Goal: Complete application form

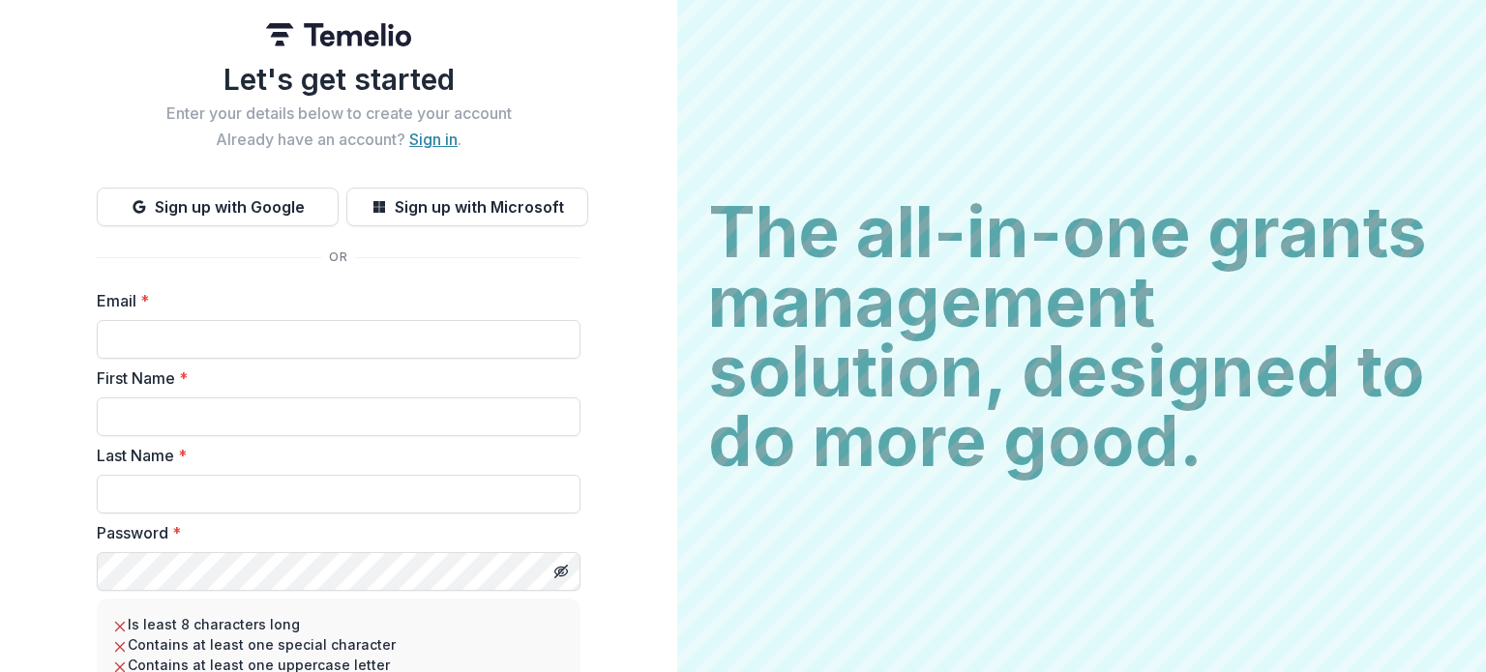
click at [433, 145] on link "Sign in" at bounding box center [433, 139] width 48 height 19
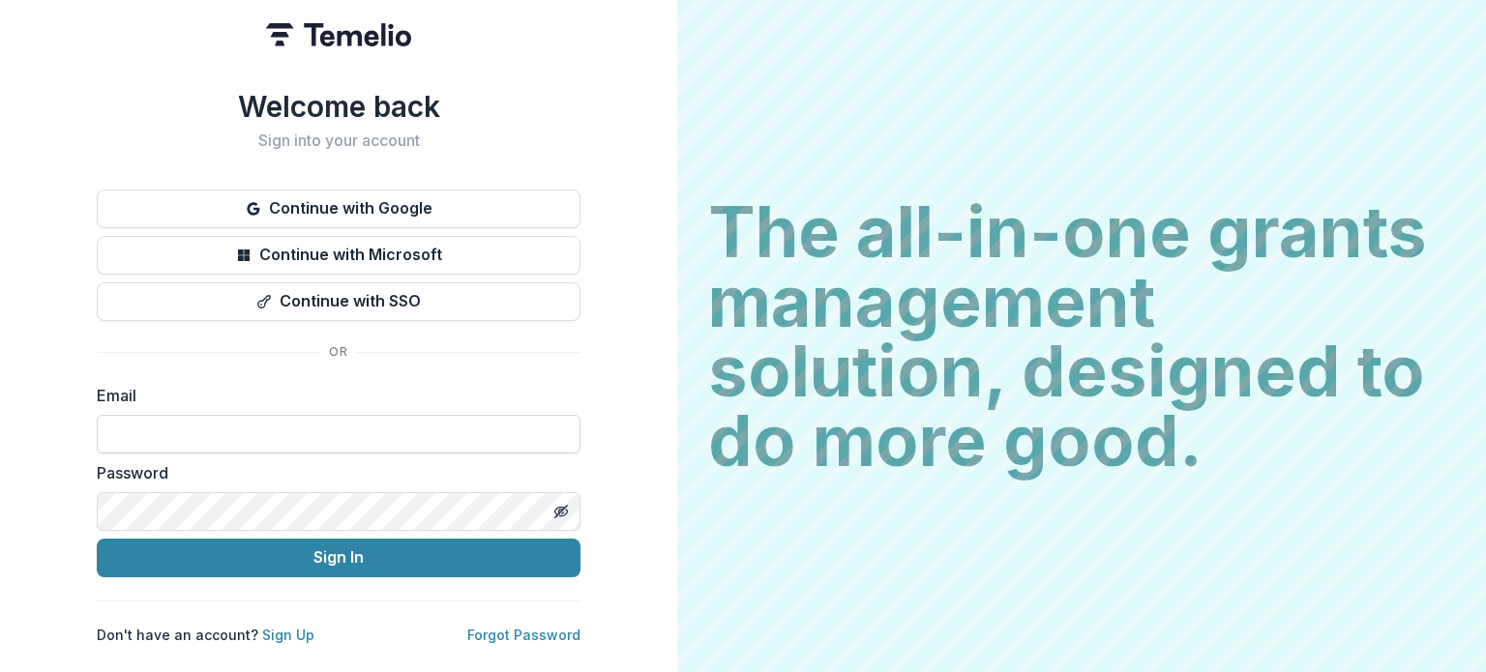
click at [179, 417] on input at bounding box center [339, 434] width 484 height 39
type input "**********"
click at [97, 539] on button "Sign In" at bounding box center [339, 558] width 484 height 39
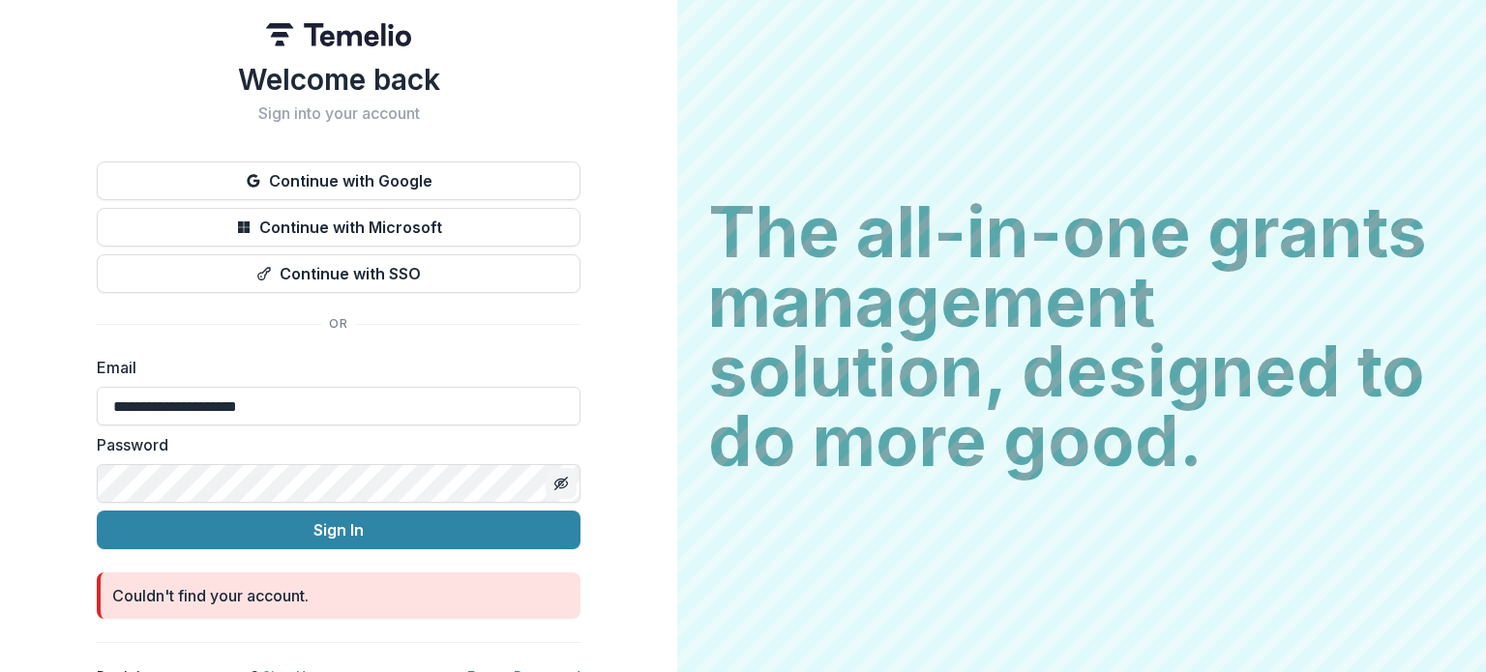
click at [557, 489] on icon "Toggle password visibility" at bounding box center [560, 483] width 15 height 15
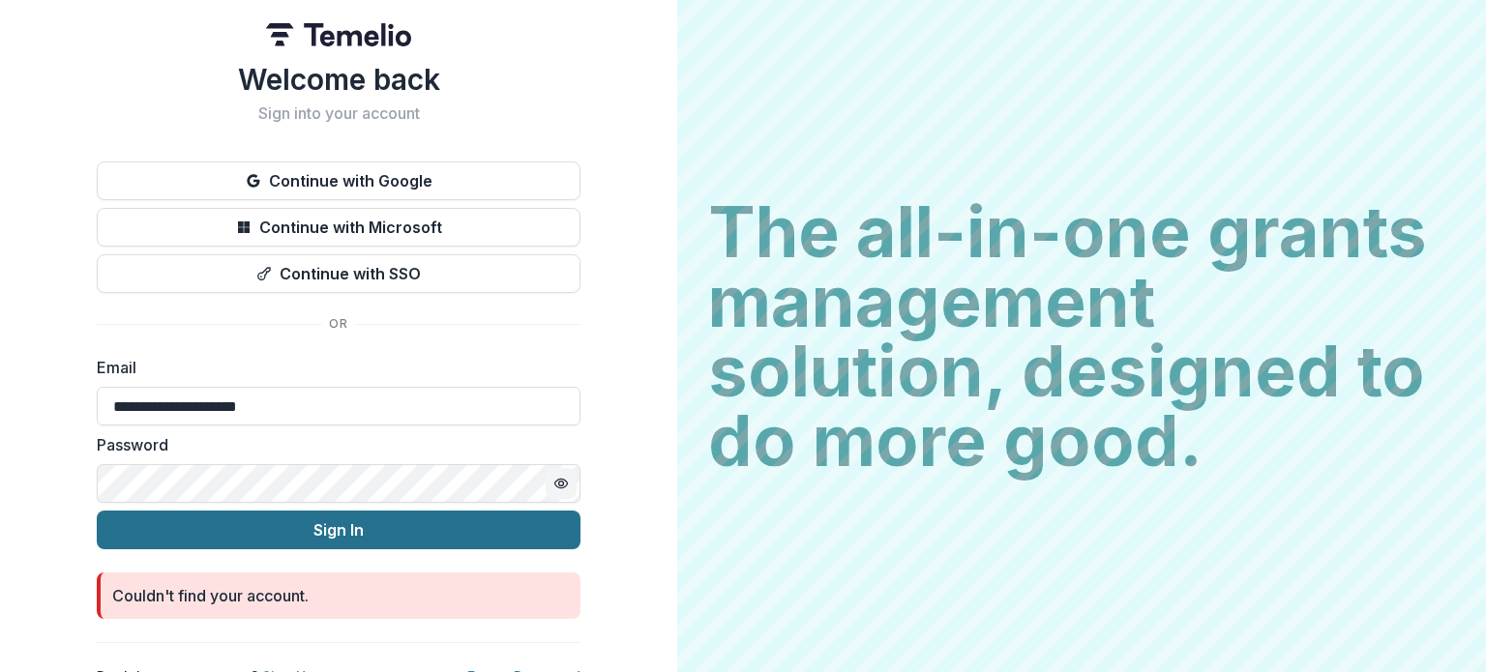
click at [404, 534] on button "Sign In" at bounding box center [339, 530] width 484 height 39
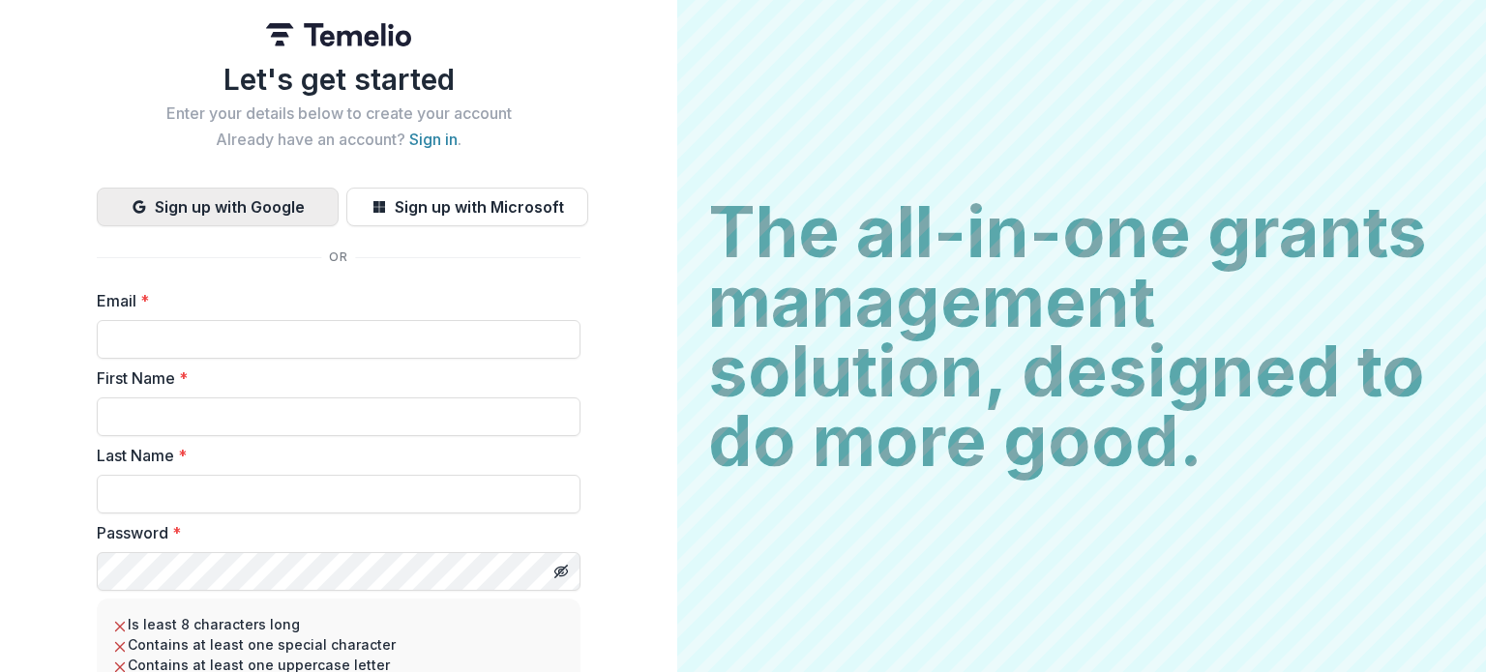
click at [240, 209] on button "Sign up with Google" at bounding box center [218, 207] width 242 height 39
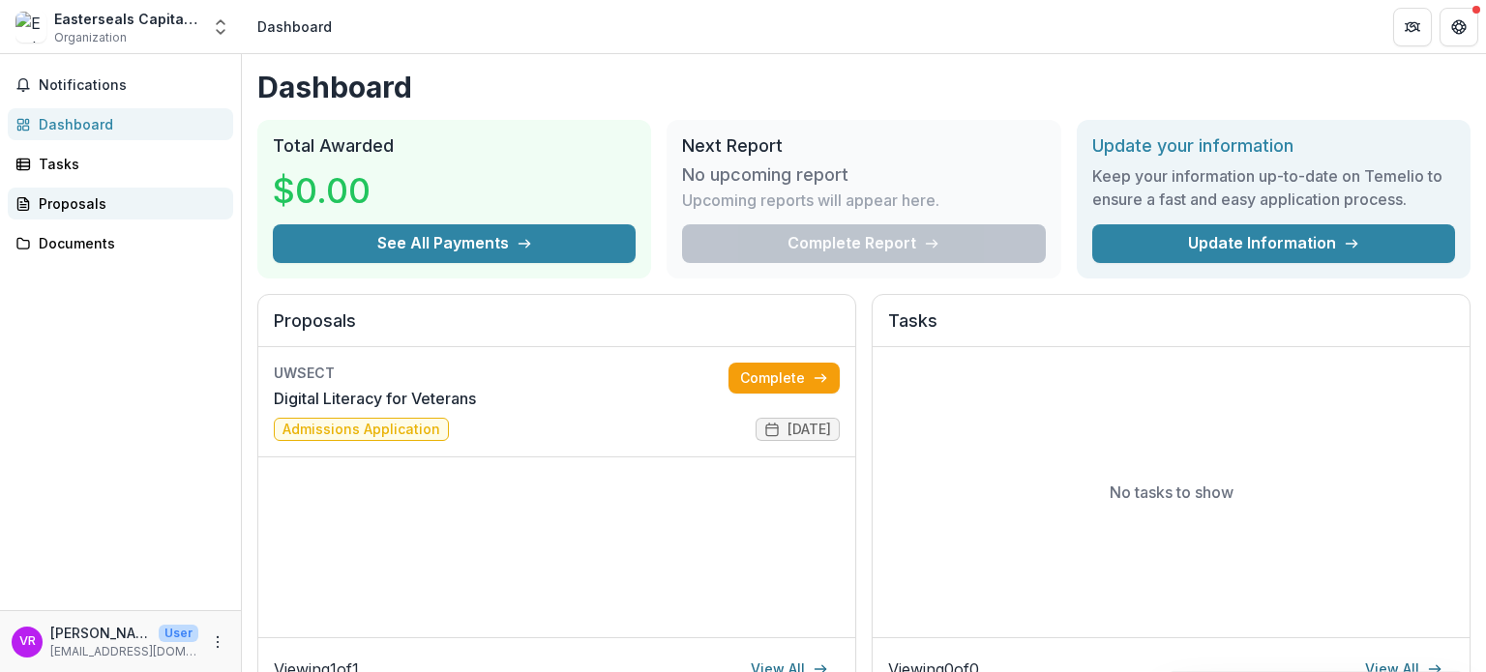
click at [94, 196] on div "Proposals" at bounding box center [128, 203] width 179 height 20
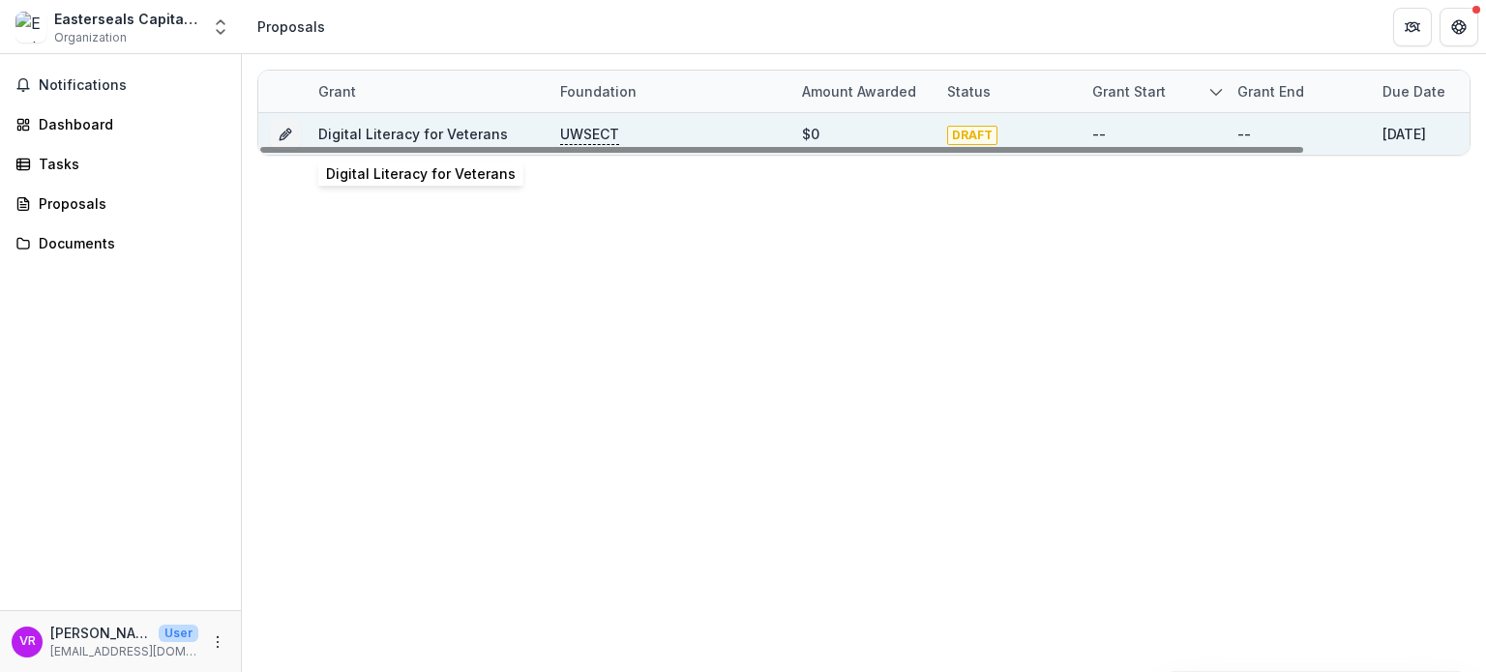
click at [380, 134] on link "Digital Literacy for Veterans" at bounding box center [413, 134] width 190 height 16
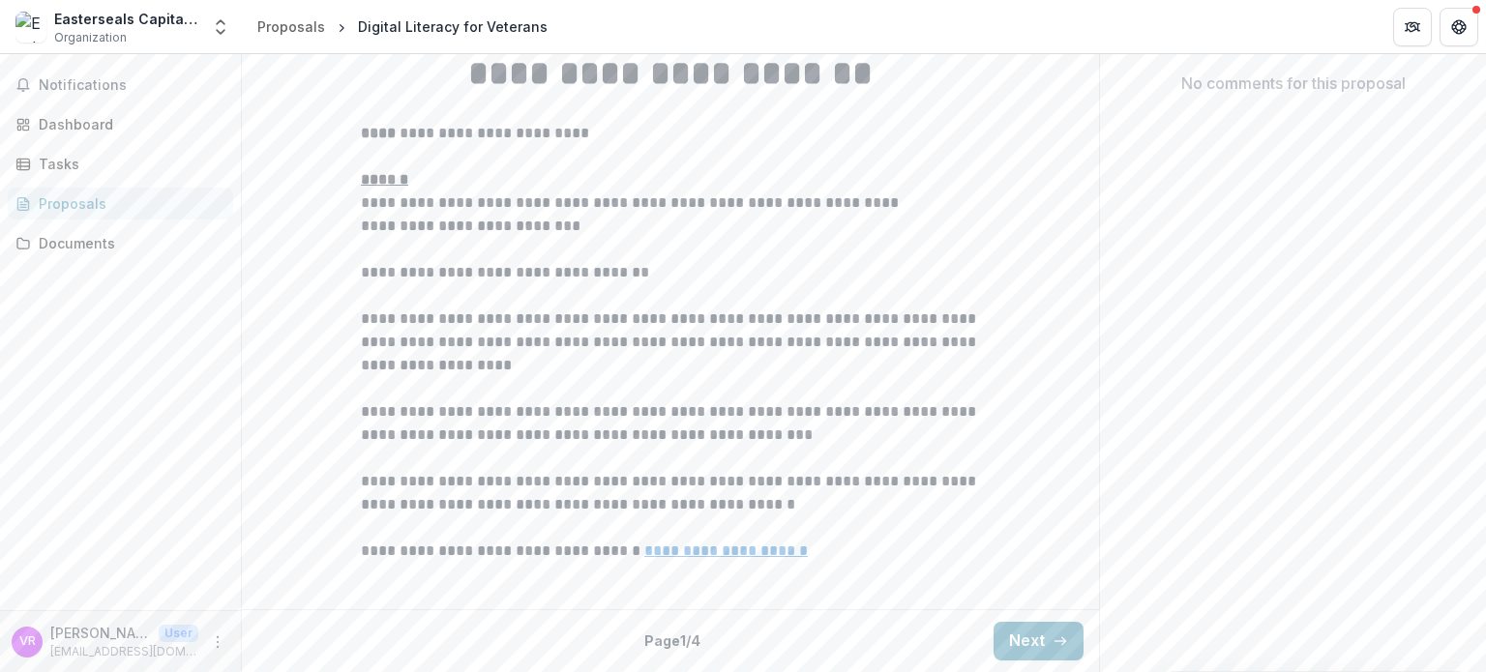
scroll to position [592, 0]
click at [1025, 634] on button "Next" at bounding box center [1038, 641] width 90 height 39
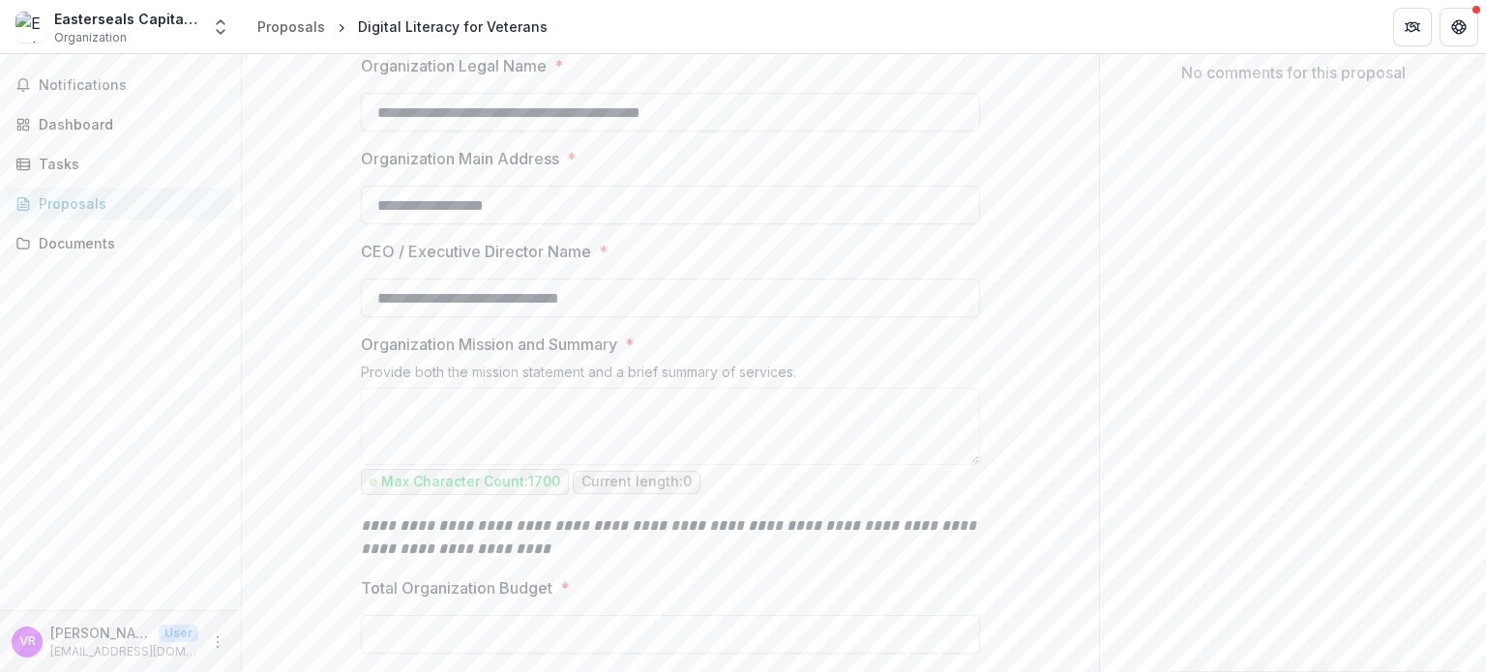
scroll to position [708, 0]
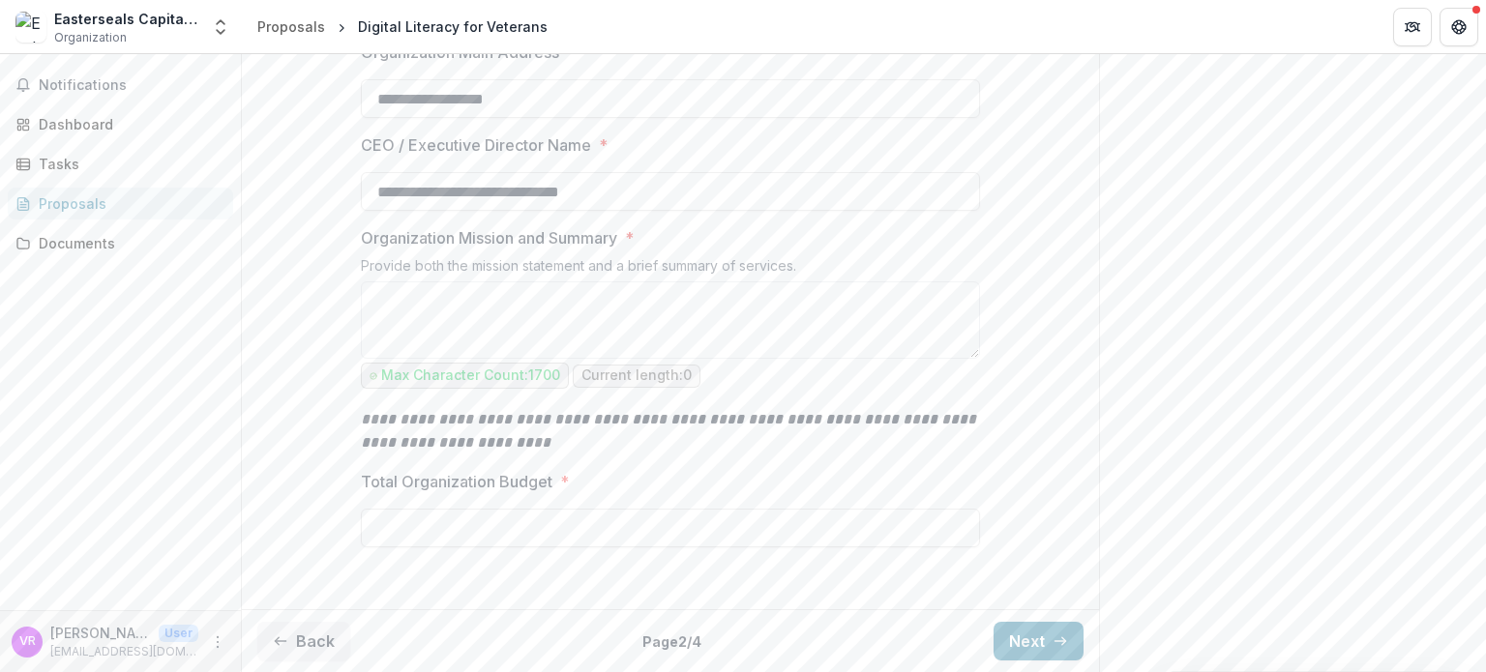
click at [1027, 643] on button "Next" at bounding box center [1038, 641] width 90 height 39
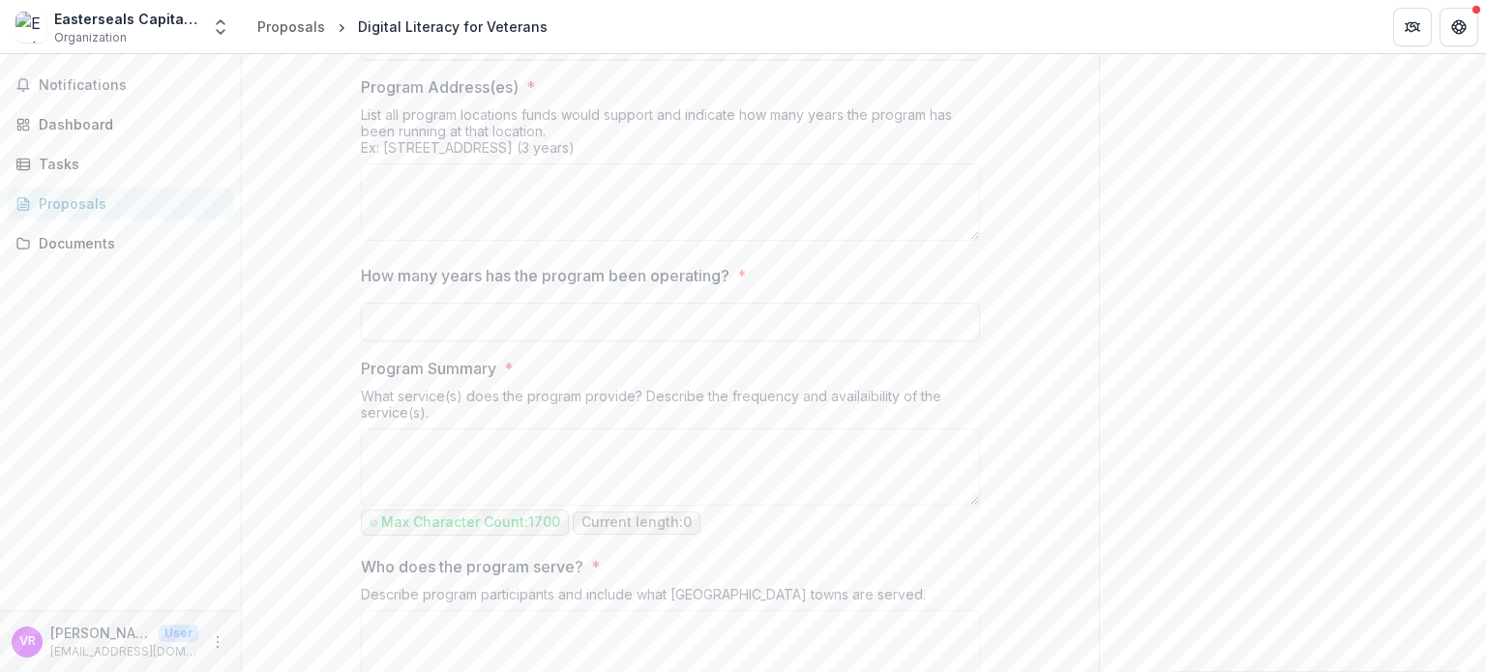
scroll to position [580, 0]
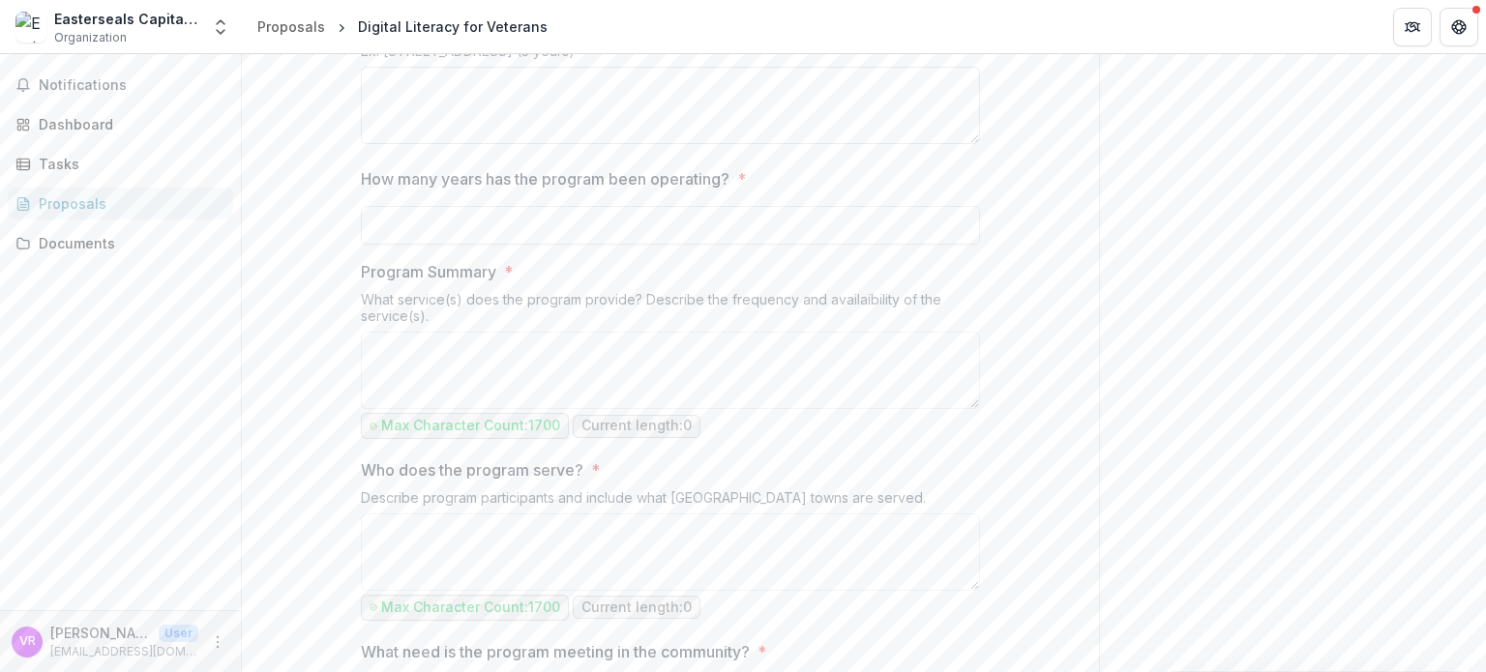
click at [457, 144] on textarea "Program Address(es) *" at bounding box center [670, 105] width 619 height 77
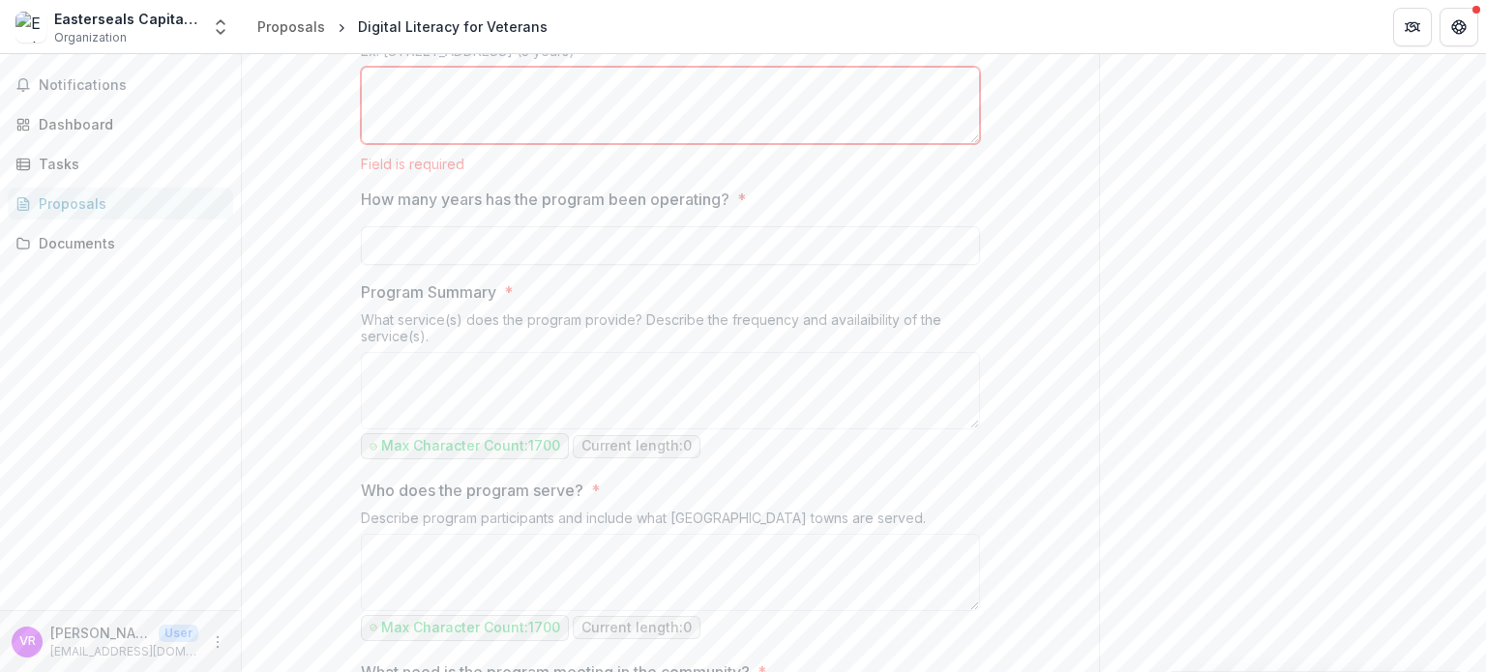
click at [592, 144] on textarea "Program Address(es) *" at bounding box center [670, 105] width 619 height 77
type textarea "**********"
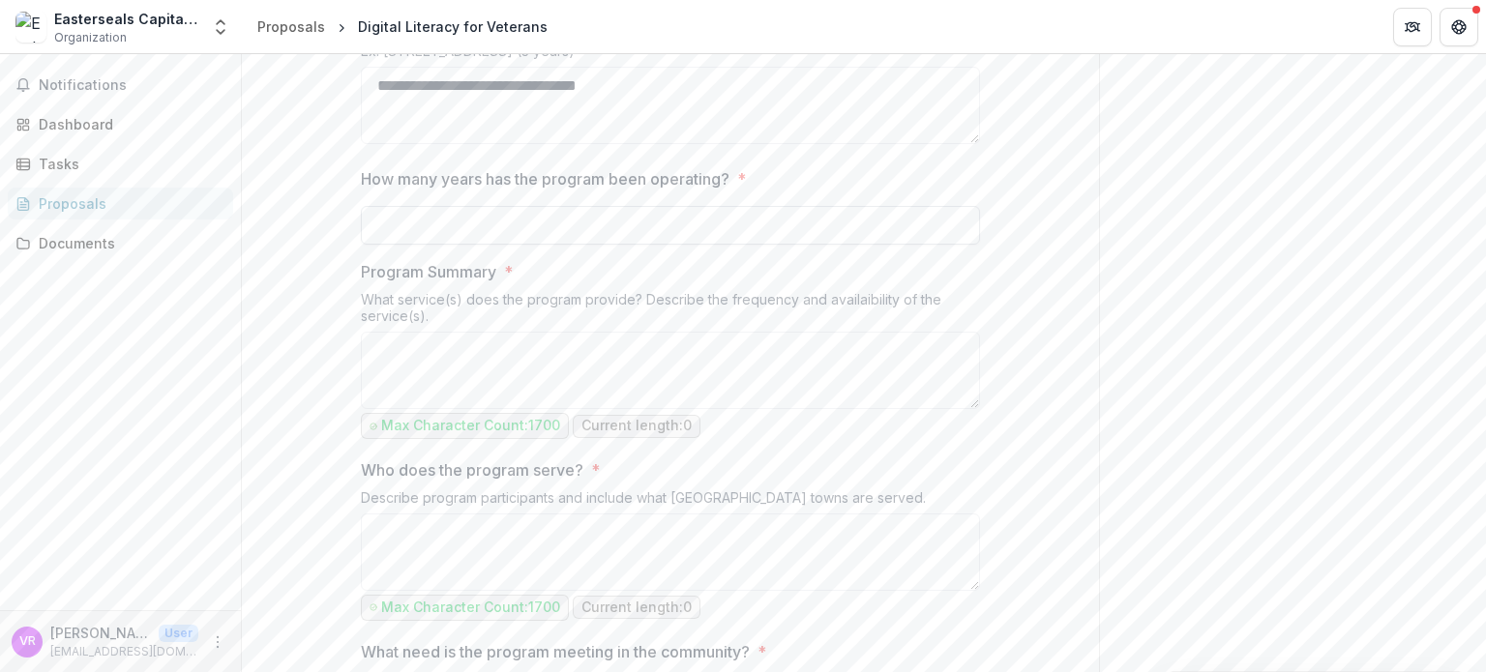
click at [480, 245] on input "How many years has the program been operating? *" at bounding box center [670, 225] width 619 height 39
click at [424, 245] on input "How many years has the program been operating? *" at bounding box center [670, 225] width 619 height 39
type input "*"
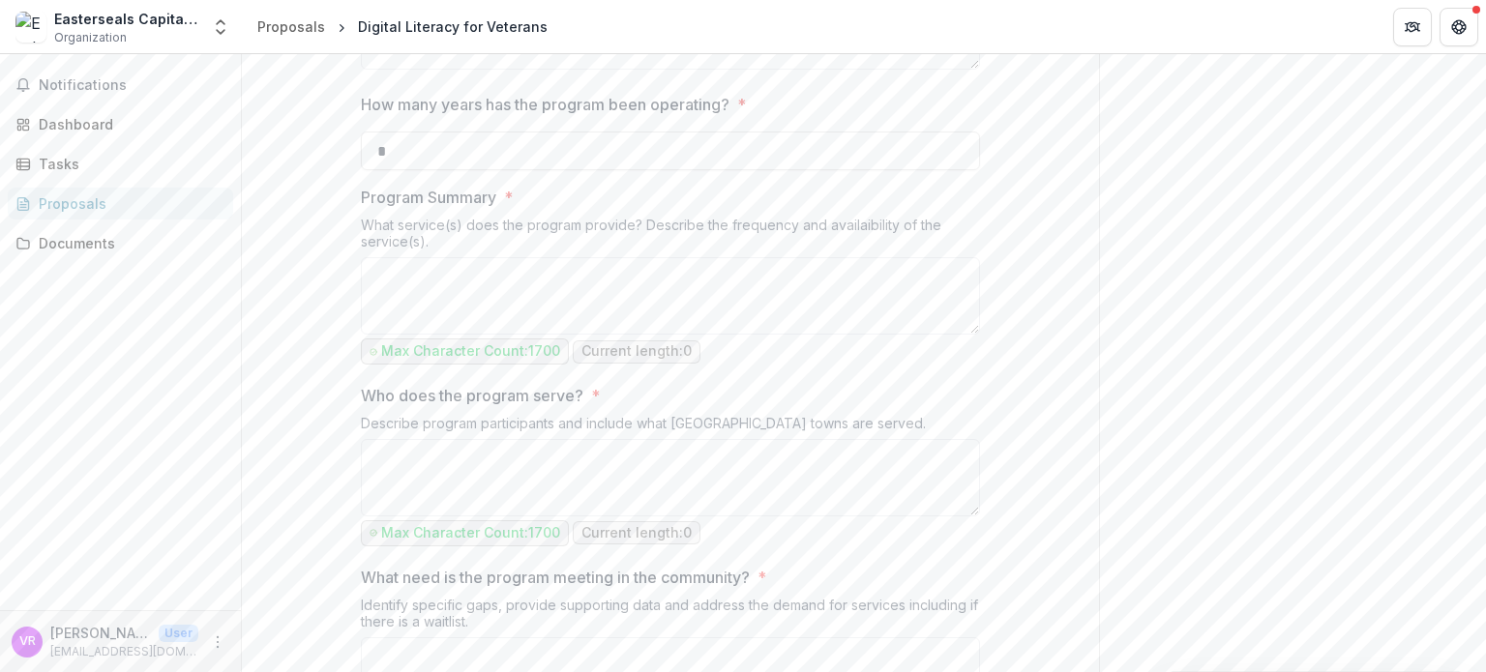
scroll to position [774, 0]
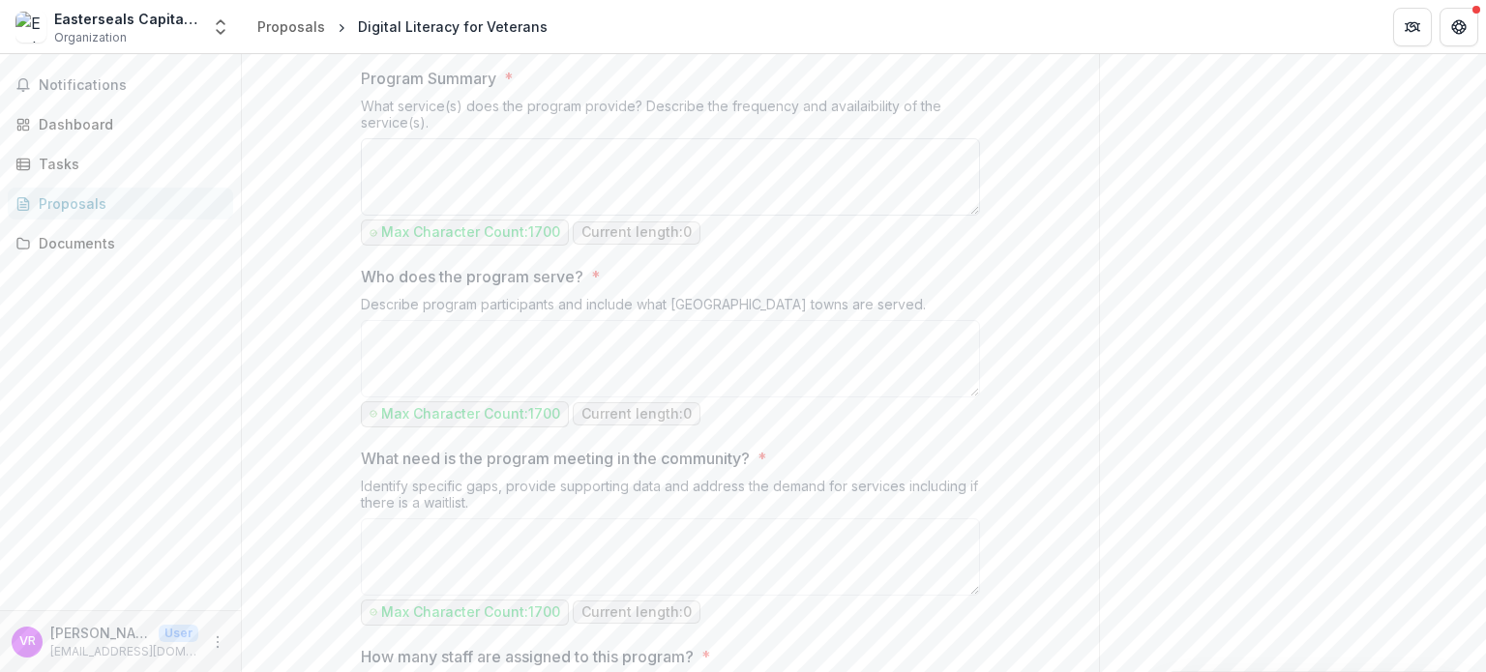
click at [402, 216] on textarea "Program Summary *" at bounding box center [670, 176] width 619 height 77
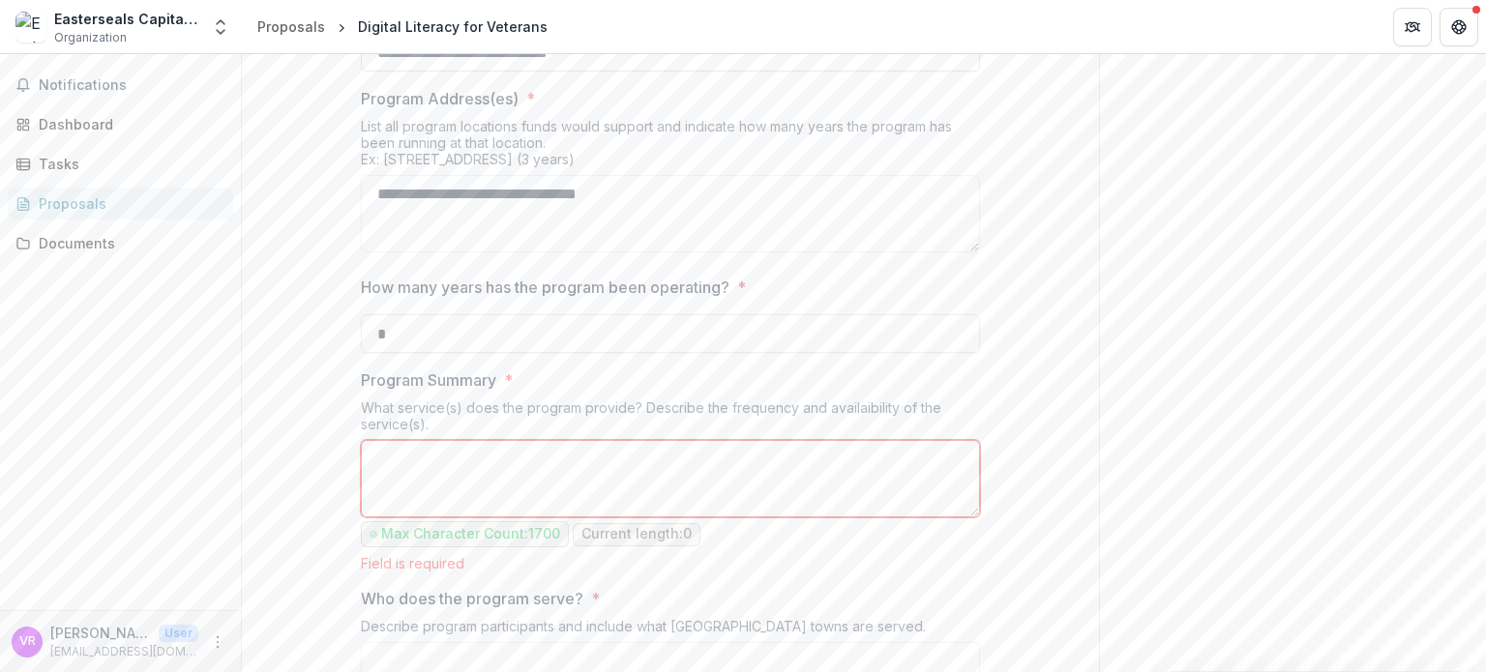
scroll to position [484, 0]
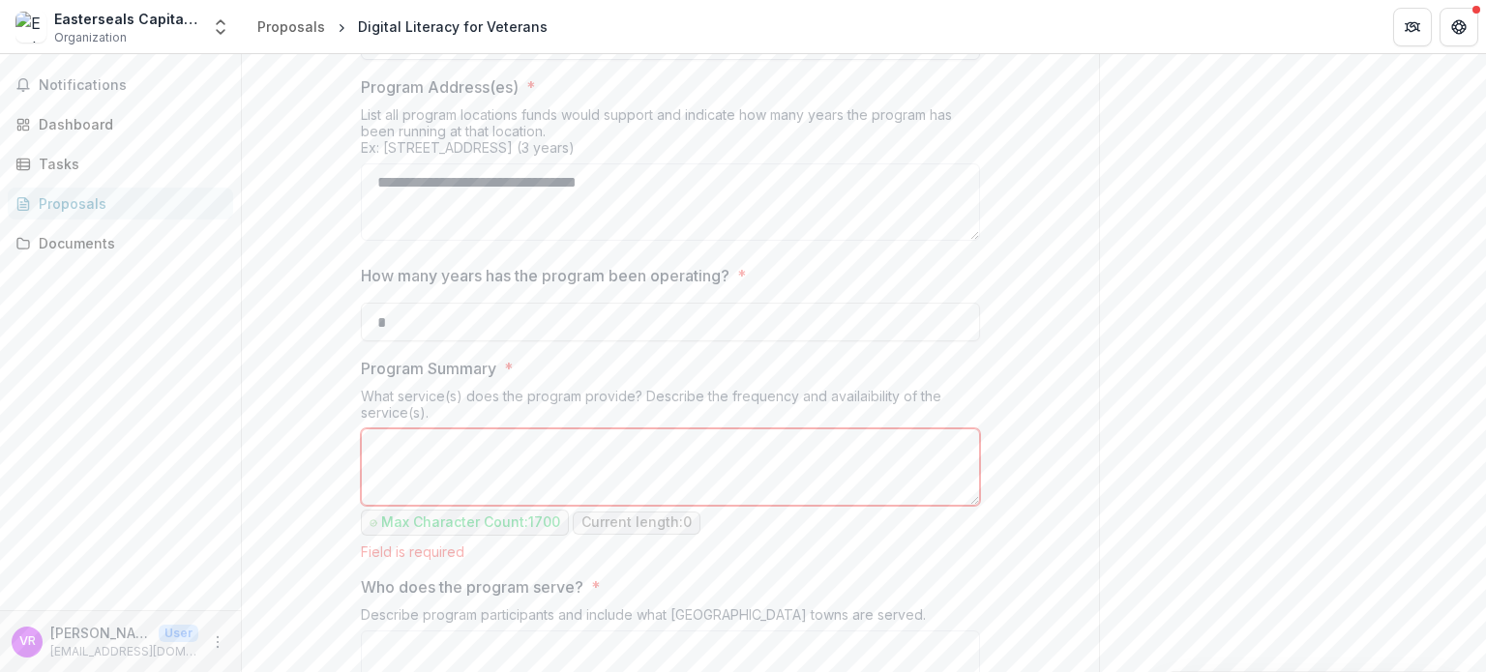
click at [488, 60] on input "**********" at bounding box center [670, 40] width 619 height 39
click at [372, 60] on input "**********" at bounding box center [670, 40] width 619 height 39
type input "**********"
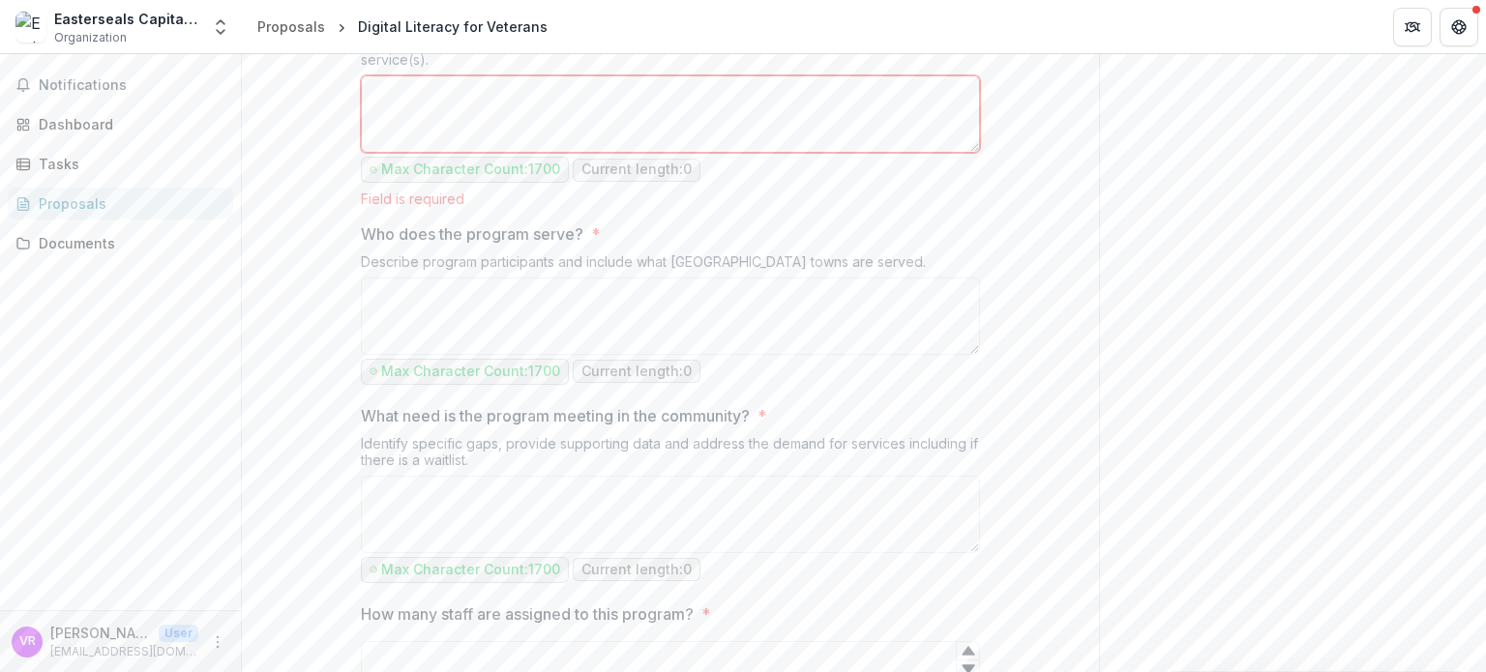
scroll to position [967, 0]
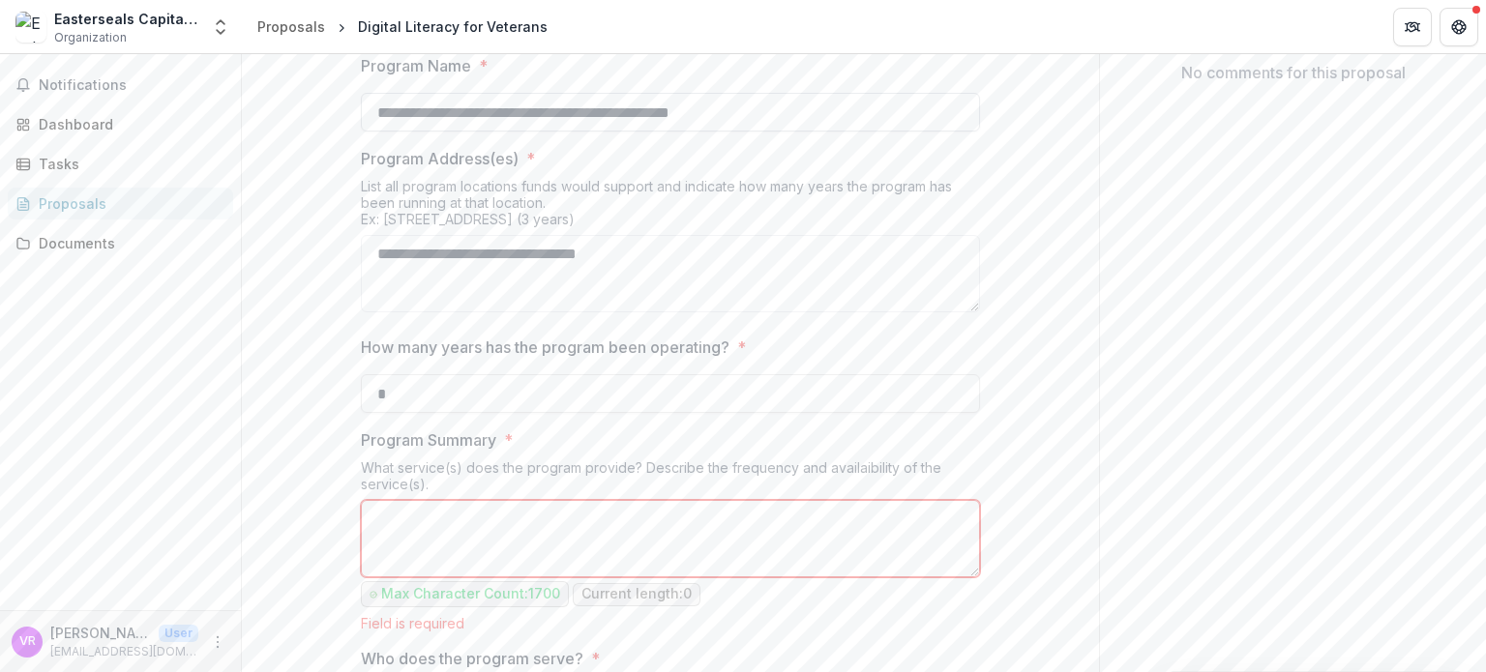
scroll to position [387, 0]
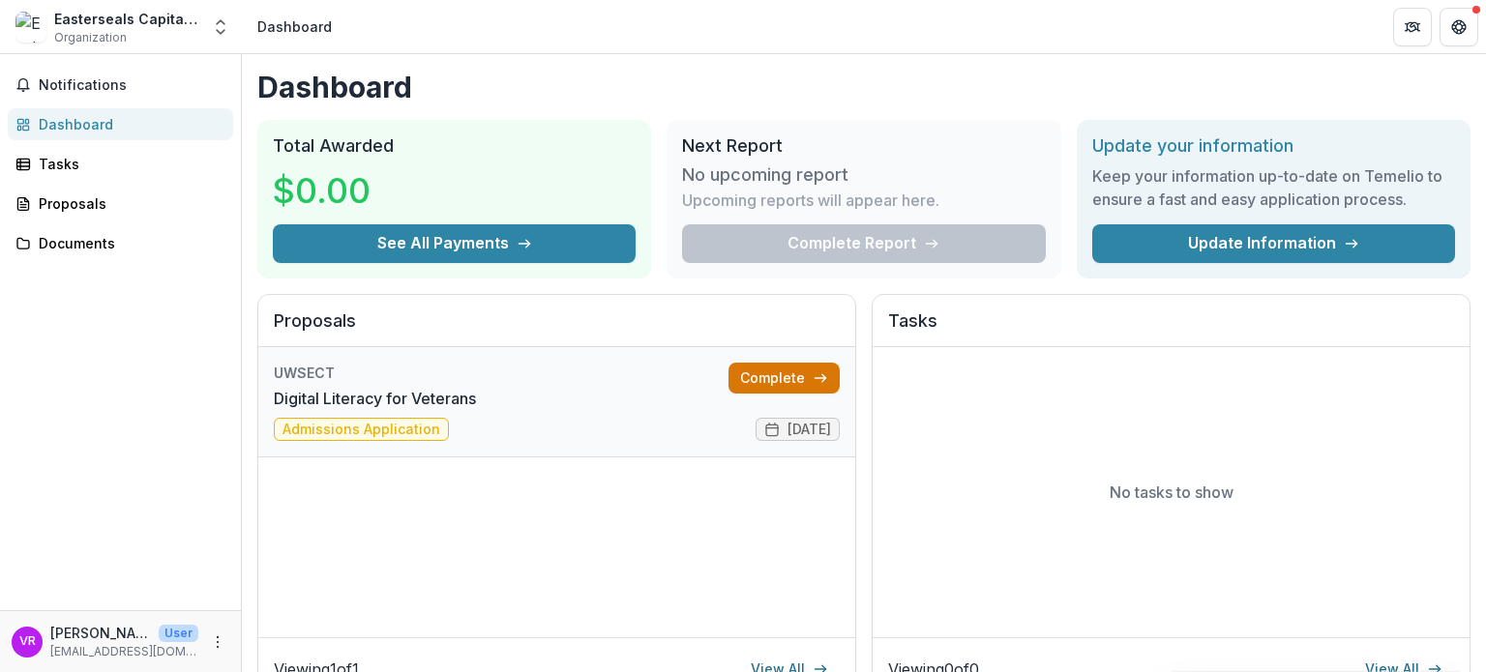
click at [758, 378] on link "Complete" at bounding box center [783, 378] width 111 height 31
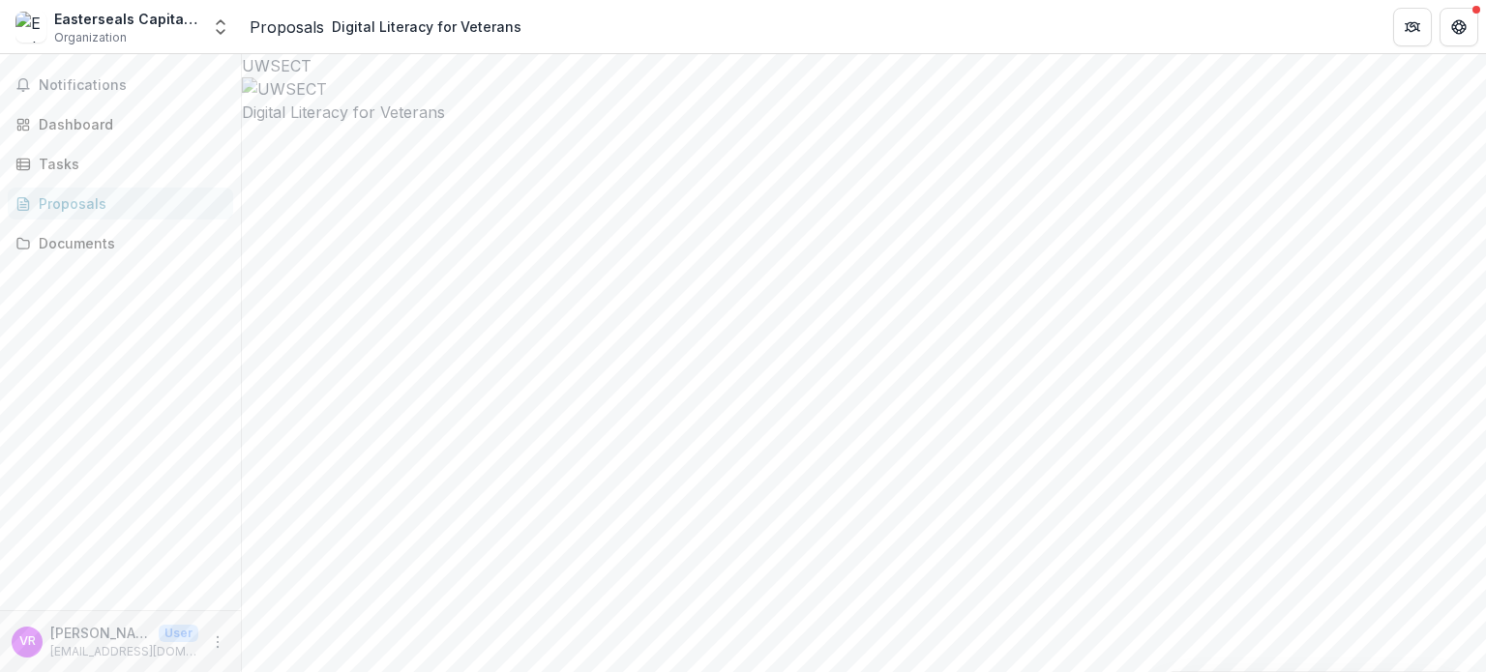
click at [486, 124] on h2 "Digital Literacy for Veterans" at bounding box center [864, 112] width 1244 height 23
click at [488, 124] on h2 "Digital Literacy for Veterans" at bounding box center [864, 112] width 1244 height 23
drag, startPoint x: 759, startPoint y: 473, endPoint x: 776, endPoint y: 483, distance: 19.1
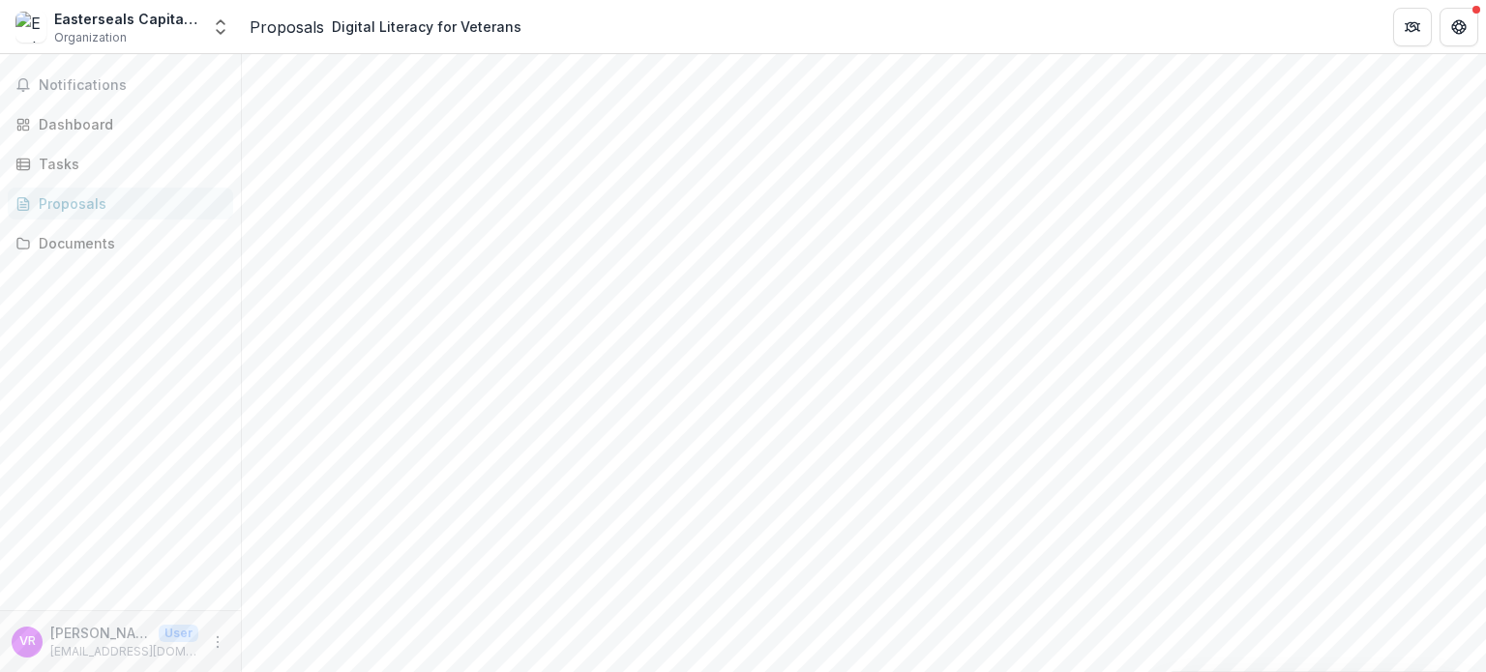
scroll to position [592, 0]
click at [75, 199] on div "Proposals" at bounding box center [128, 203] width 179 height 20
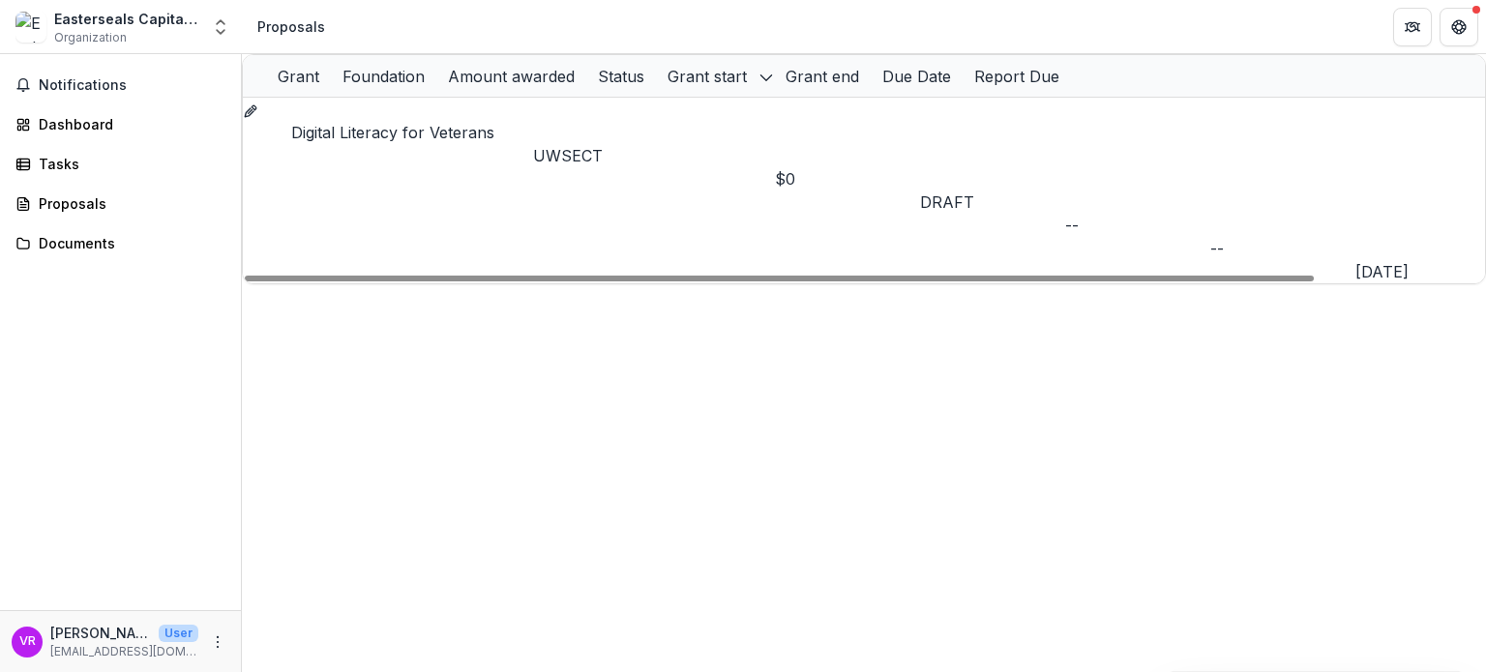
click at [423, 127] on link "Digital Literacy for Veterans" at bounding box center [392, 132] width 203 height 19
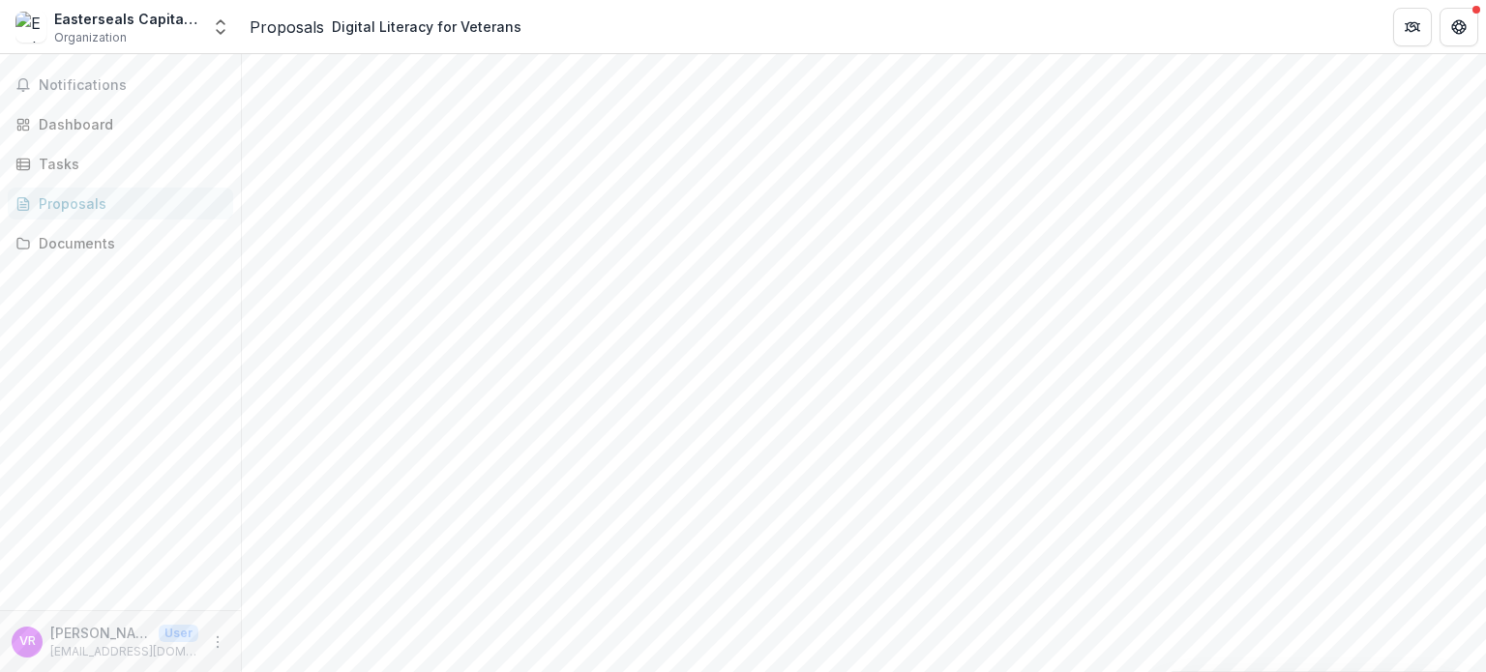
scroll to position [592, 0]
click at [100, 113] on link "Dashboard" at bounding box center [120, 124] width 225 height 32
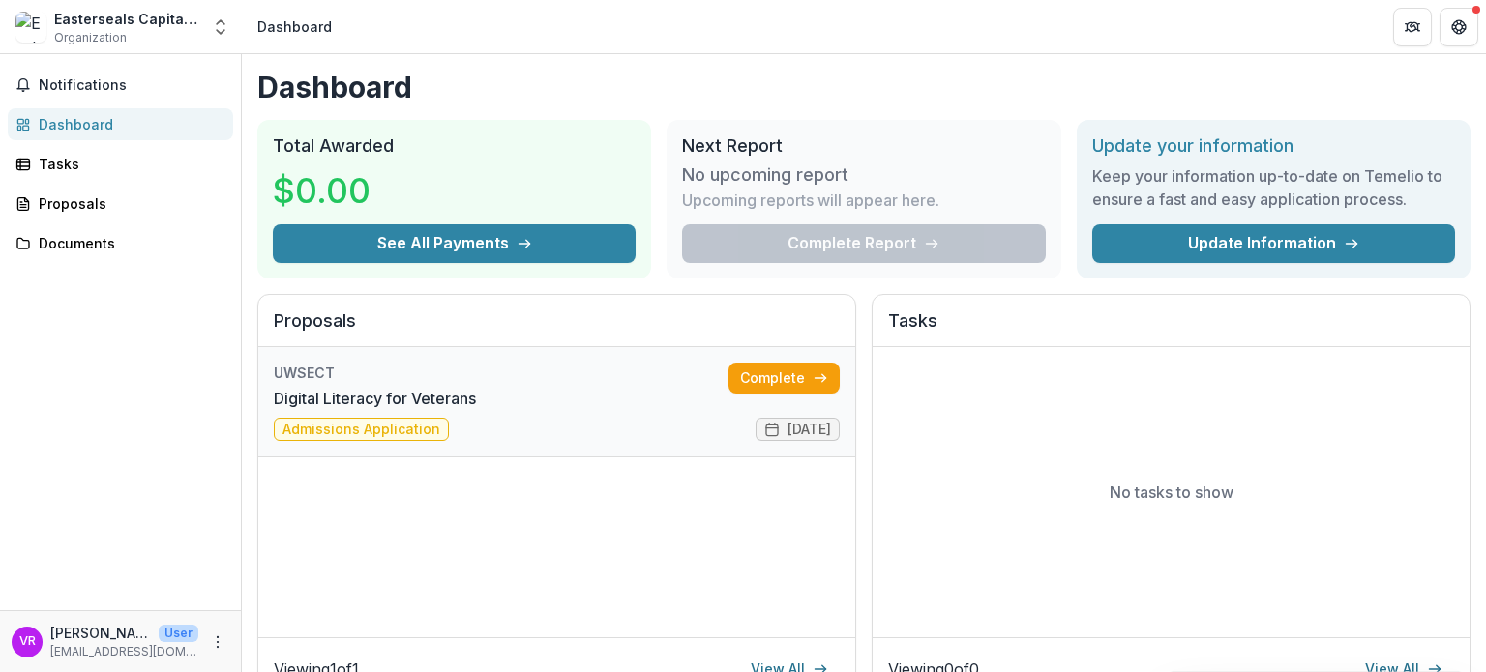
click at [462, 389] on link "Digital Literacy for Veterans" at bounding box center [375, 398] width 202 height 23
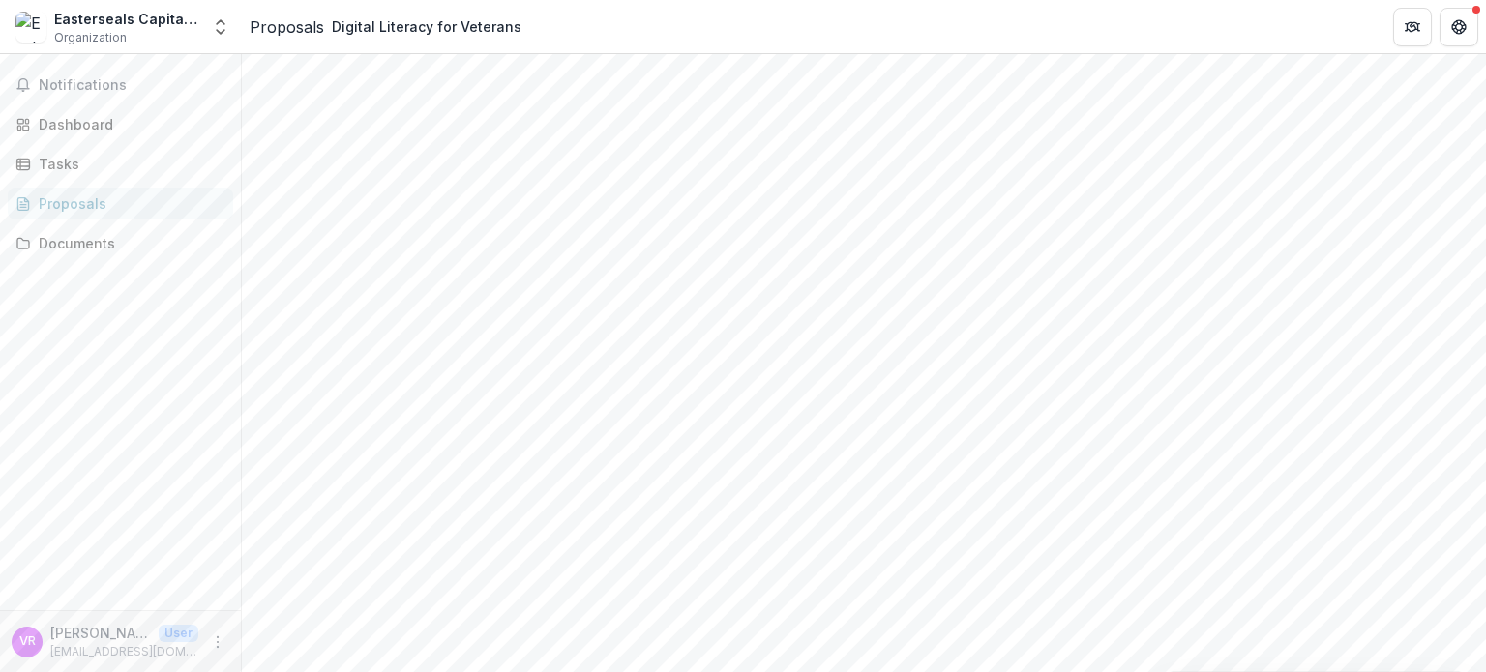
scroll to position [592, 0]
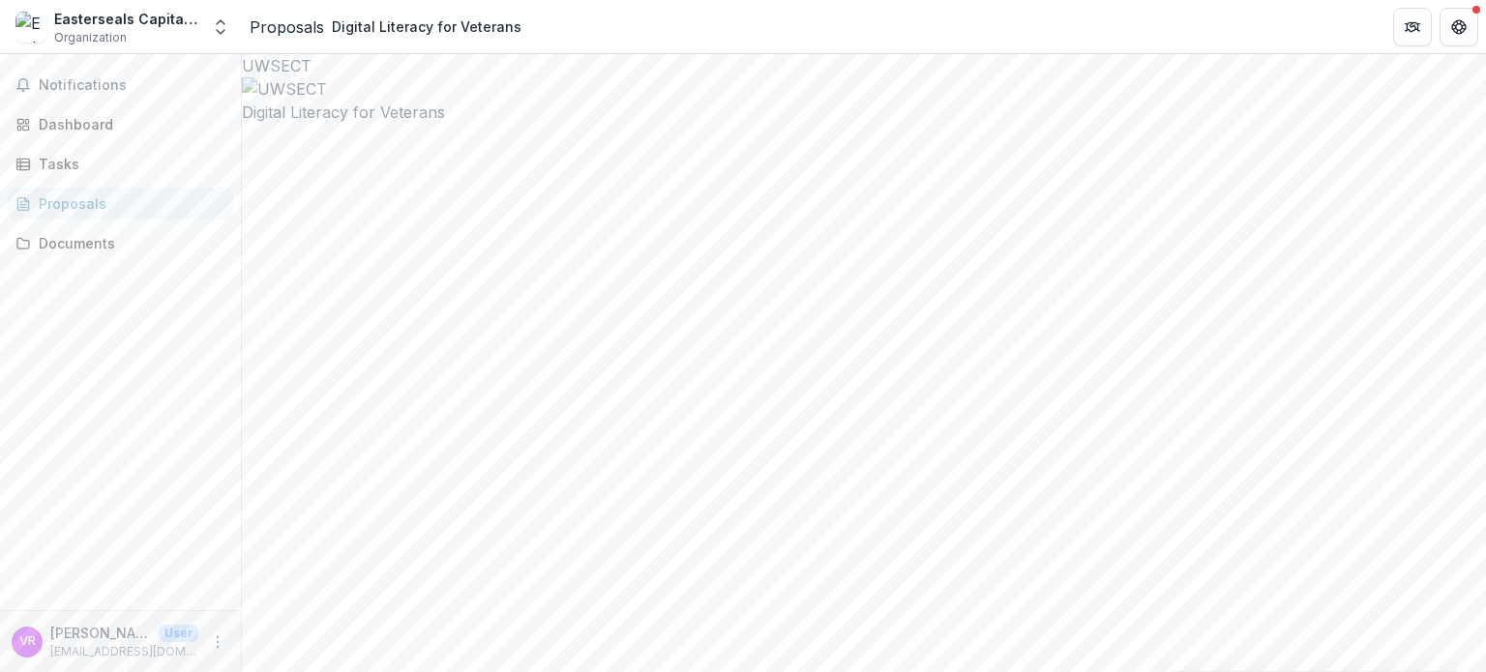
click at [303, 25] on div "Proposals" at bounding box center [287, 26] width 74 height 23
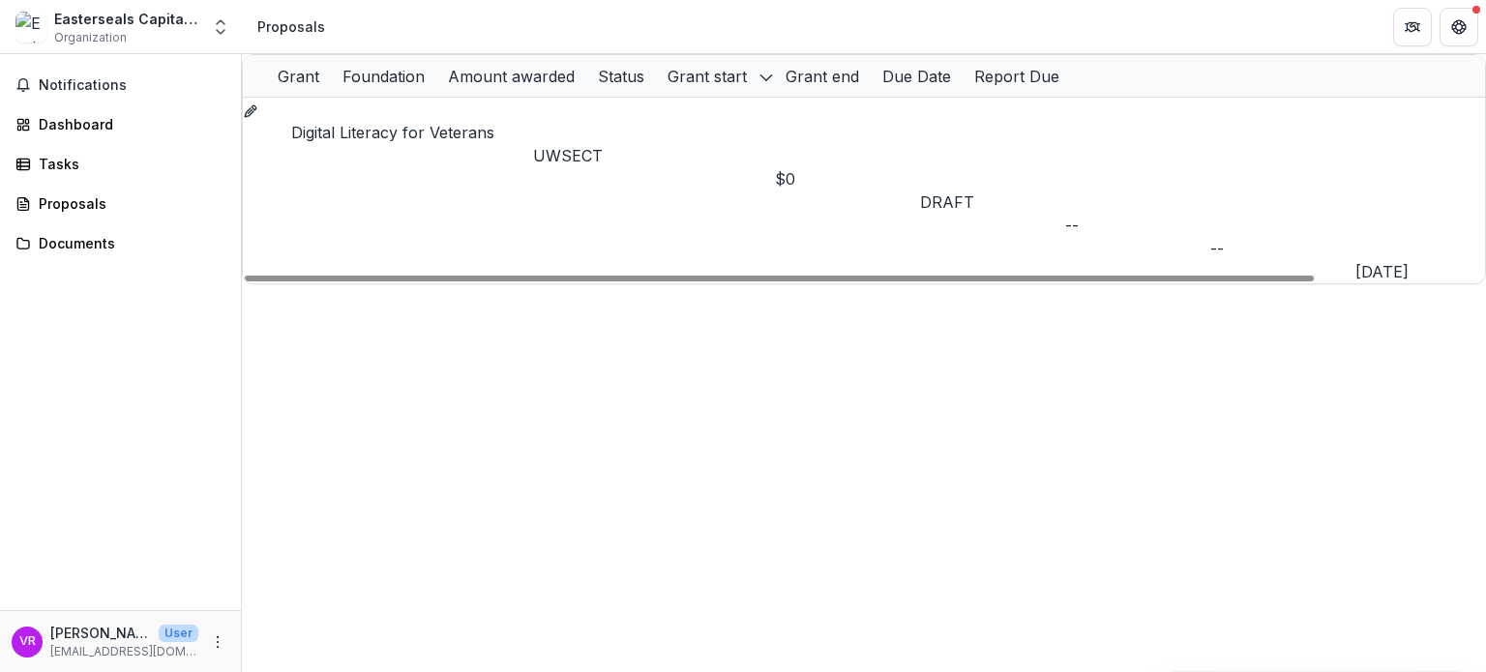
click at [253, 117] on icon "Grant 9bc6ccb4-1465-4247-992b-5b4712608e2a" at bounding box center [249, 112] width 9 height 9
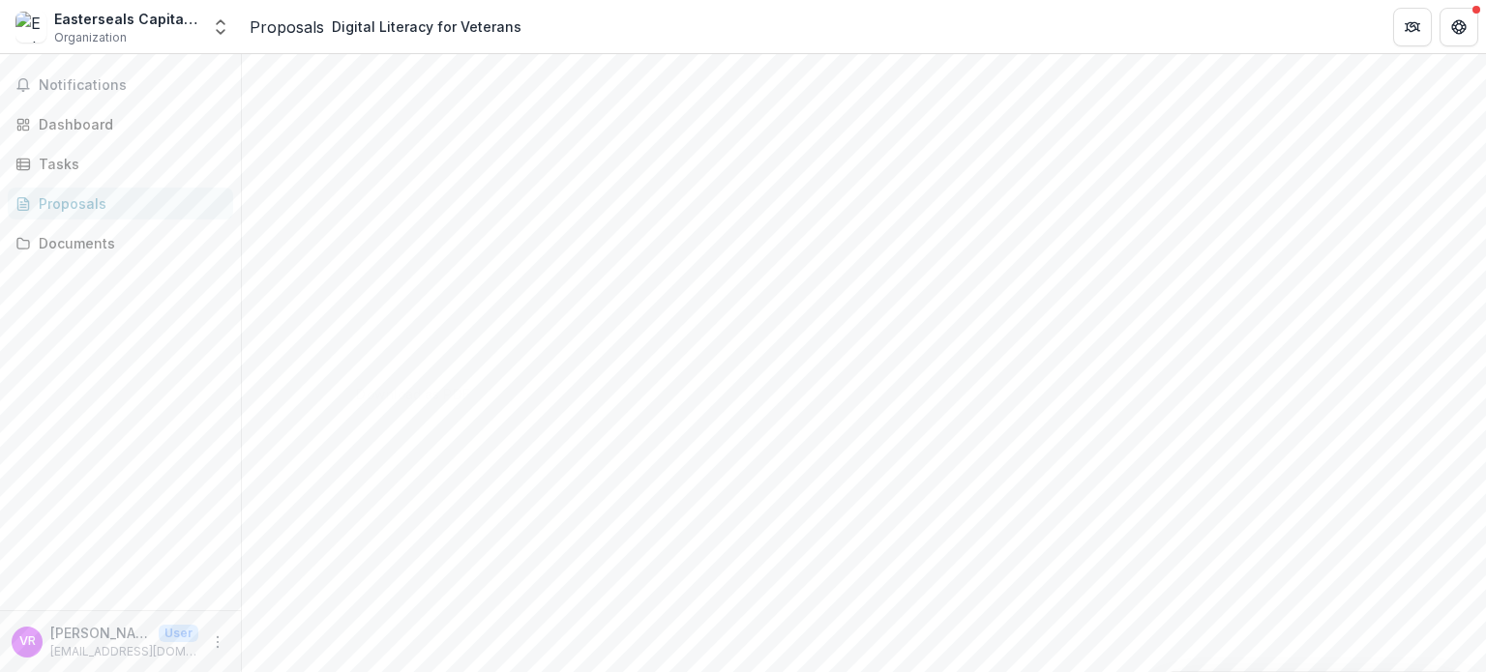
scroll to position [193, 0]
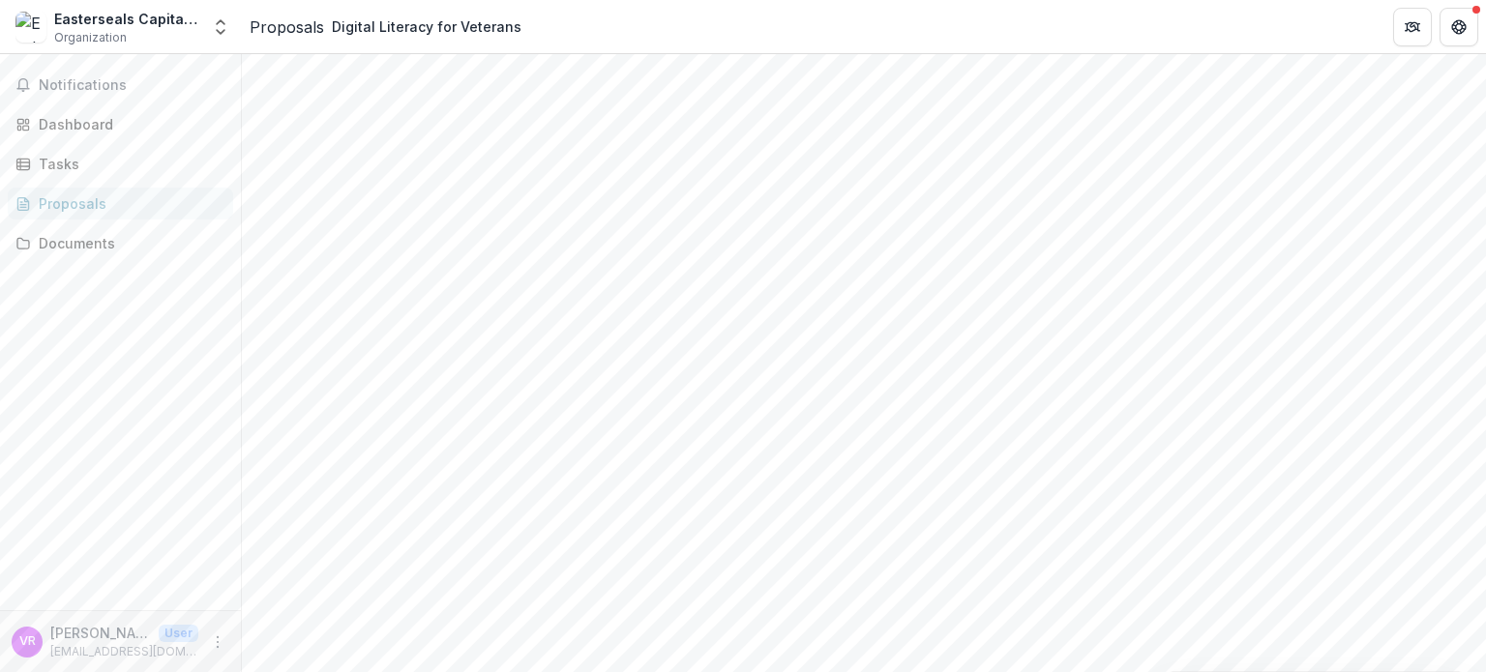
drag, startPoint x: 975, startPoint y: 353, endPoint x: 1006, endPoint y: 518, distance: 167.3
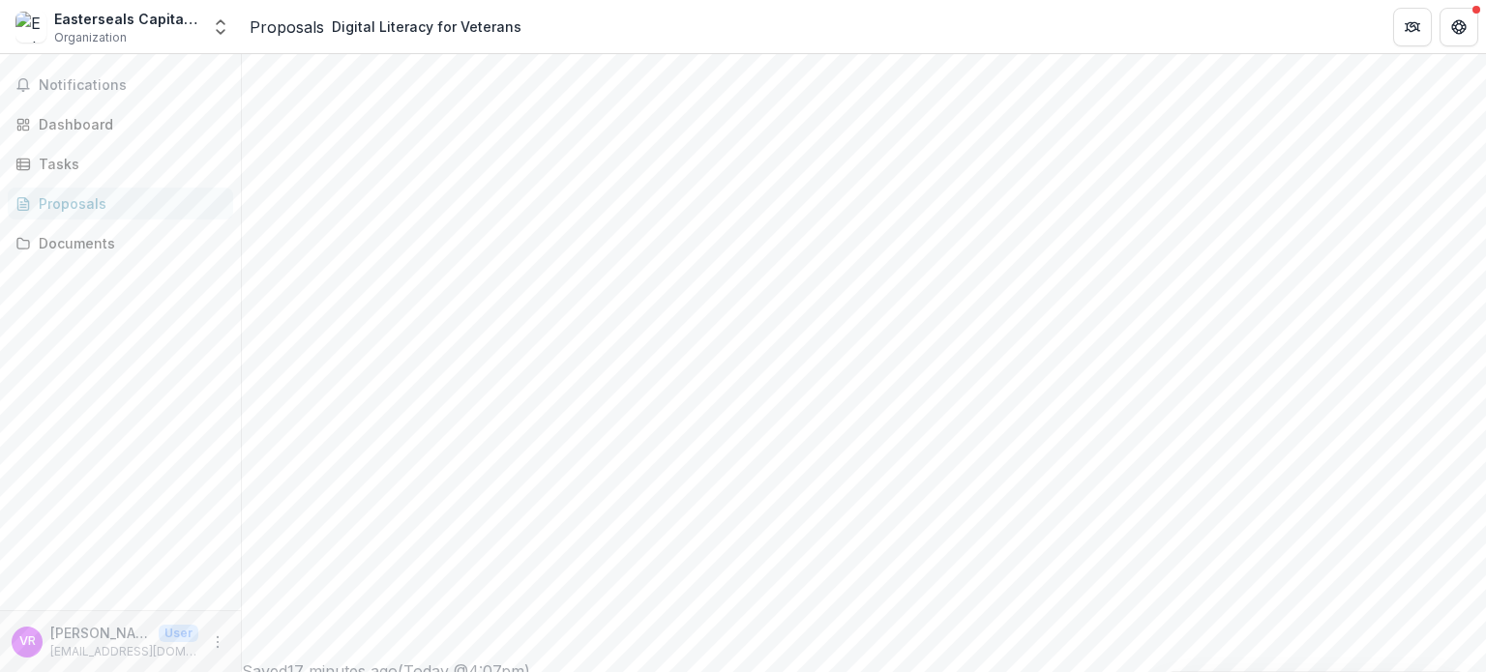
scroll to position [872, 0]
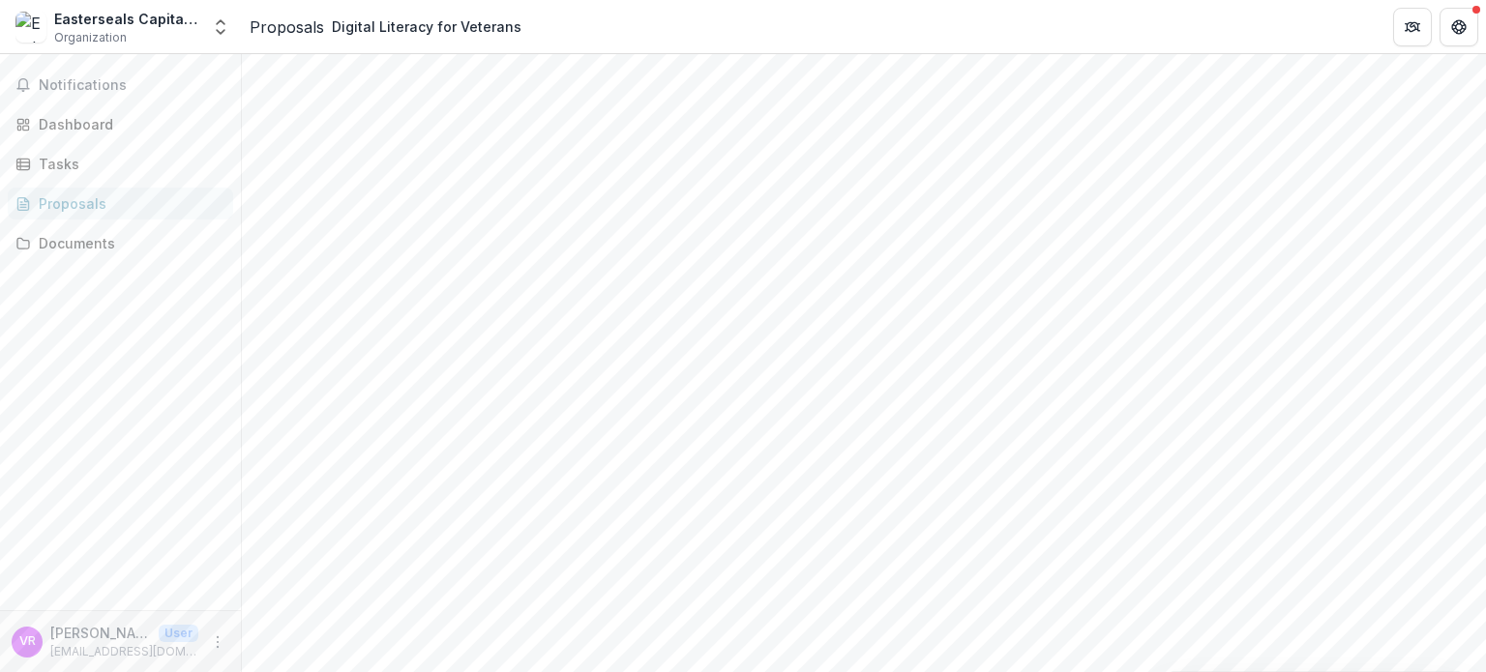
paste textarea "**********"
drag, startPoint x: 972, startPoint y: 530, endPoint x: 967, endPoint y: 614, distance: 84.3
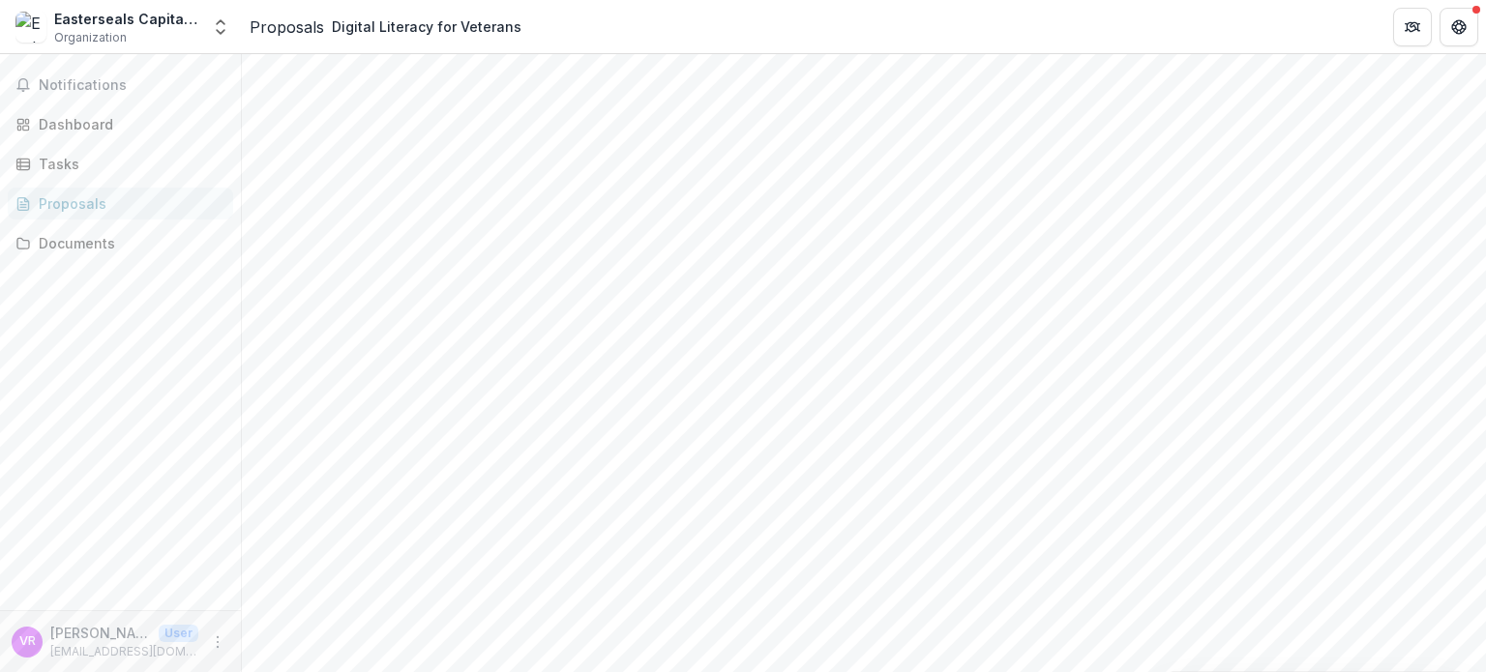
paste textarea "**********"
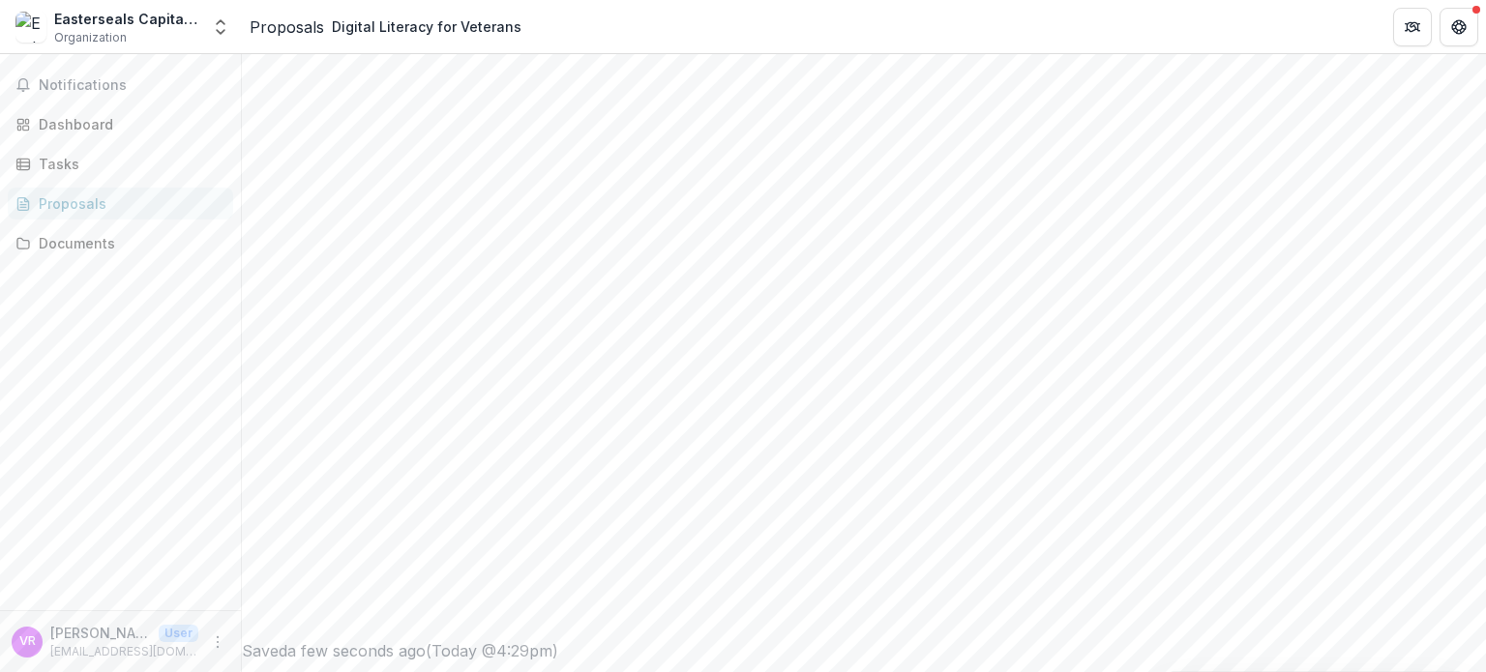
scroll to position [407, 0]
drag, startPoint x: 418, startPoint y: 393, endPoint x: 370, endPoint y: 308, distance: 97.9
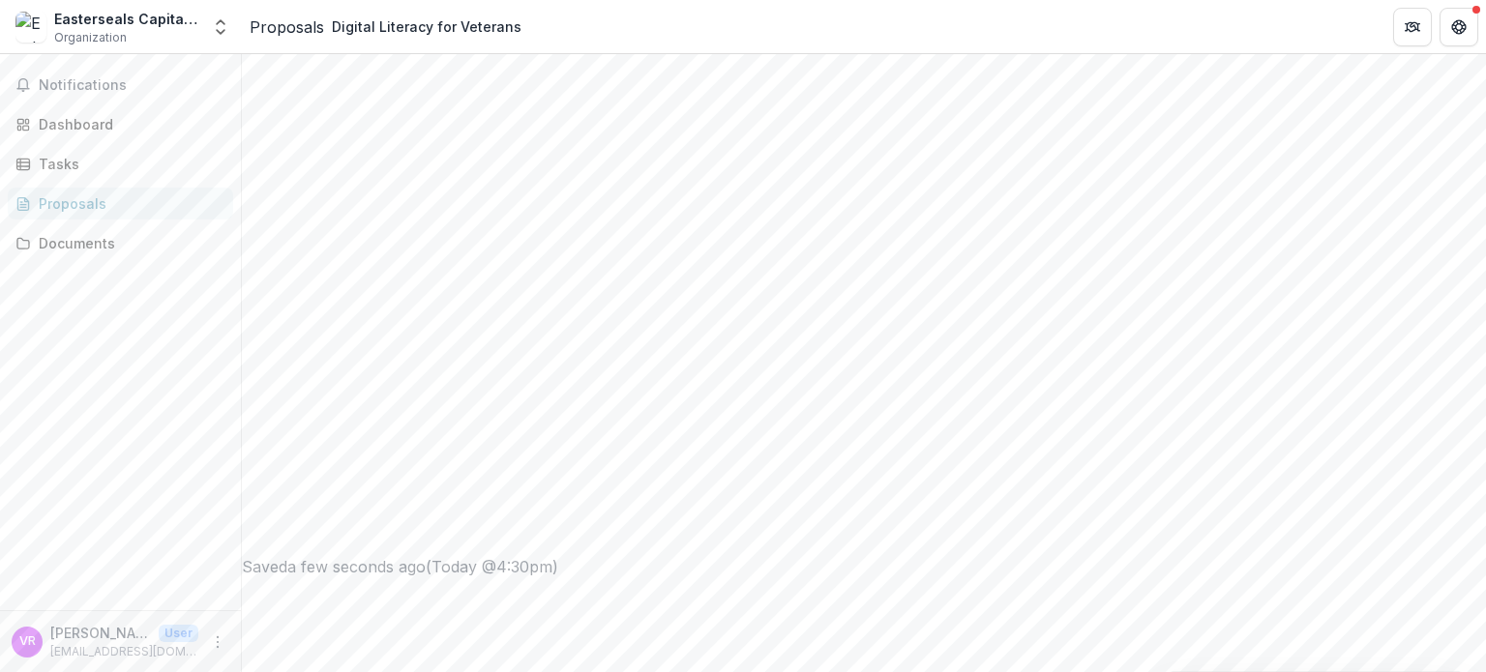
scroll to position [97, 0]
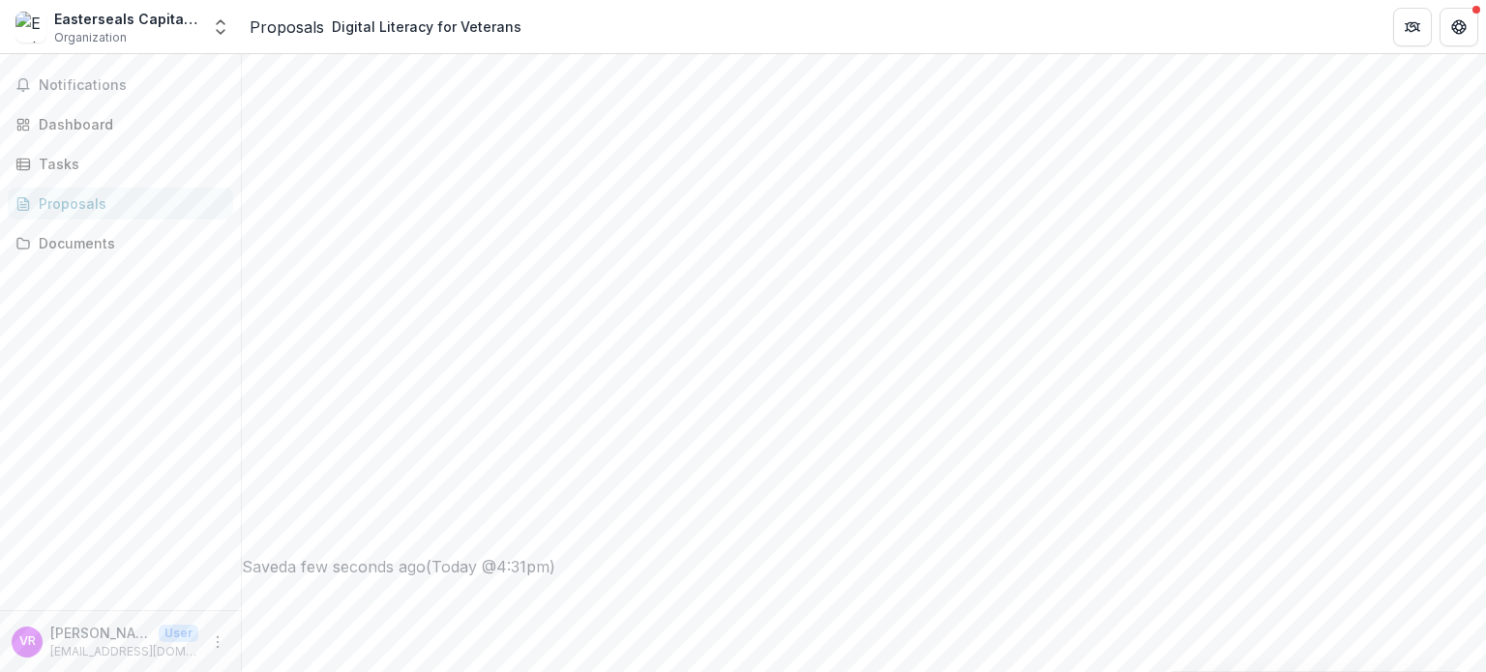
type textarea "**********"
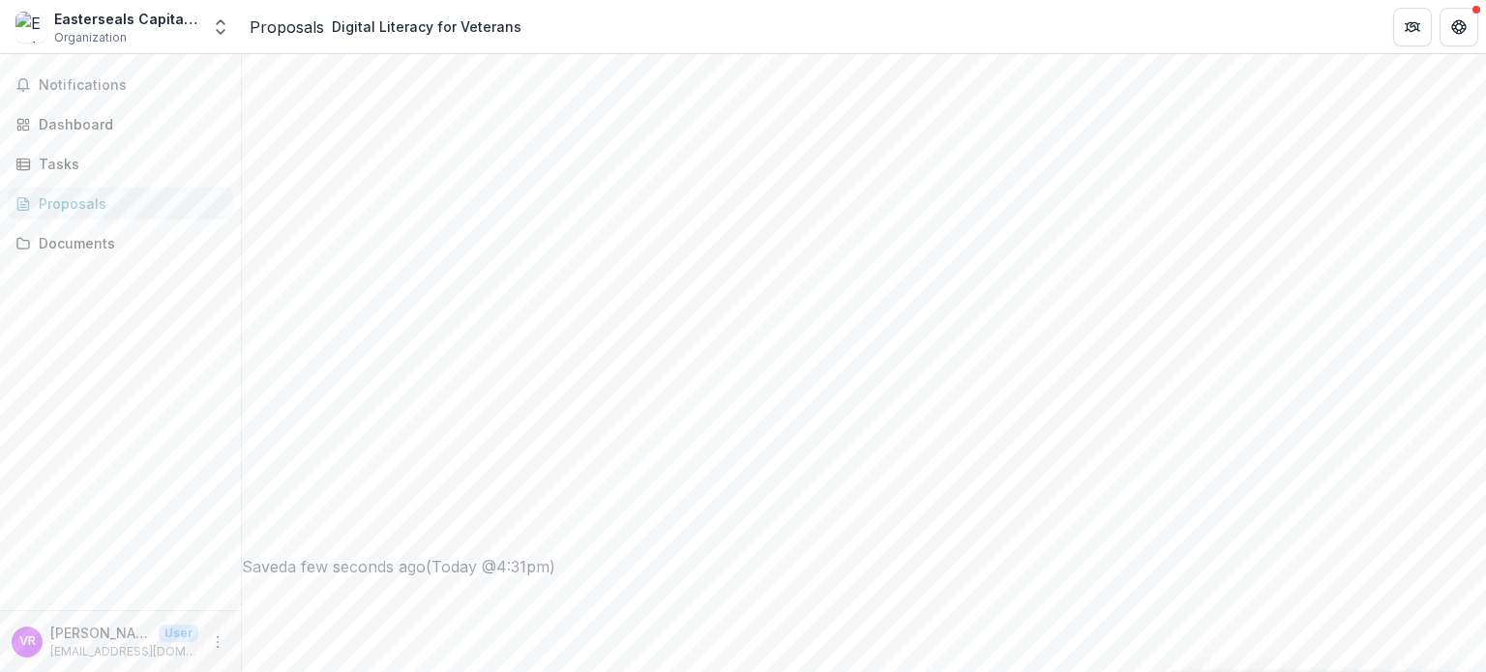
type input "**********"
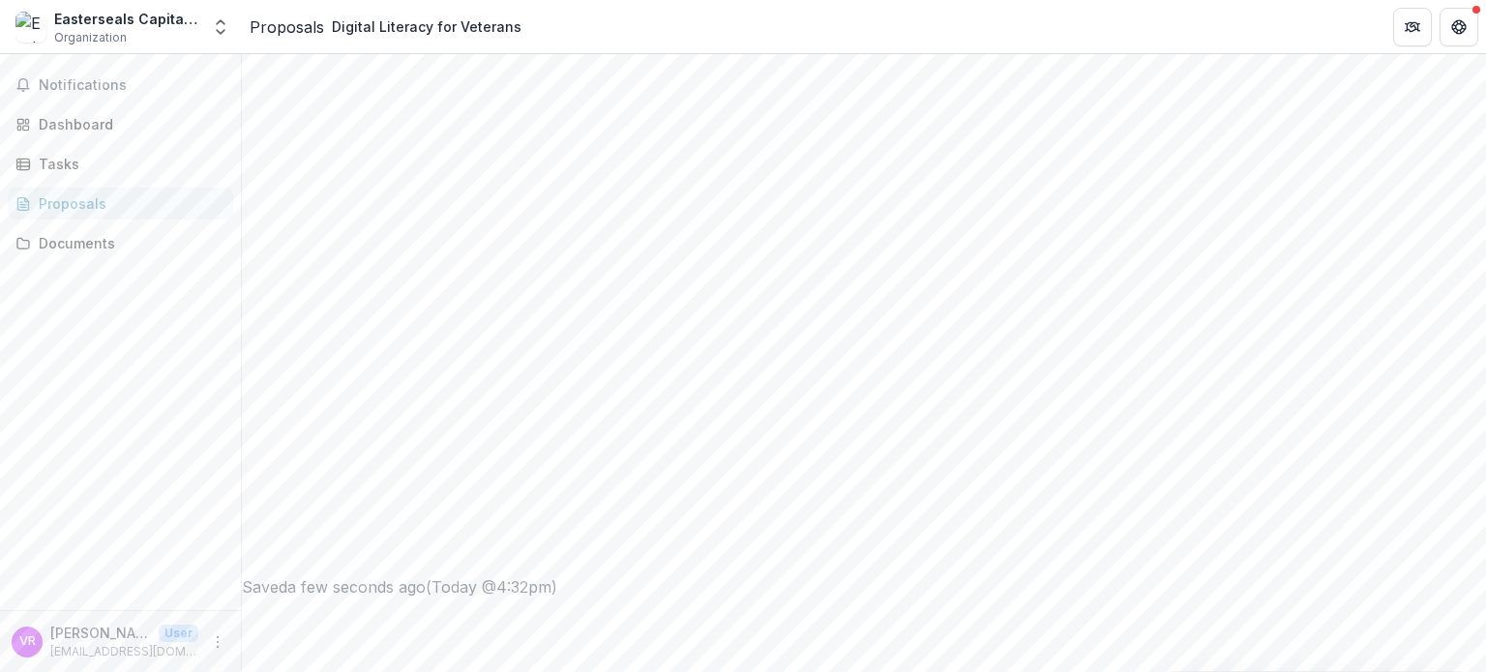
drag, startPoint x: 537, startPoint y: 430, endPoint x: 553, endPoint y: 429, distance: 16.5
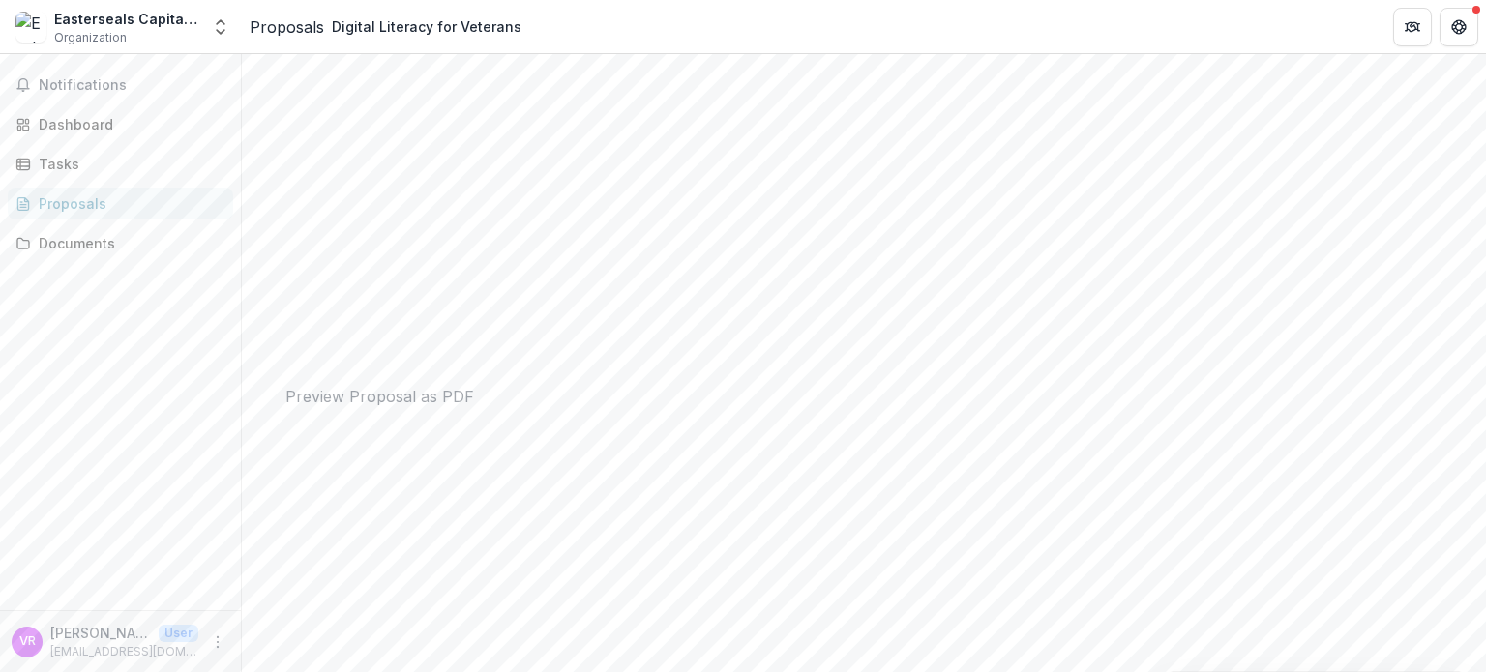
paste textarea "**********"
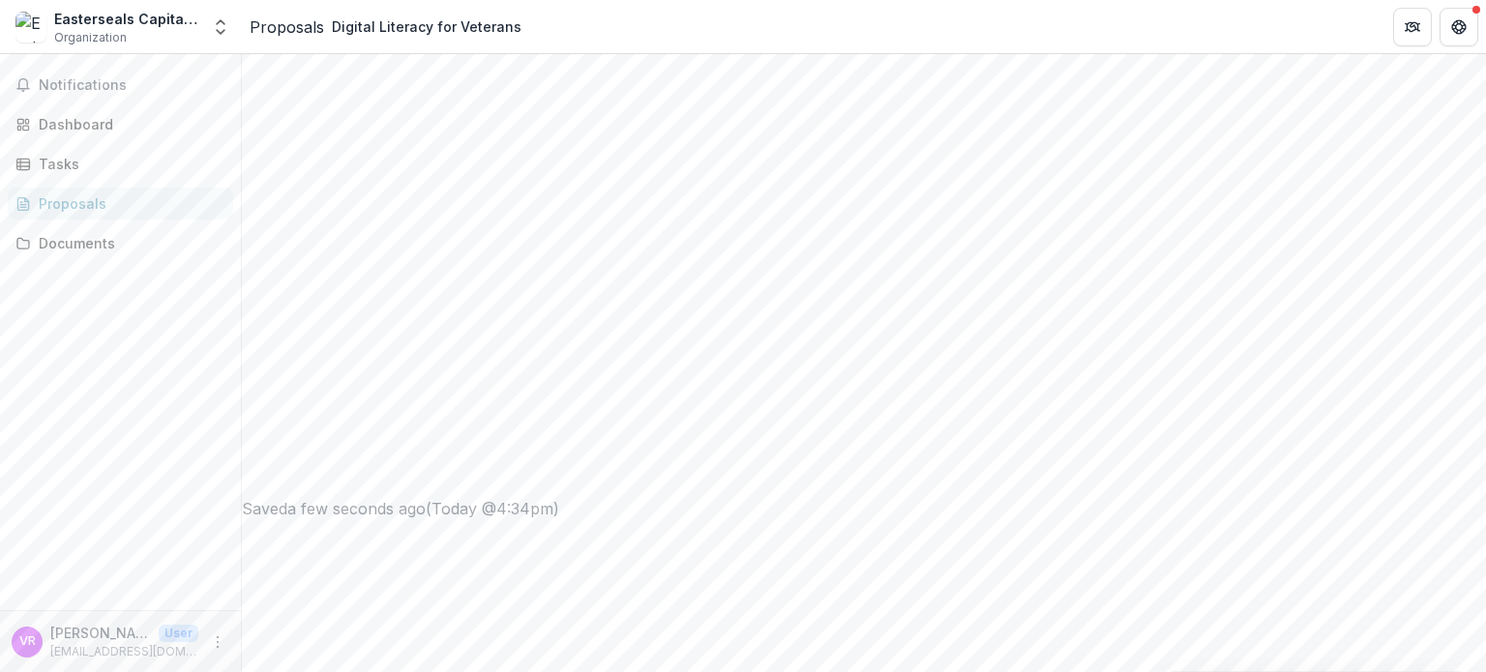
drag, startPoint x: 974, startPoint y: 304, endPoint x: 1019, endPoint y: 543, distance: 243.0
drag, startPoint x: 704, startPoint y: 293, endPoint x: 646, endPoint y: 295, distance: 58.1
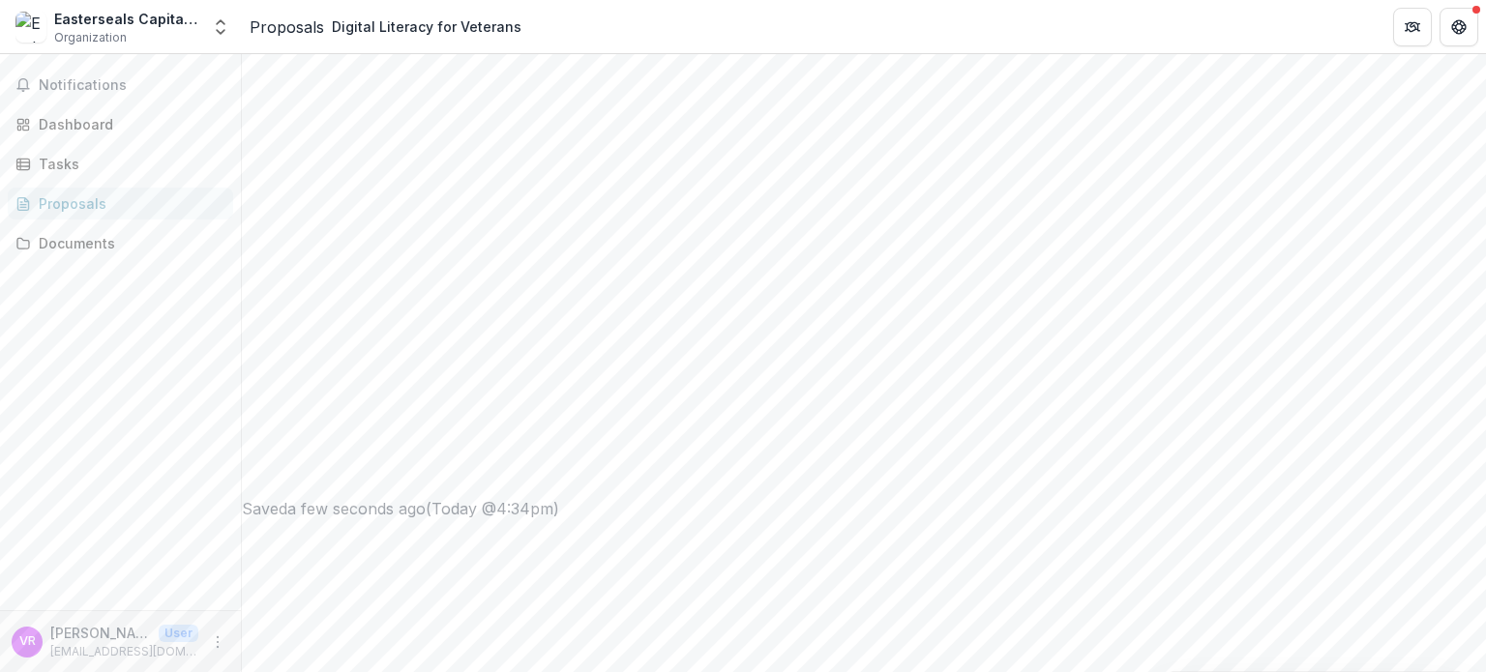
drag, startPoint x: 750, startPoint y: 314, endPoint x: 639, endPoint y: 312, distance: 110.3
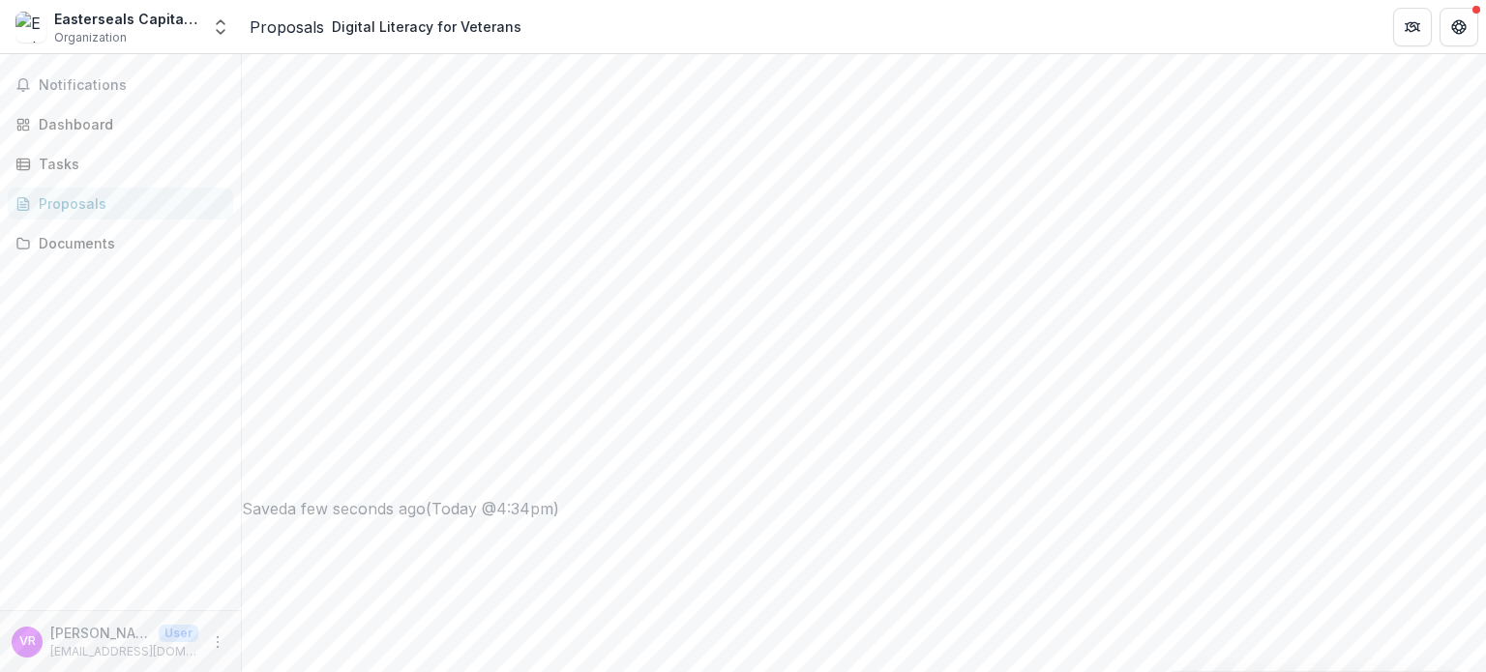
drag, startPoint x: 562, startPoint y: 335, endPoint x: 534, endPoint y: 335, distance: 28.1
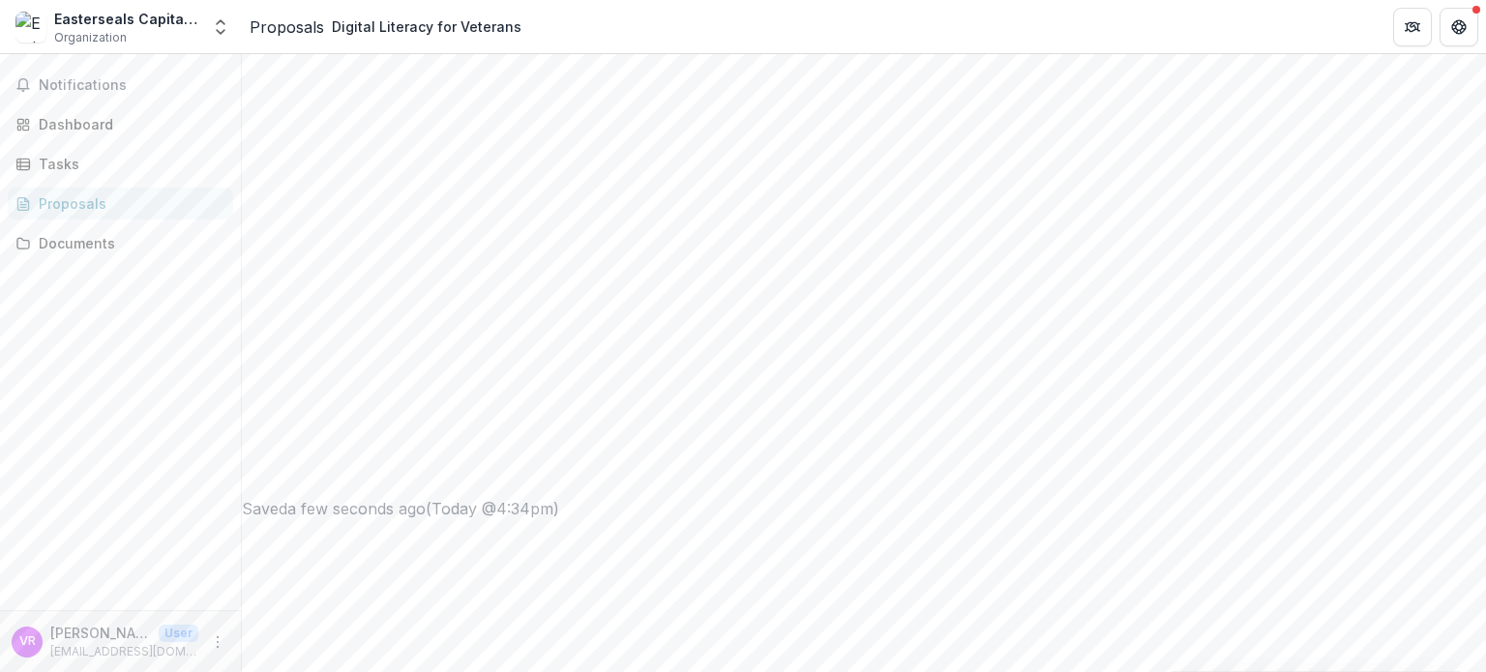
drag, startPoint x: 758, startPoint y: 355, endPoint x: 673, endPoint y: 336, distance: 87.3
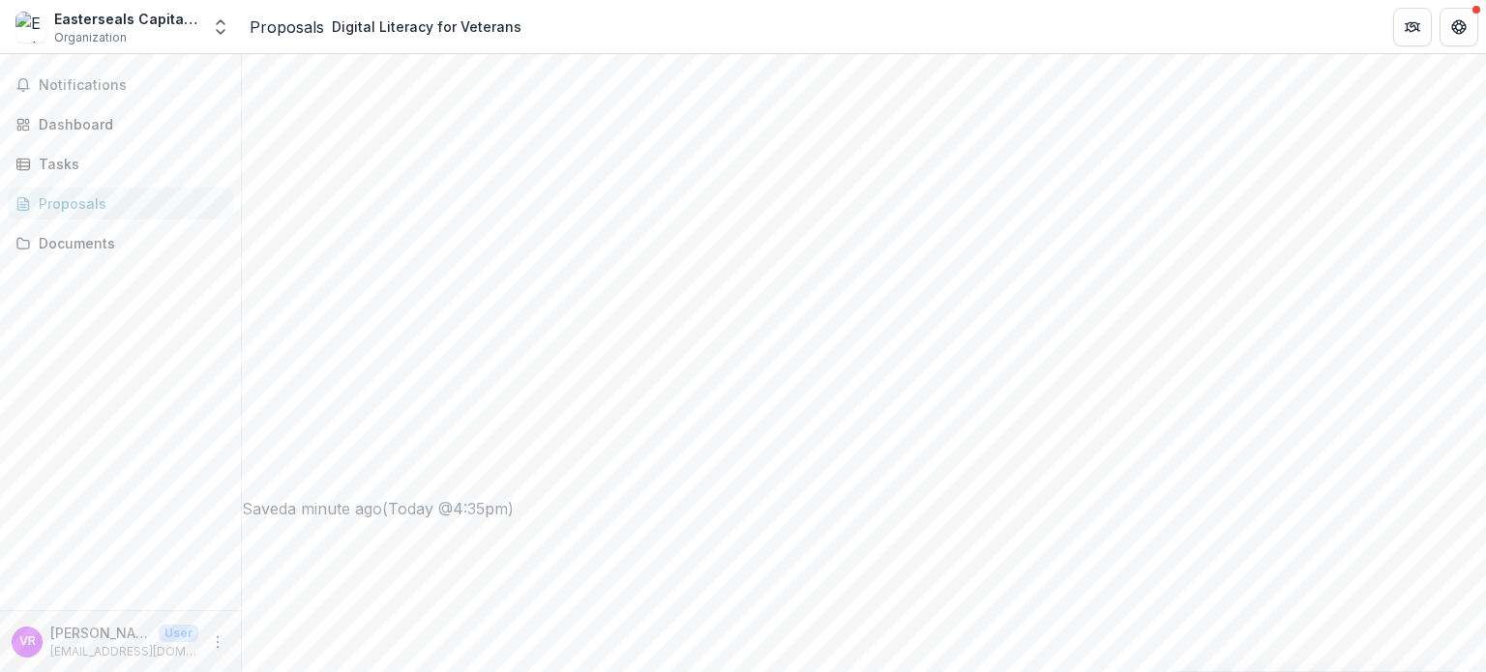
drag, startPoint x: 637, startPoint y: 338, endPoint x: 379, endPoint y: 251, distance: 271.6
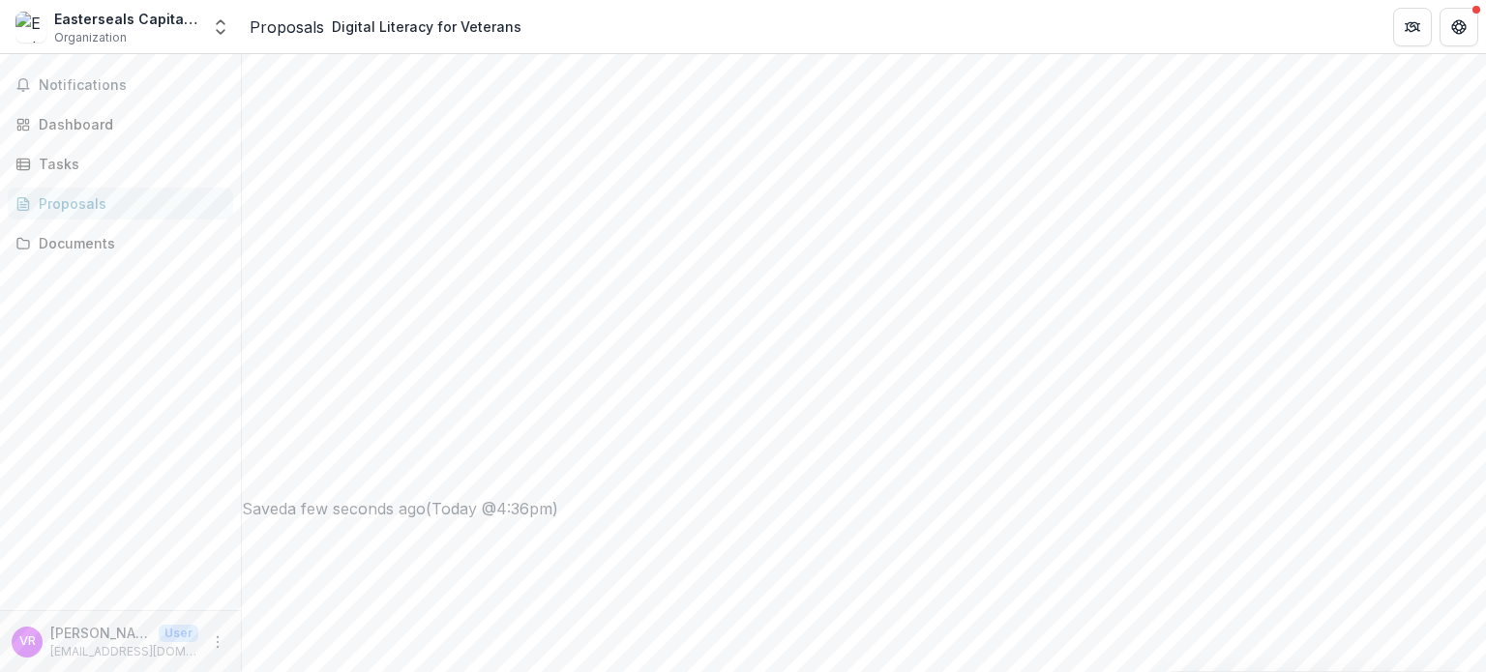
drag, startPoint x: 654, startPoint y: 337, endPoint x: 377, endPoint y: 247, distance: 290.9
drag, startPoint x: 440, startPoint y: 219, endPoint x: 361, endPoint y: 182, distance: 87.4
copy div "Program Summary * What service(s) does the program provide? Describe the freque…"
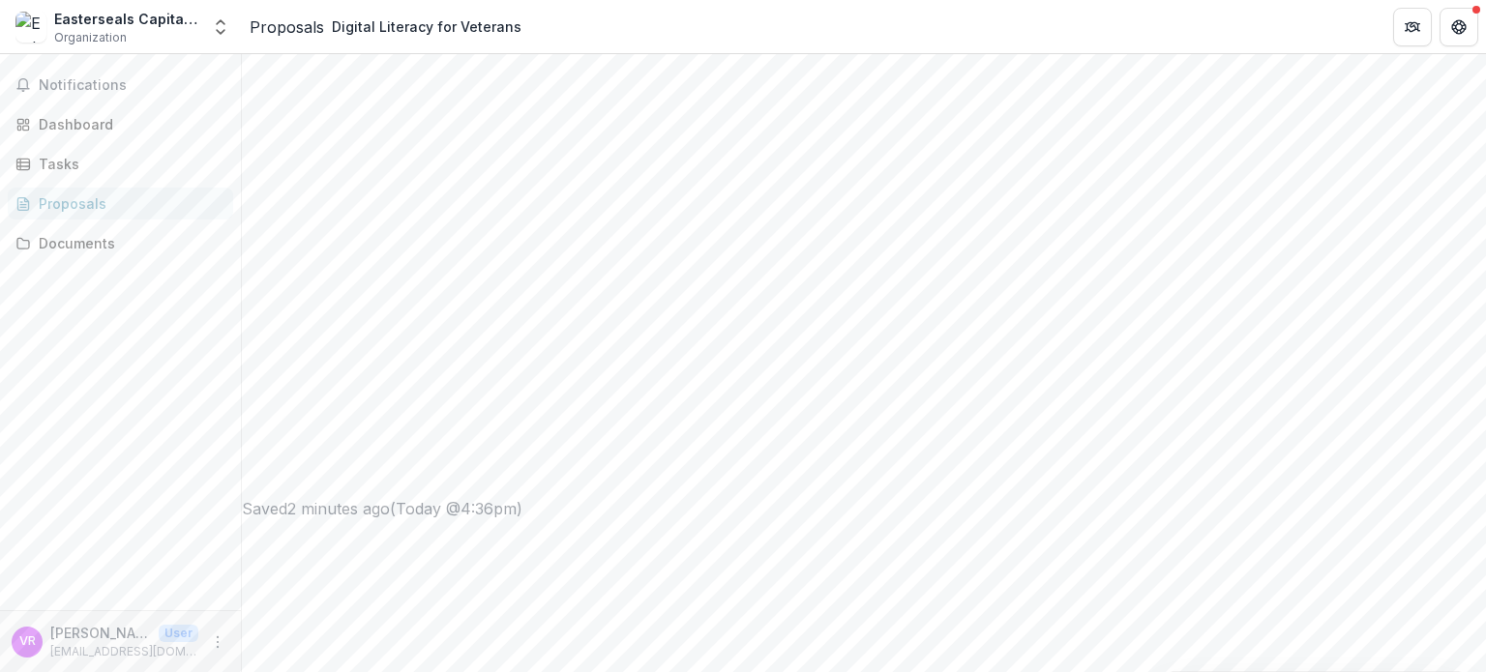
drag, startPoint x: 677, startPoint y: 341, endPoint x: 370, endPoint y: 255, distance: 318.2
drag, startPoint x: 667, startPoint y: 340, endPoint x: 376, endPoint y: 249, distance: 305.0
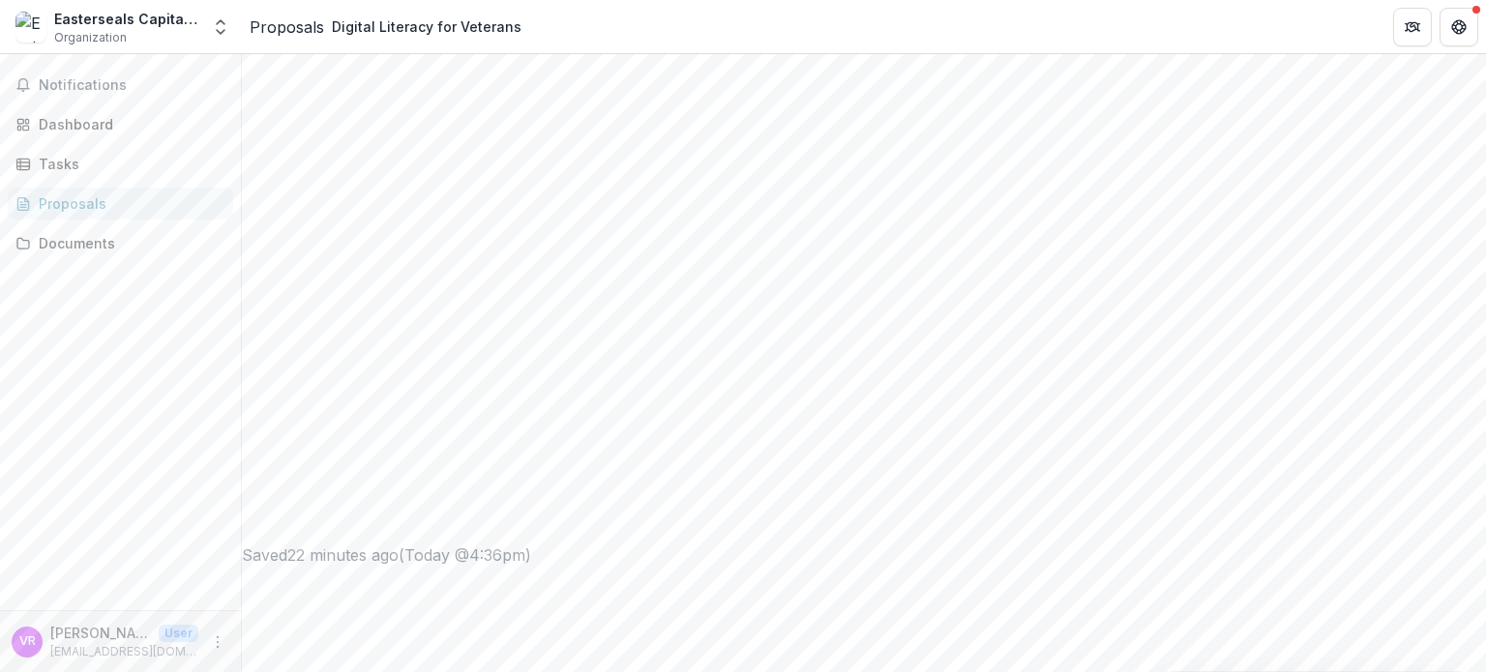
scroll to position [774, 0]
drag, startPoint x: 676, startPoint y: 432, endPoint x: 416, endPoint y: 385, distance: 264.5
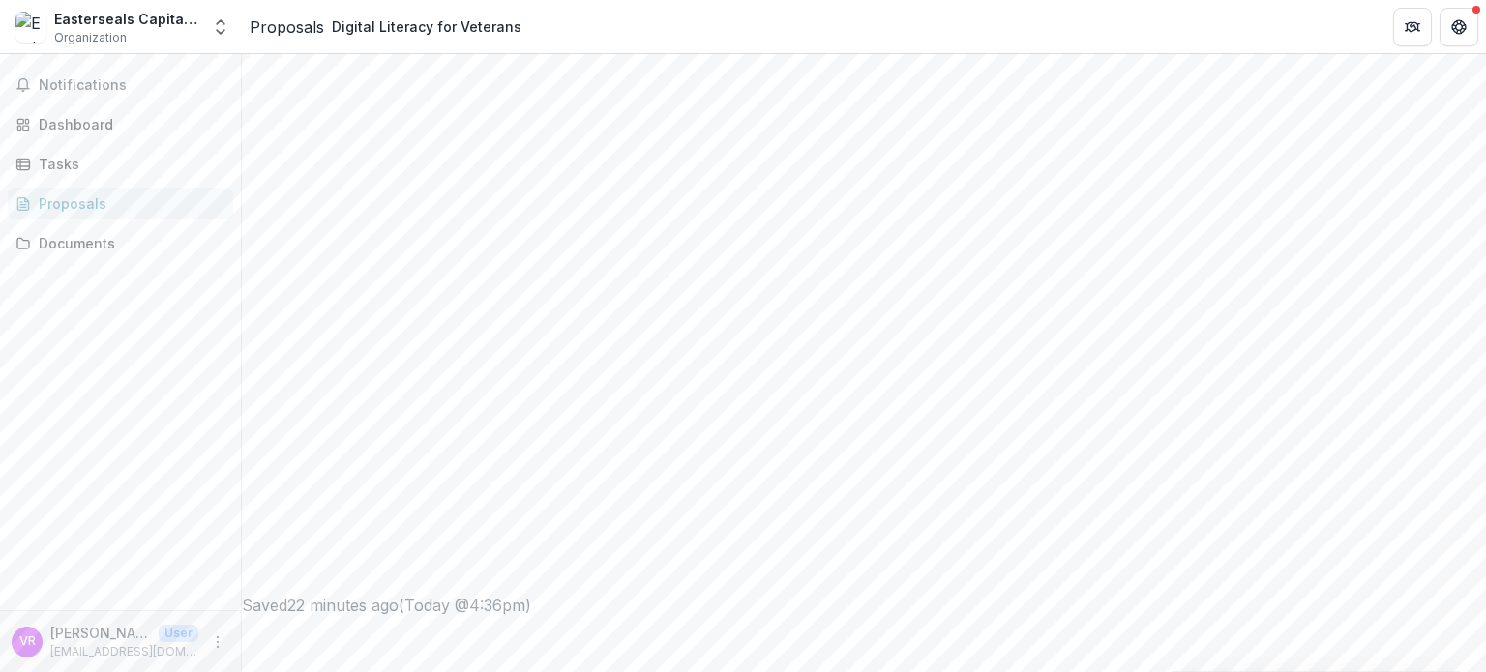
drag, startPoint x: 675, startPoint y: 453, endPoint x: 644, endPoint y: 463, distance: 32.7
drag, startPoint x: 673, startPoint y: 438, endPoint x: 410, endPoint y: 359, distance: 274.8
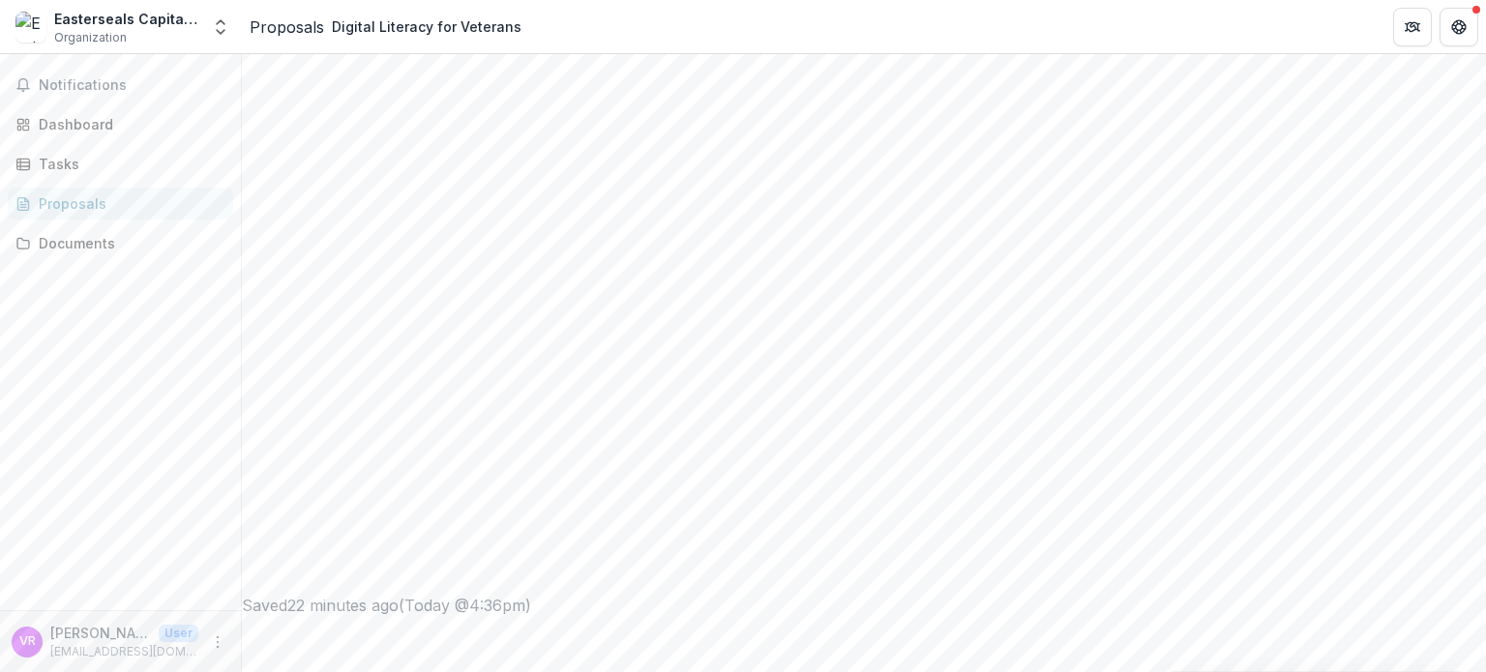
paste textarea "**********"
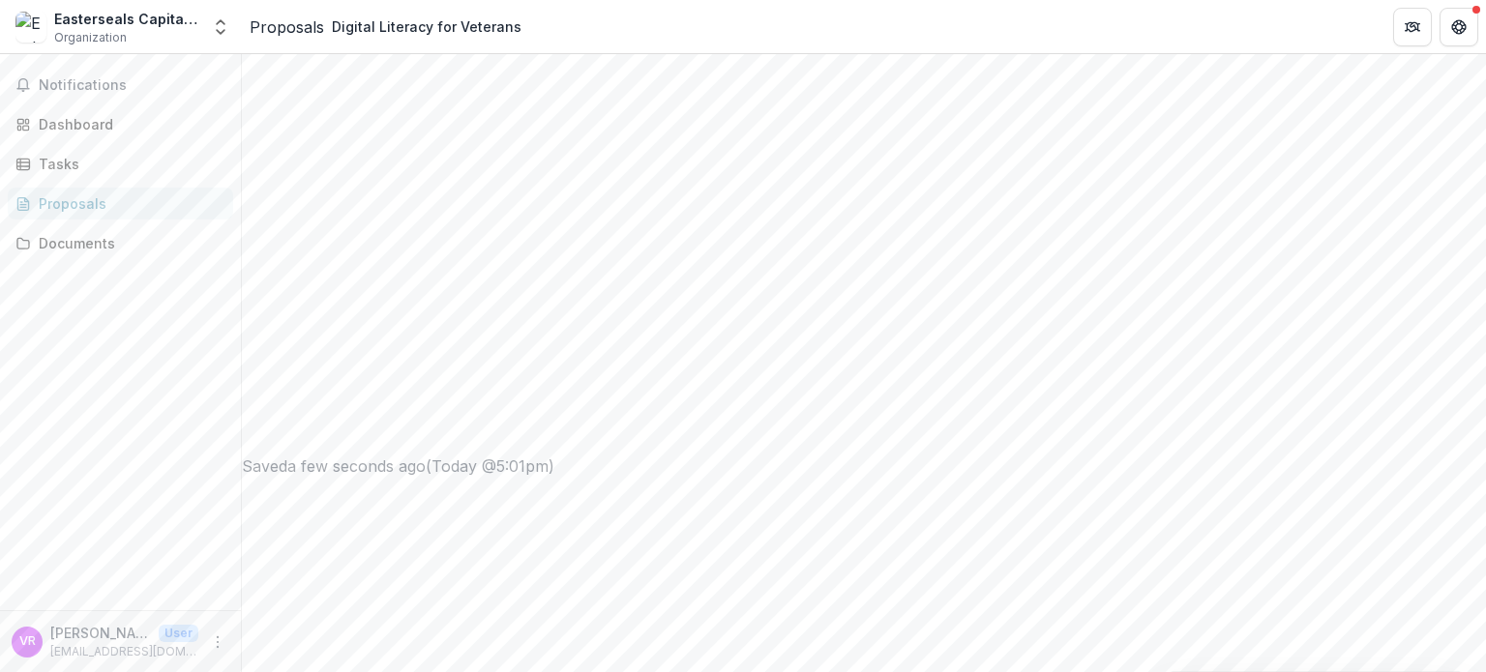
drag, startPoint x: 809, startPoint y: 249, endPoint x: 789, endPoint y: 250, distance: 19.4
drag, startPoint x: 739, startPoint y: 250, endPoint x: 374, endPoint y: 254, distance: 364.7
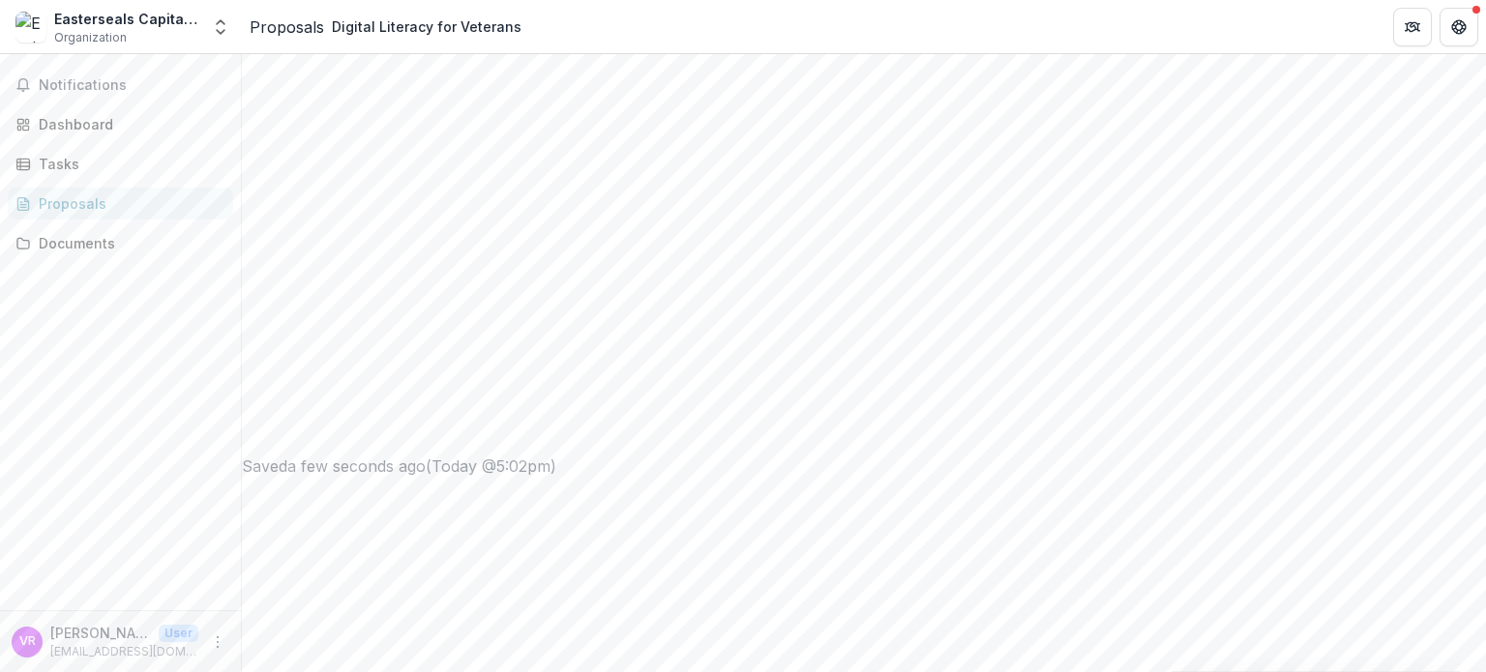
drag, startPoint x: 616, startPoint y: 316, endPoint x: 782, endPoint y: 301, distance: 166.1
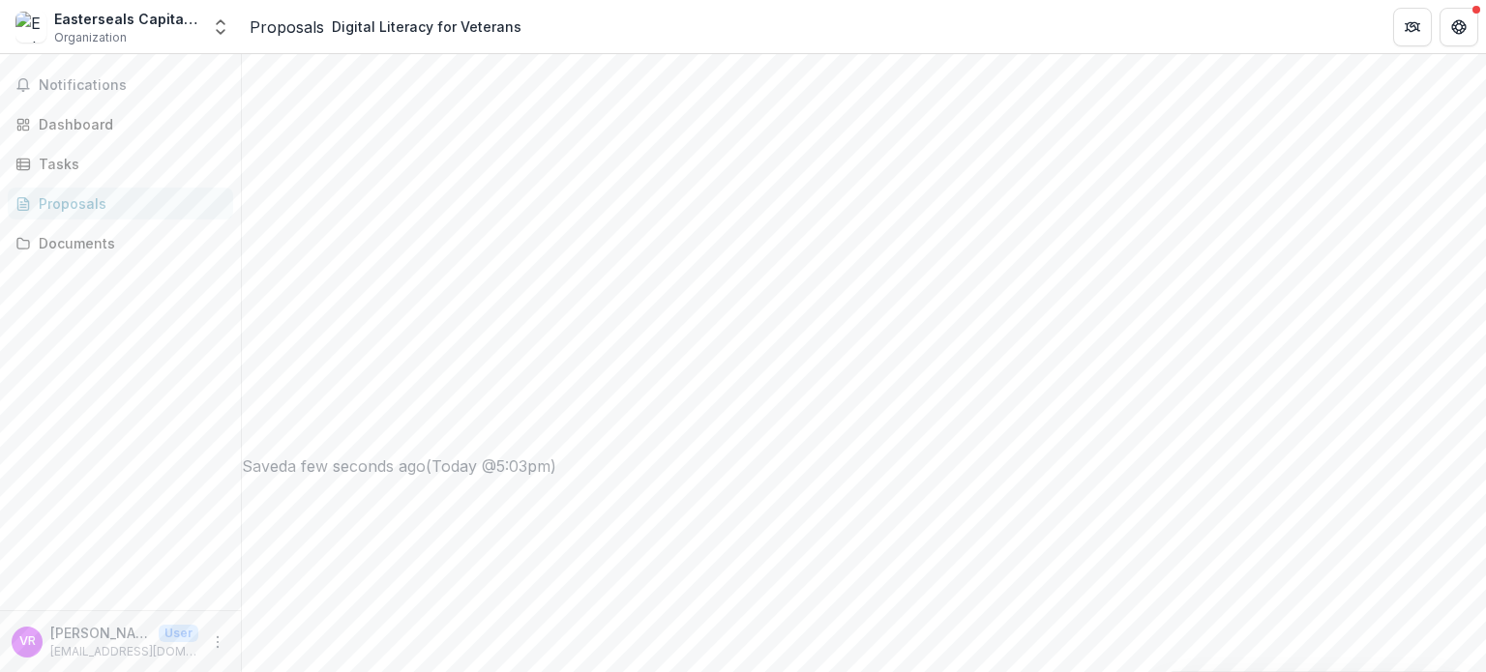
drag, startPoint x: 762, startPoint y: 305, endPoint x: 610, endPoint y: 297, distance: 152.1
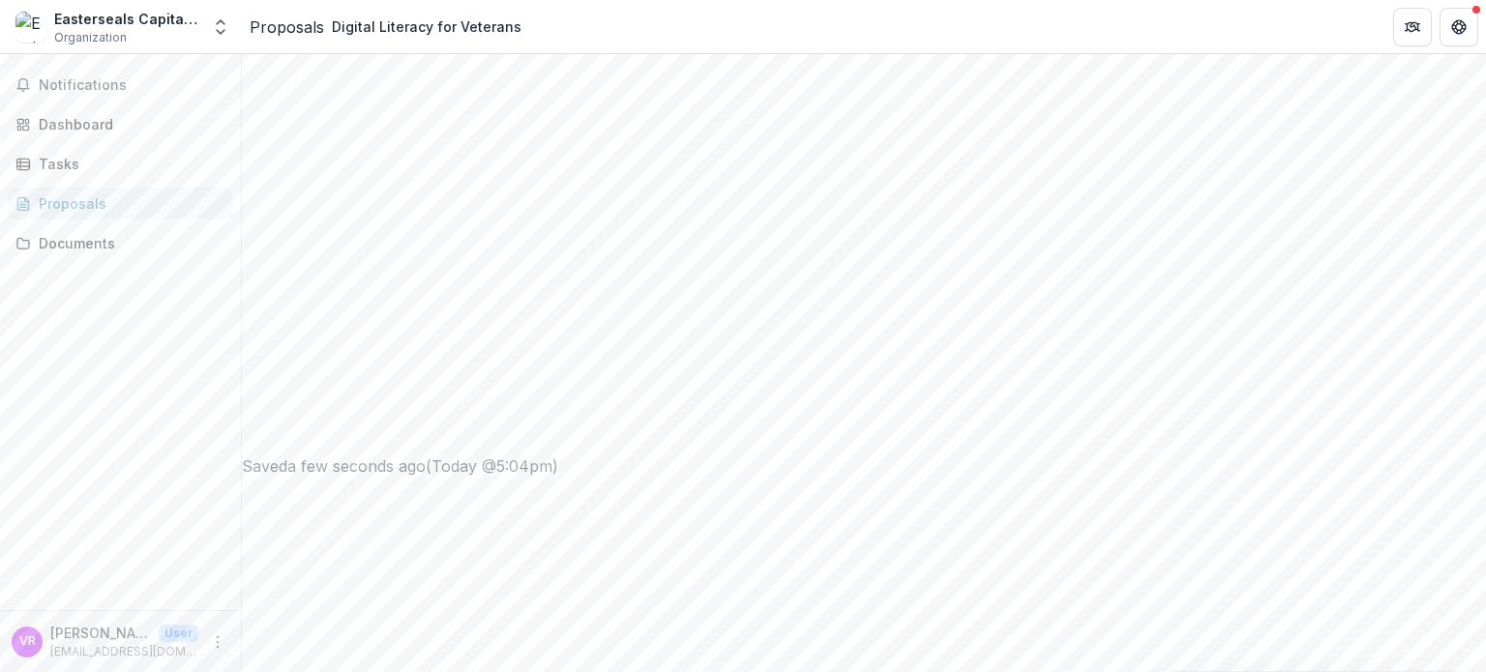
drag, startPoint x: 796, startPoint y: 227, endPoint x: 758, endPoint y: 227, distance: 37.7
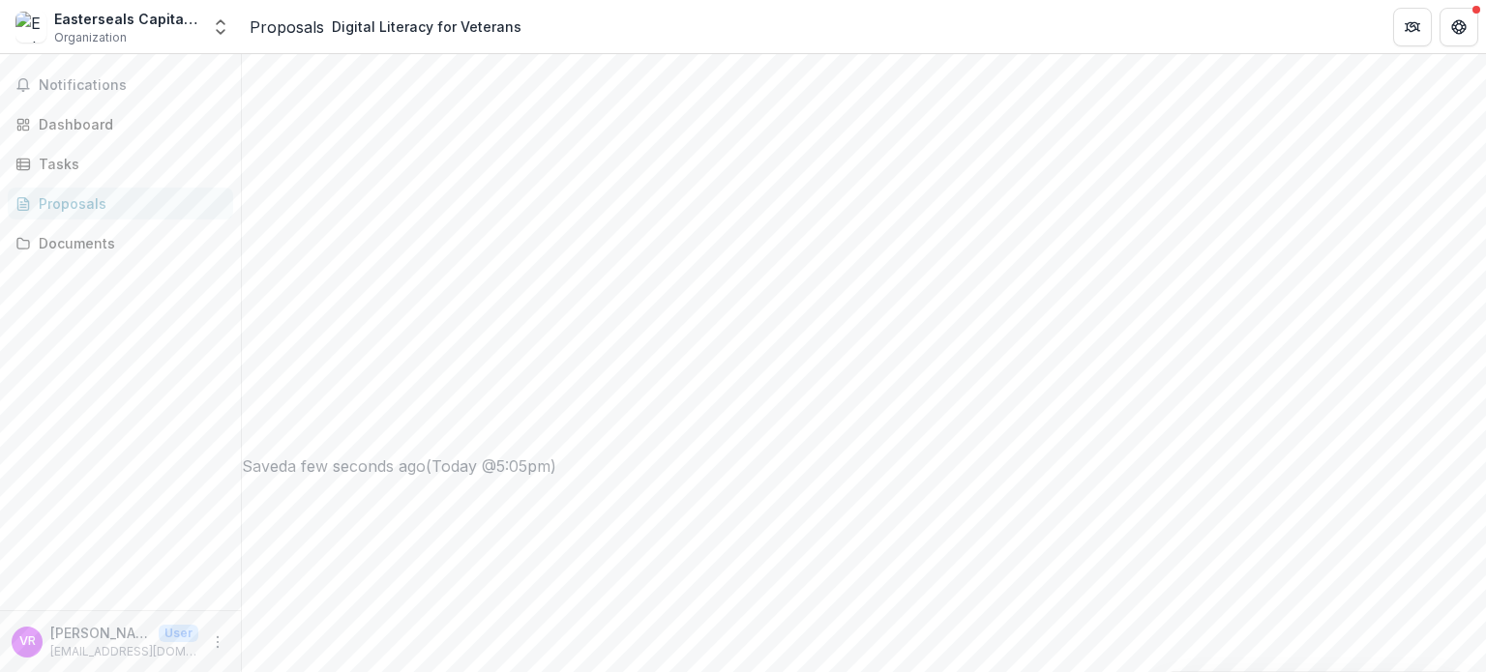
drag, startPoint x: 751, startPoint y: 387, endPoint x: 641, endPoint y: 387, distance: 109.3
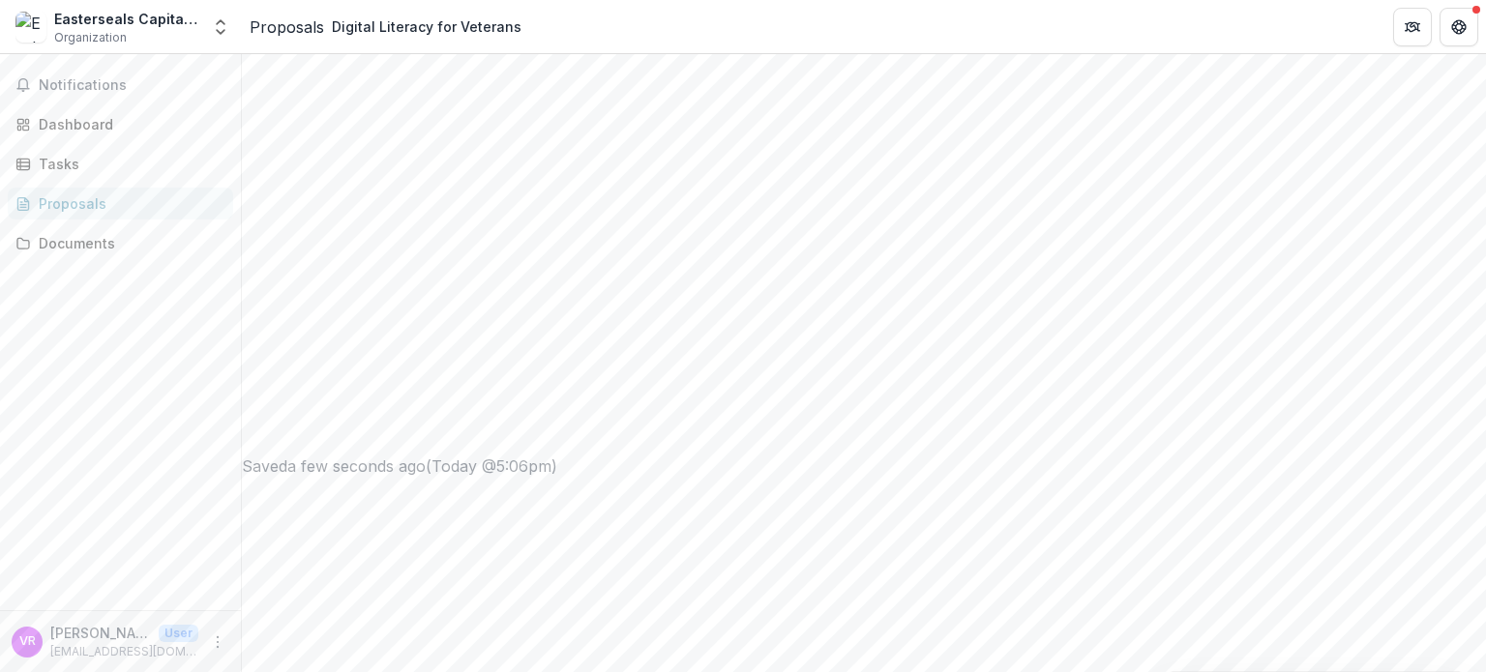
drag, startPoint x: 765, startPoint y: 380, endPoint x: 874, endPoint y: 358, distance: 110.6
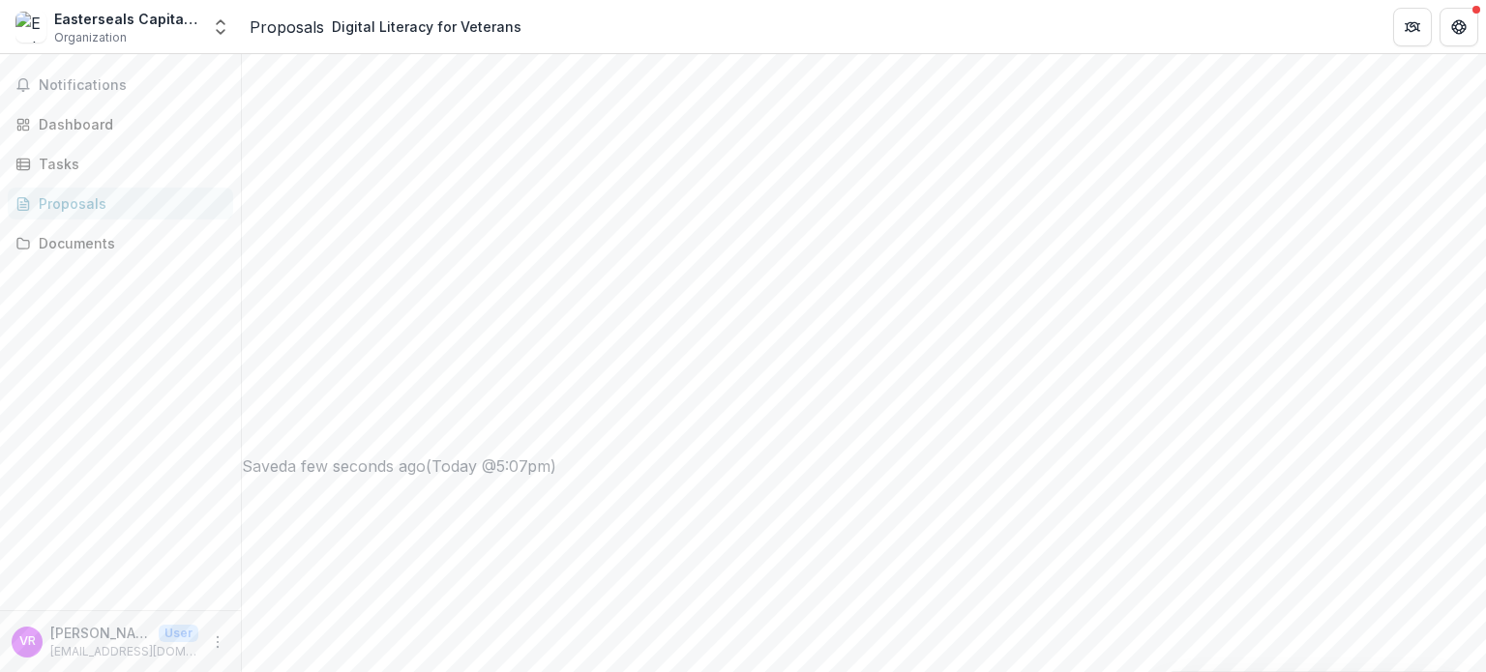
drag, startPoint x: 528, startPoint y: 336, endPoint x: 844, endPoint y: 315, distance: 316.0
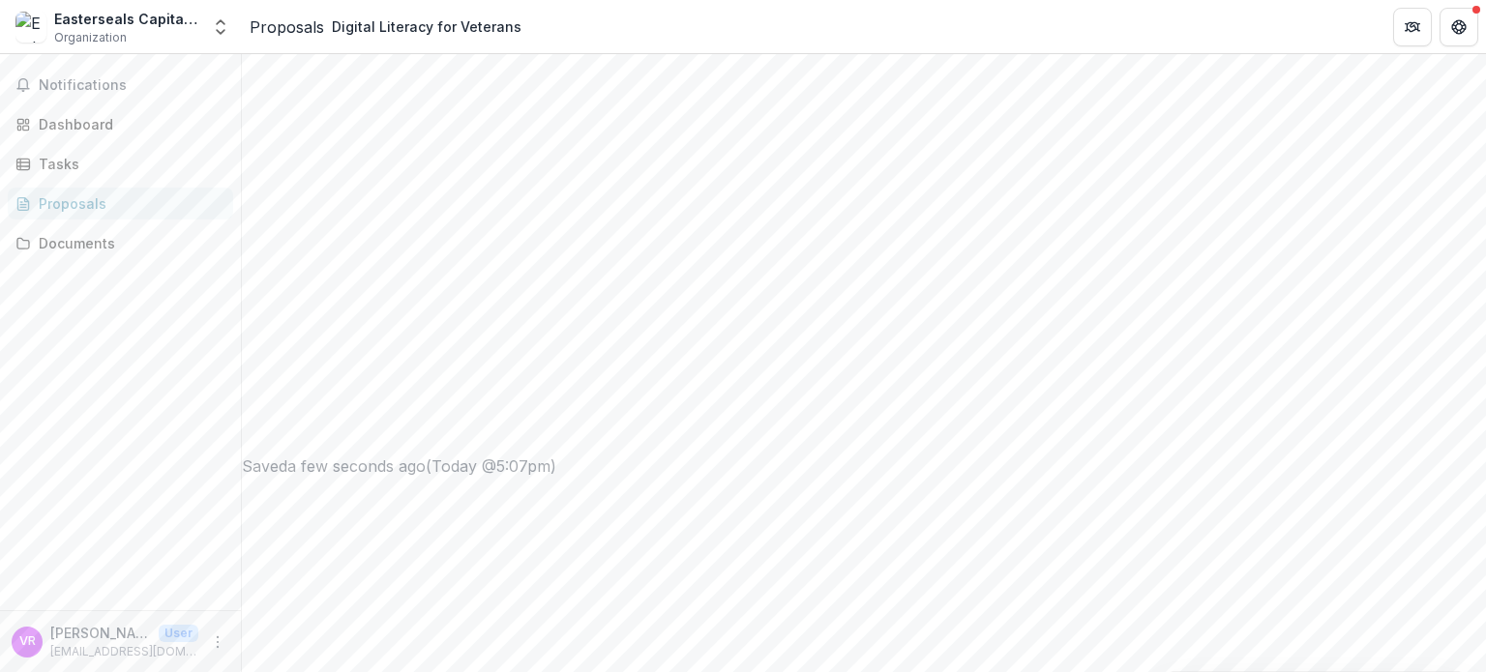
drag, startPoint x: 793, startPoint y: 378, endPoint x: 851, endPoint y: 379, distance: 58.0
drag, startPoint x: 788, startPoint y: 376, endPoint x: 393, endPoint y: 370, distance: 395.7
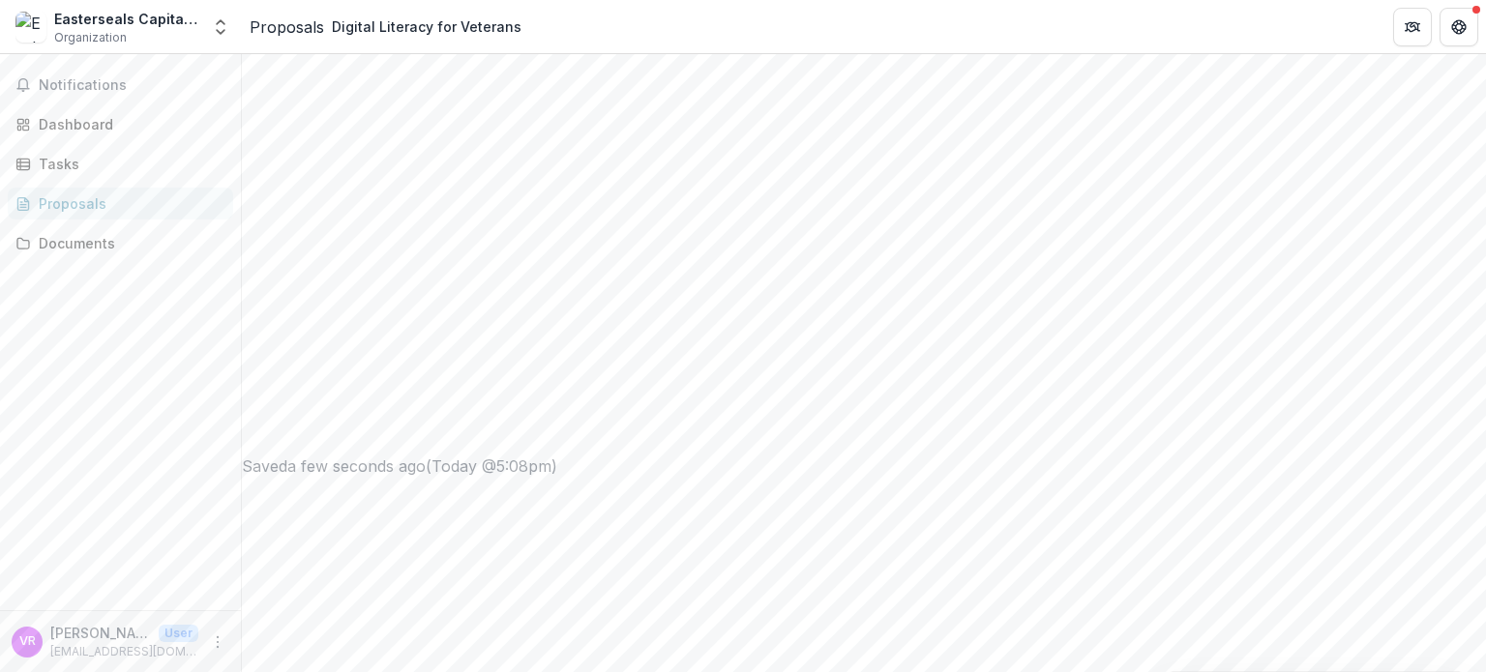
drag, startPoint x: 576, startPoint y: 491, endPoint x: 620, endPoint y: 382, distance: 118.0
drag, startPoint x: 630, startPoint y: 481, endPoint x: 375, endPoint y: 173, distance: 399.2
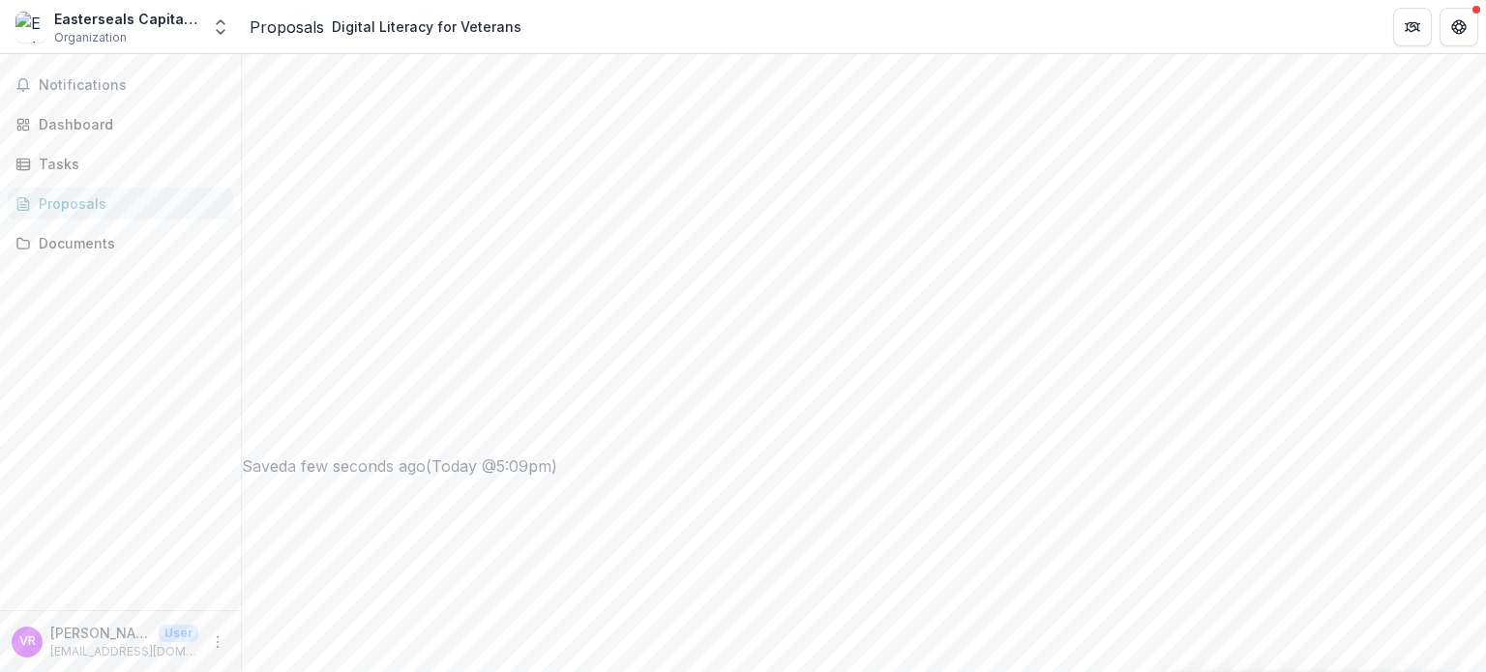
drag, startPoint x: 371, startPoint y: 208, endPoint x: 975, endPoint y: 517, distance: 677.9
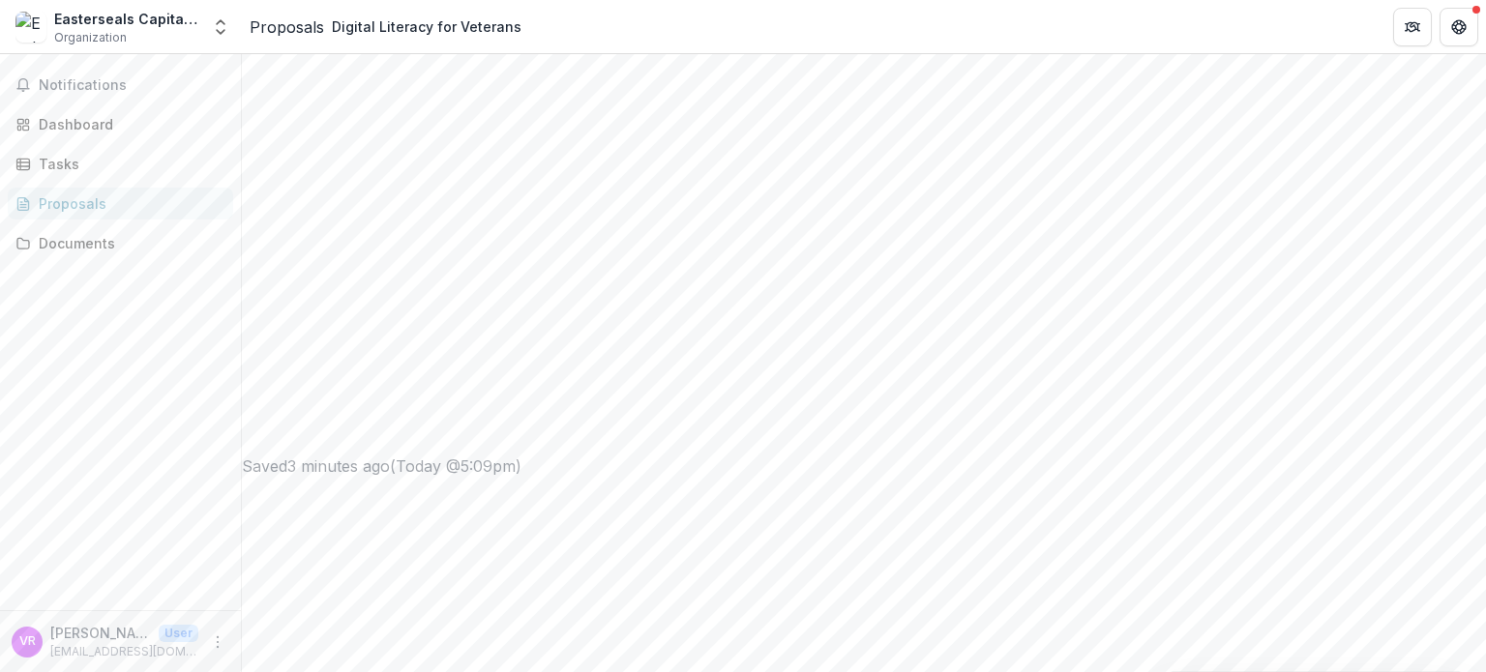
paste textarea "**********"
drag, startPoint x: 374, startPoint y: 396, endPoint x: 743, endPoint y: 327, distance: 374.9
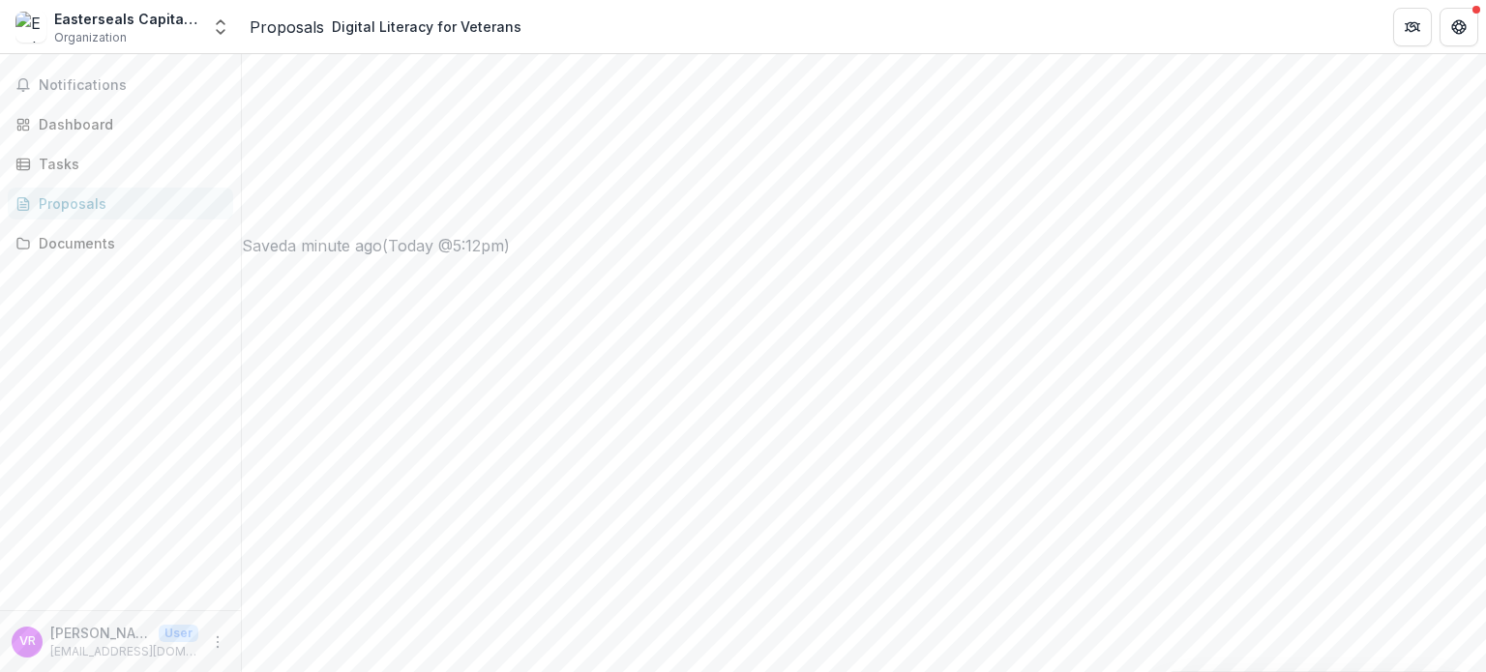
scroll to position [1036, 0]
drag, startPoint x: 913, startPoint y: 363, endPoint x: 400, endPoint y: 95, distance: 579.3
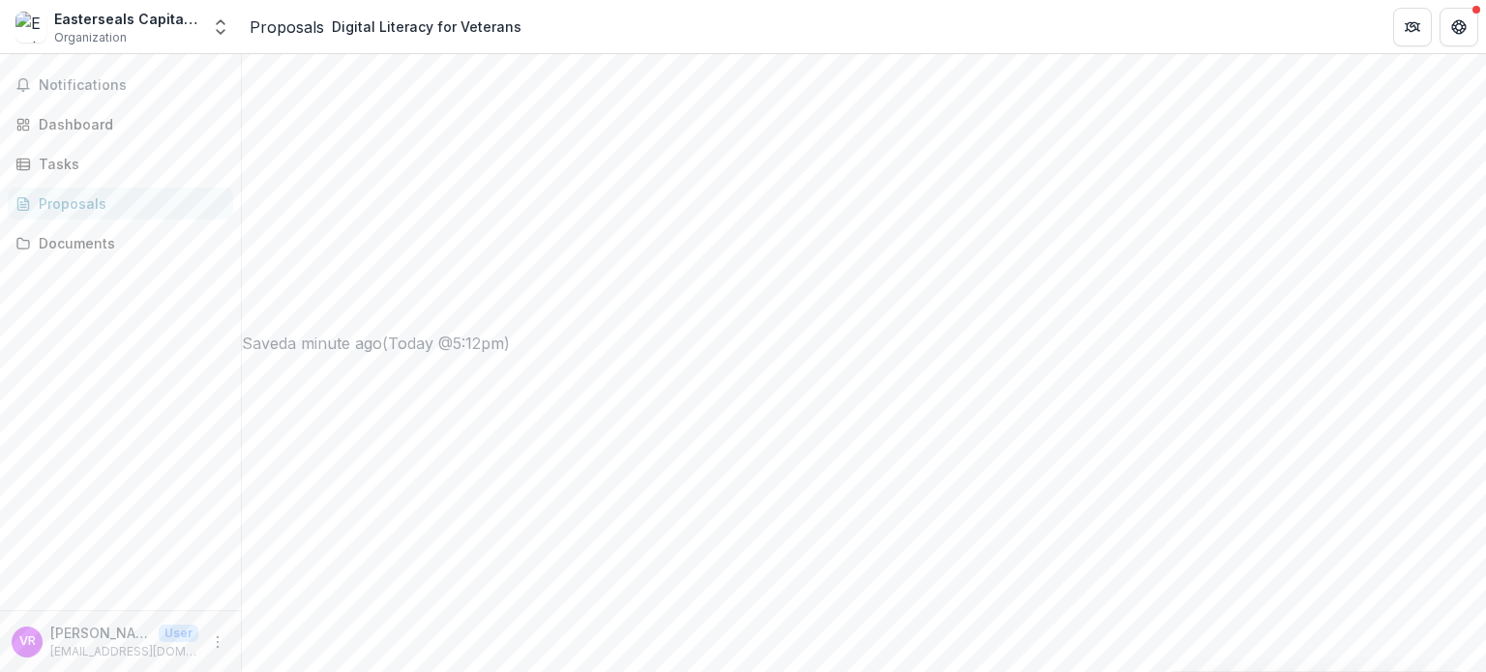
paste textarea "**********"
type textarea "**********"
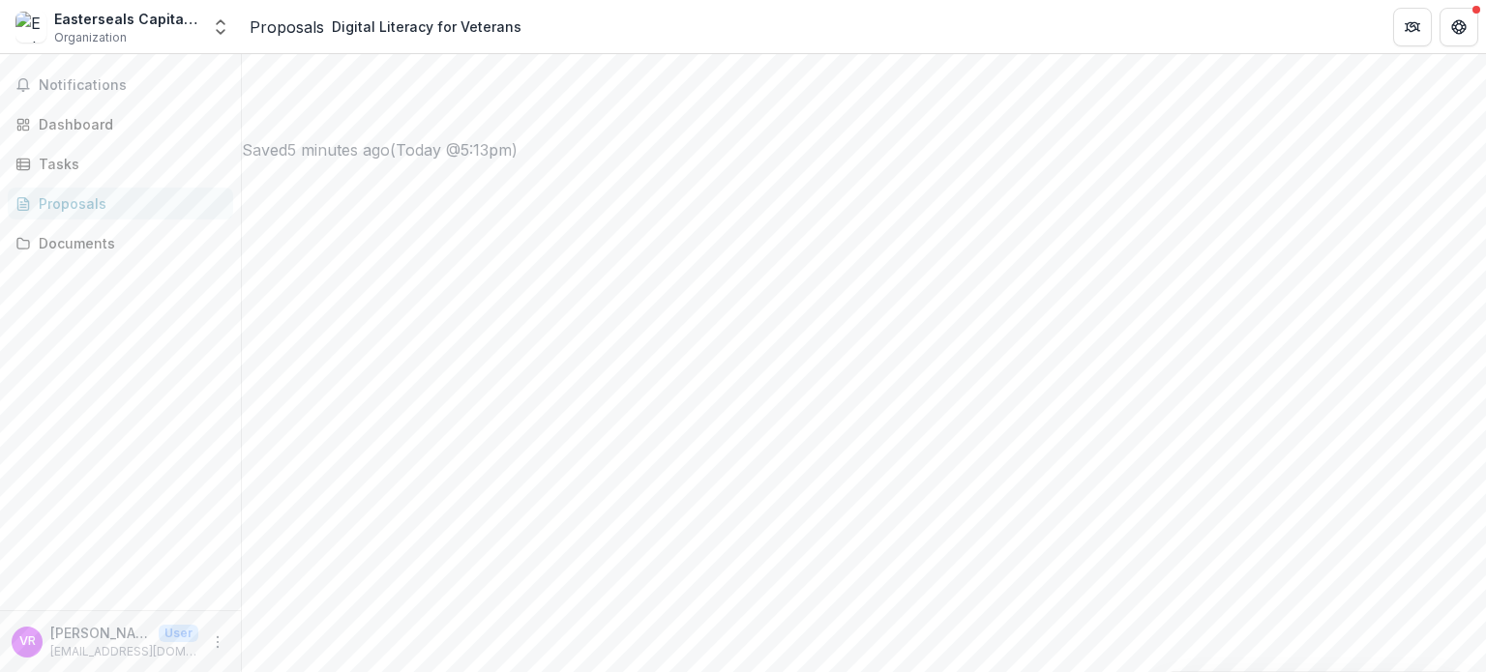
paste textarea "**********"
drag, startPoint x: 971, startPoint y: 367, endPoint x: 1058, endPoint y: 635, distance: 281.7
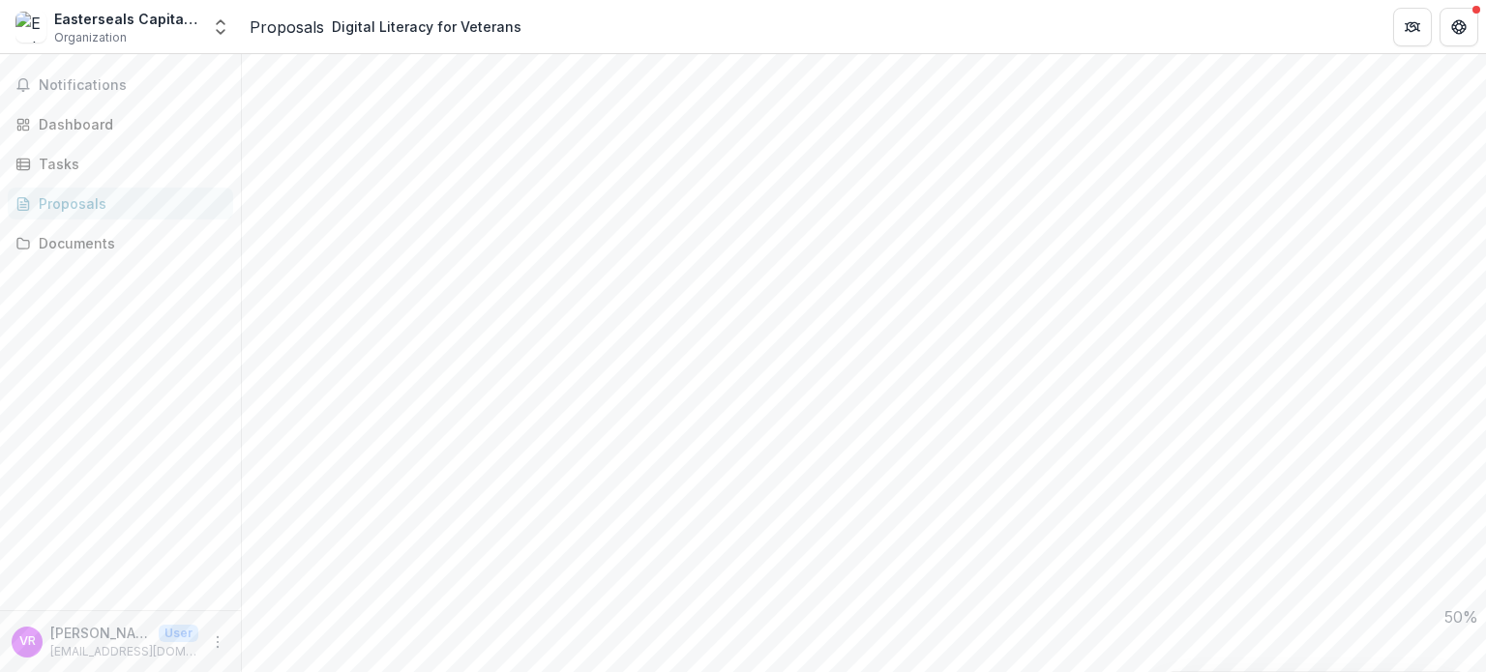
scroll to position [1326, 0]
drag, startPoint x: 824, startPoint y: 235, endPoint x: 641, endPoint y: 238, distance: 182.9
drag, startPoint x: 737, startPoint y: 230, endPoint x: 640, endPoint y: 236, distance: 96.9
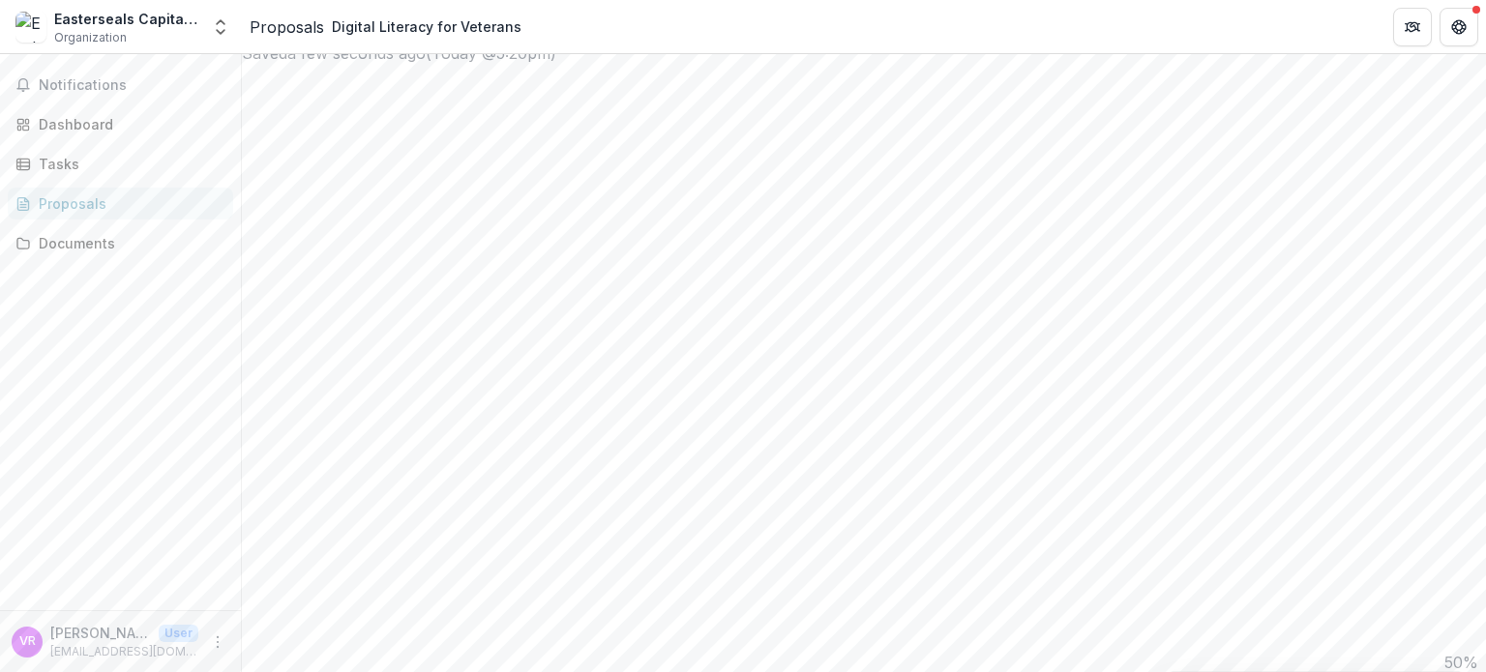
drag, startPoint x: 789, startPoint y: 440, endPoint x: 374, endPoint y: 286, distance: 442.6
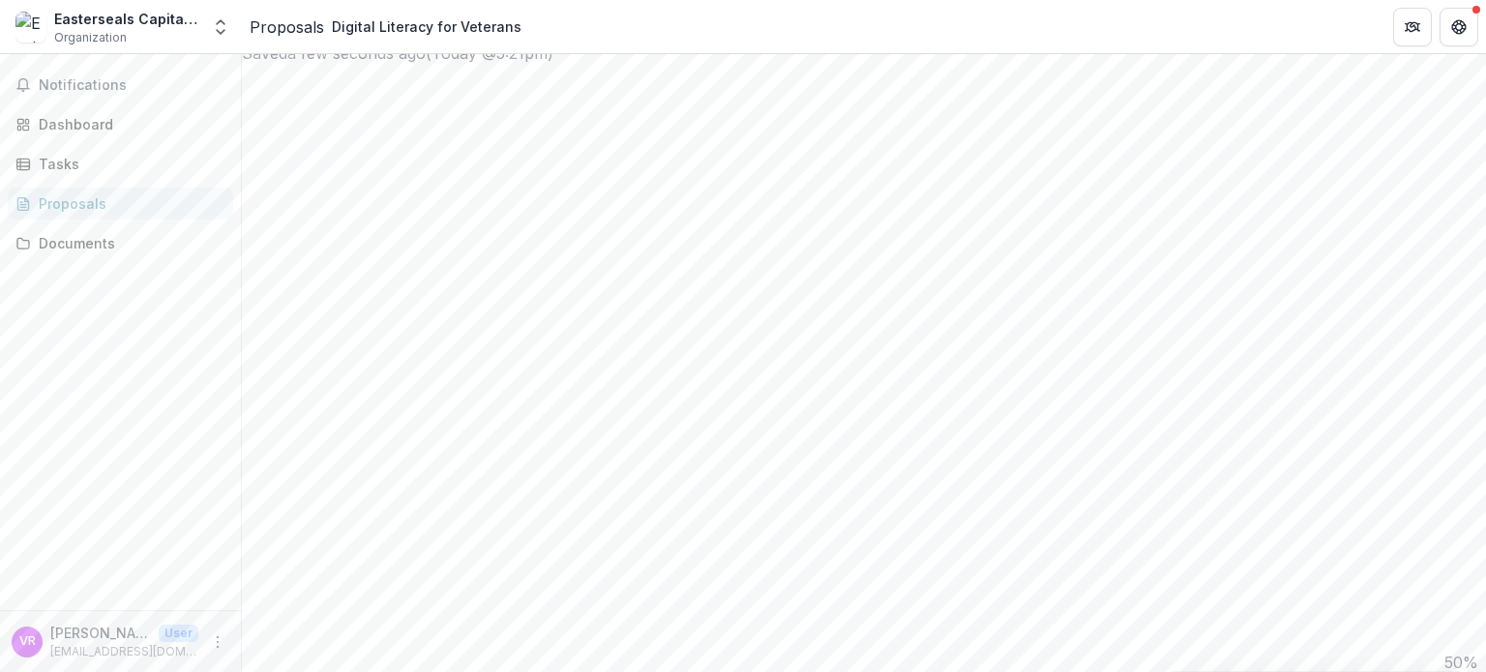
drag, startPoint x: 944, startPoint y: 494, endPoint x: 371, endPoint y: 210, distance: 639.4
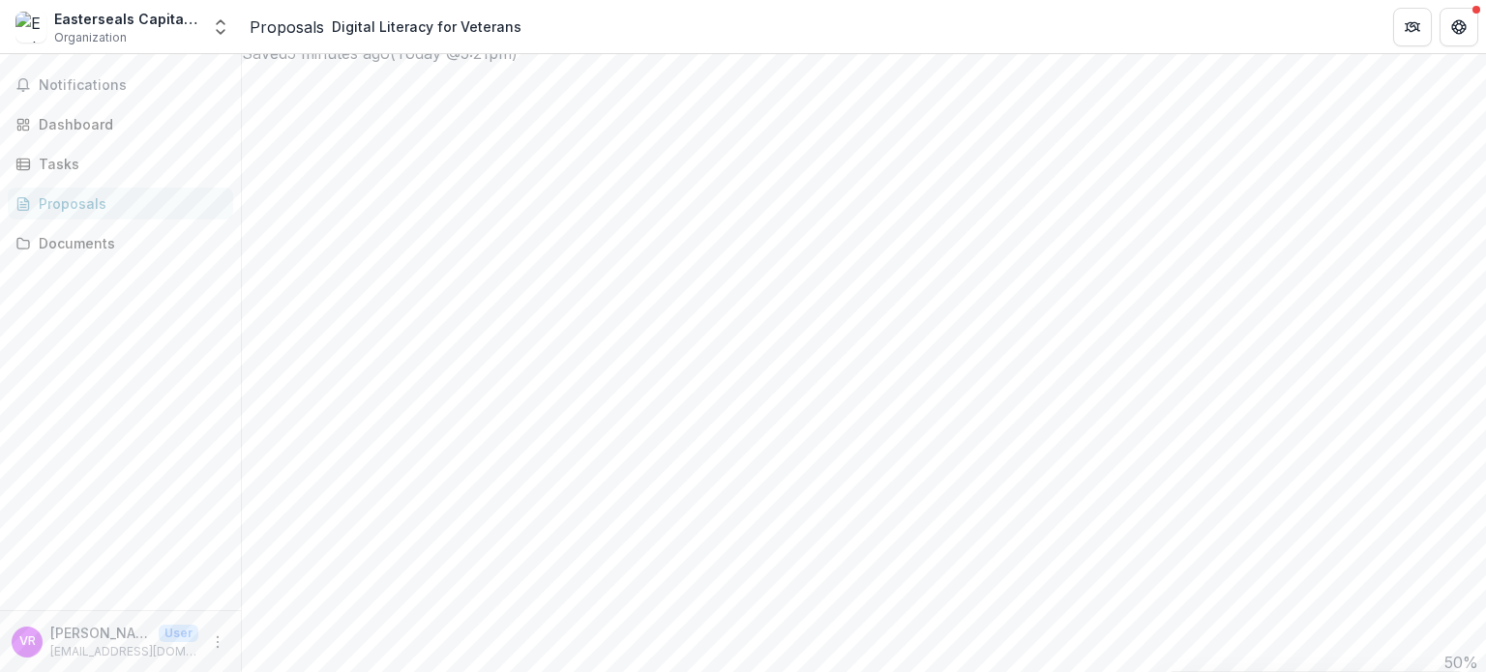
drag, startPoint x: 947, startPoint y: 494, endPoint x: 432, endPoint y: 216, distance: 585.2
paste textarea "**********"
type textarea "**********"
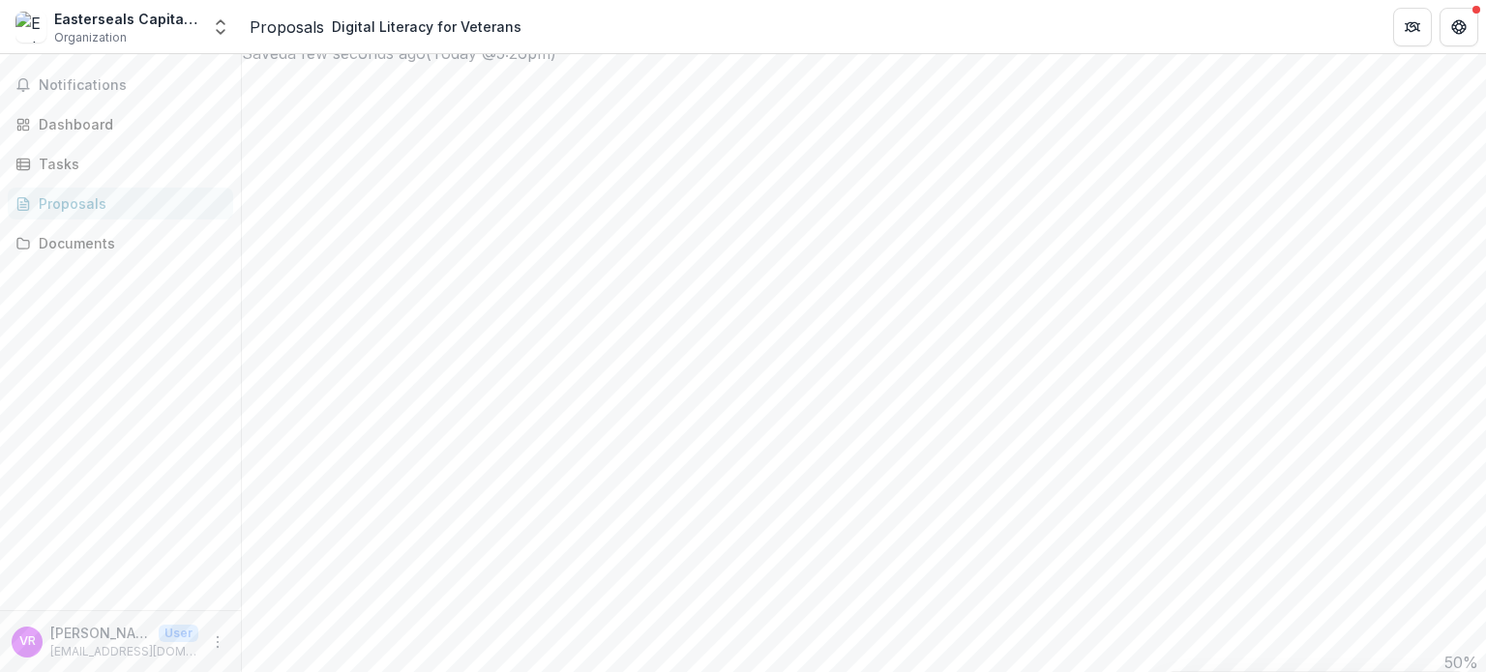
drag, startPoint x: 487, startPoint y: 274, endPoint x: 348, endPoint y: 231, distance: 144.7
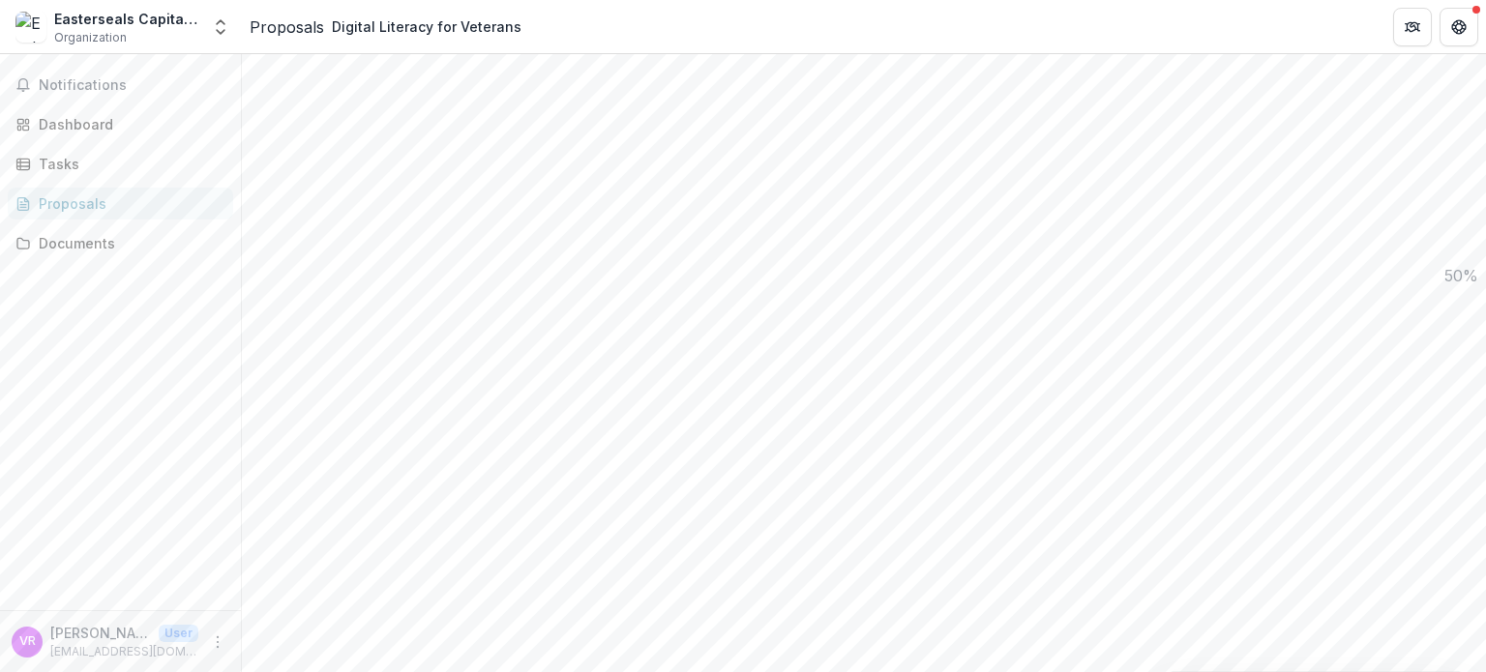
copy div "What need is the program meeting in the community? * Identify specific gaps, pr…"
